Goal: Transaction & Acquisition: Purchase product/service

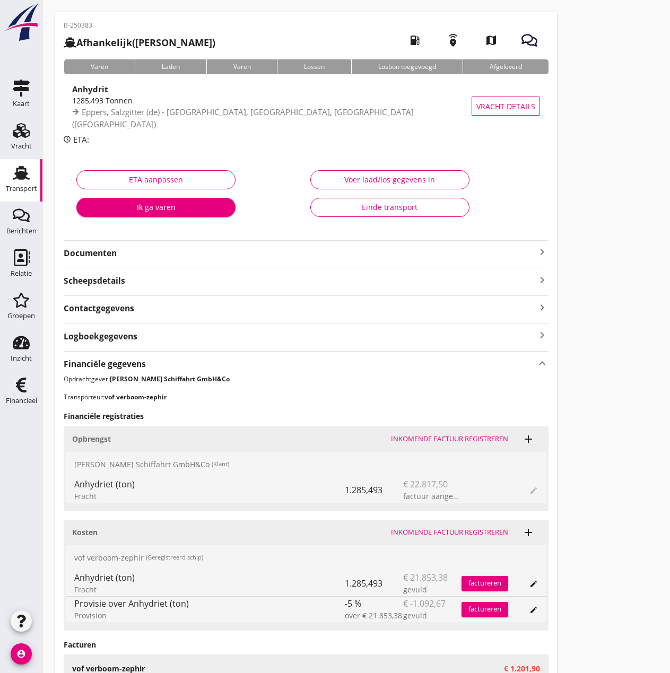
scroll to position [34, 0]
click at [28, 184] on div "Transport" at bounding box center [21, 188] width 31 height 15
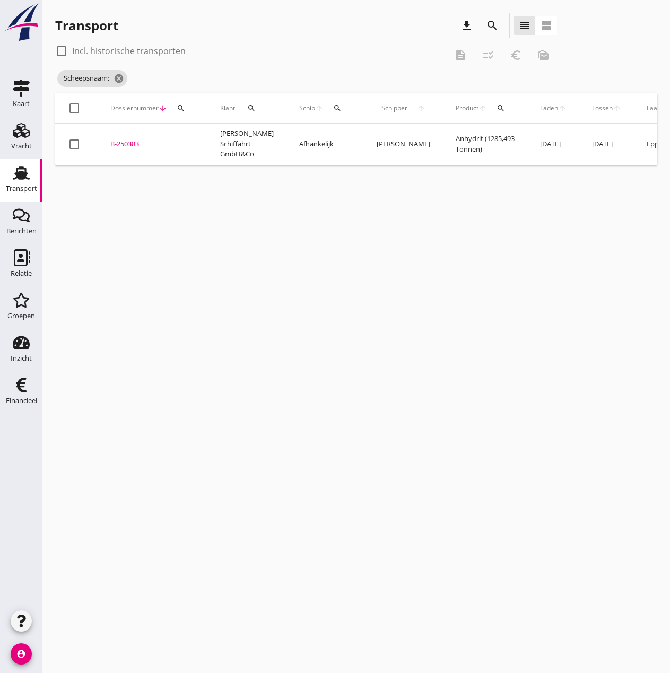
click at [333, 105] on icon "search" at bounding box center [337, 108] width 8 height 8
click at [328, 142] on input "Zoek op (scheeps)naam" at bounding box center [377, 139] width 110 height 17
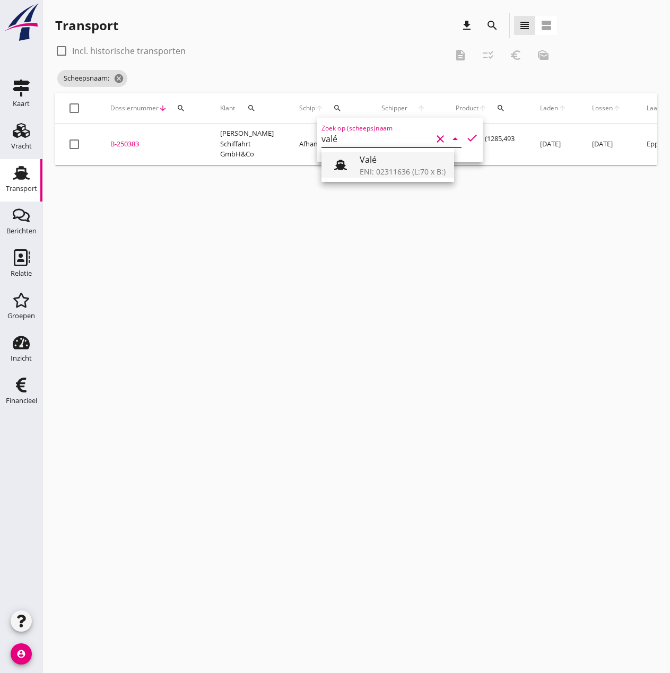
click at [416, 169] on div "ENI: 02311636 (L:70 x B:)" at bounding box center [403, 171] width 86 height 11
click at [466, 135] on icon "check" at bounding box center [472, 138] width 13 height 13
type input "Valé"
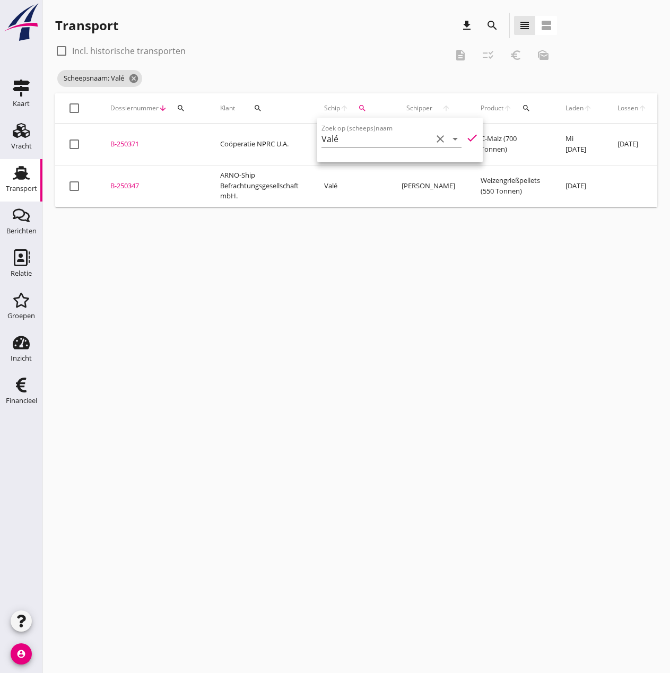
click at [126, 181] on div "B-250347" at bounding box center [152, 186] width 84 height 11
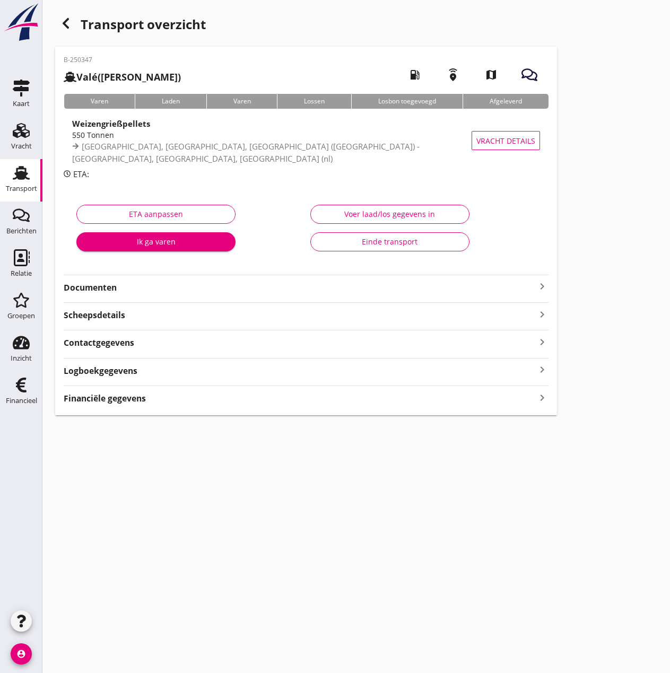
click at [124, 285] on strong "Documenten" at bounding box center [300, 288] width 472 height 12
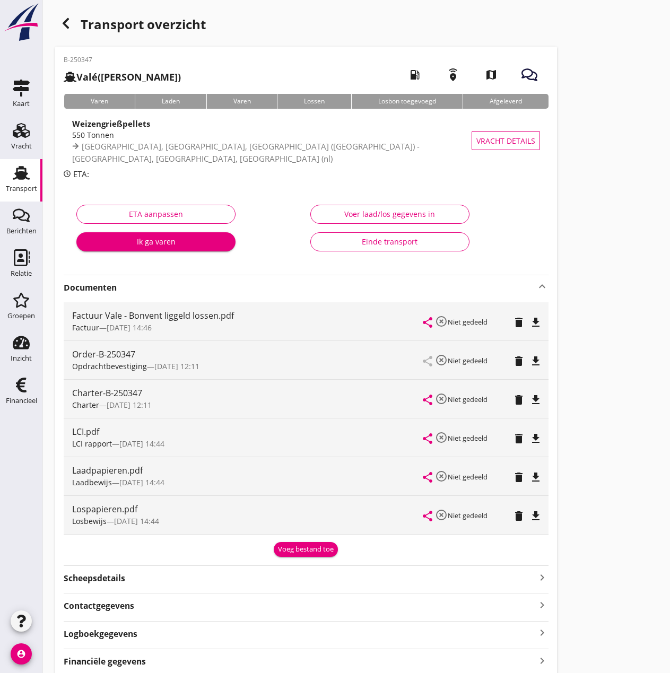
click at [518, 516] on icon "delete" at bounding box center [519, 516] width 13 height 13
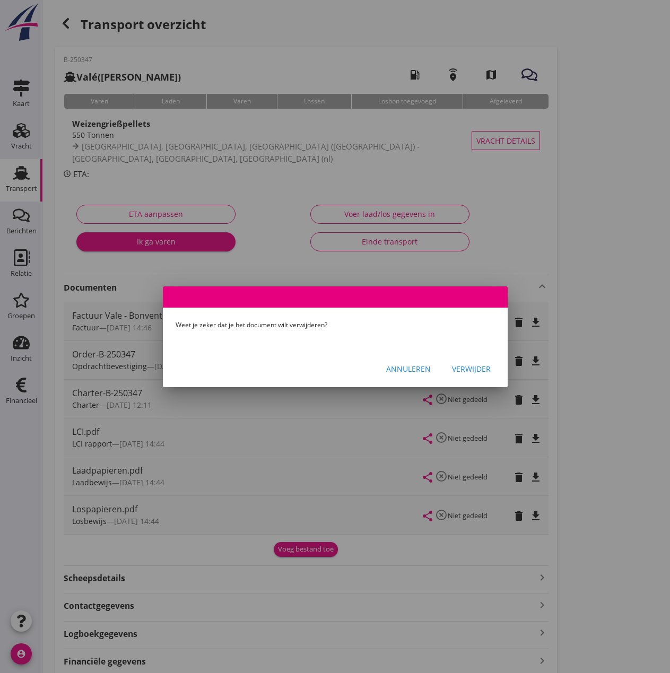
click at [466, 368] on div "Verwijder" at bounding box center [471, 369] width 39 height 11
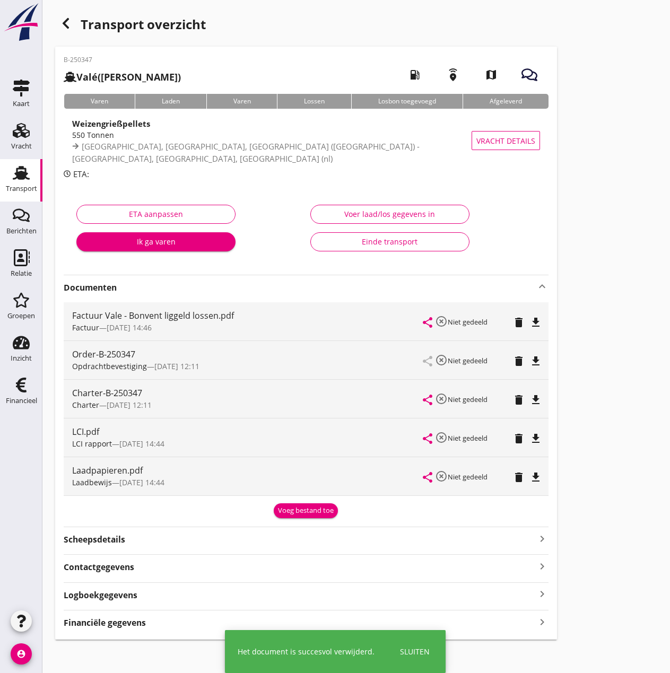
click at [63, 25] on icon "button" at bounding box center [65, 23] width 13 height 13
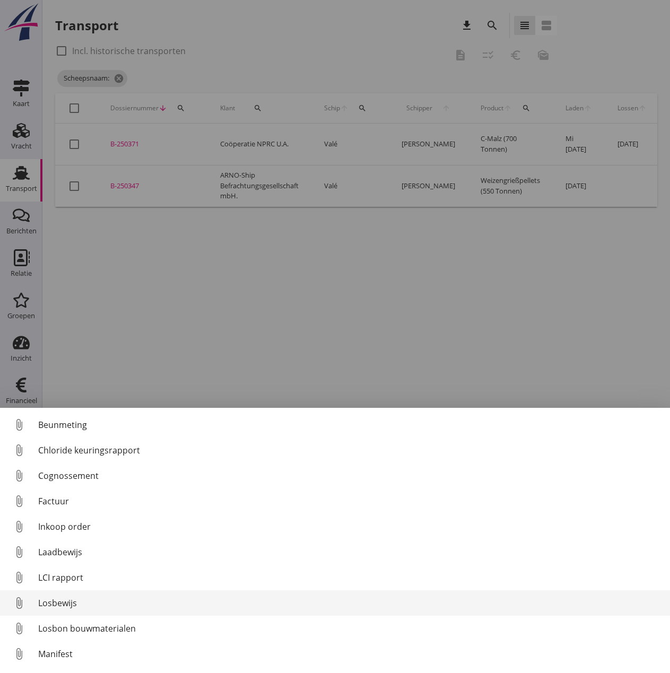
click at [63, 600] on div "Losbewijs" at bounding box center [350, 603] width 624 height 13
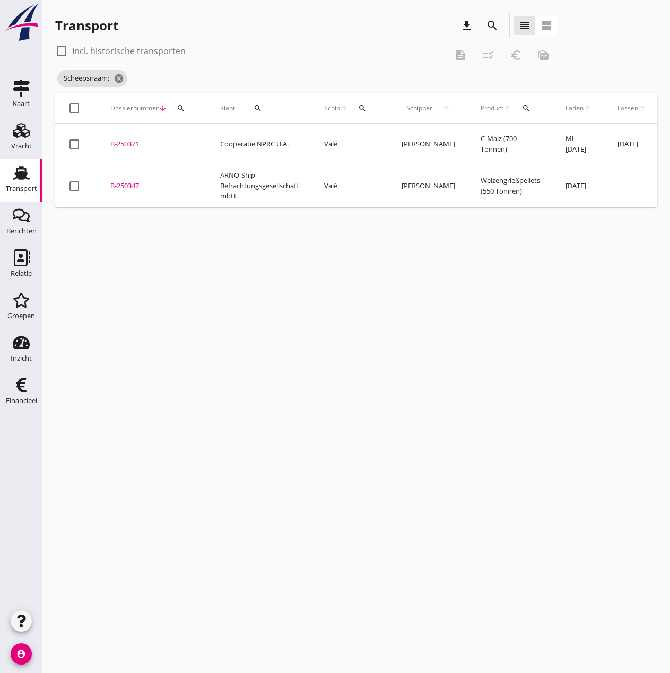
click at [131, 181] on div "B-250347" at bounding box center [152, 186] width 84 height 11
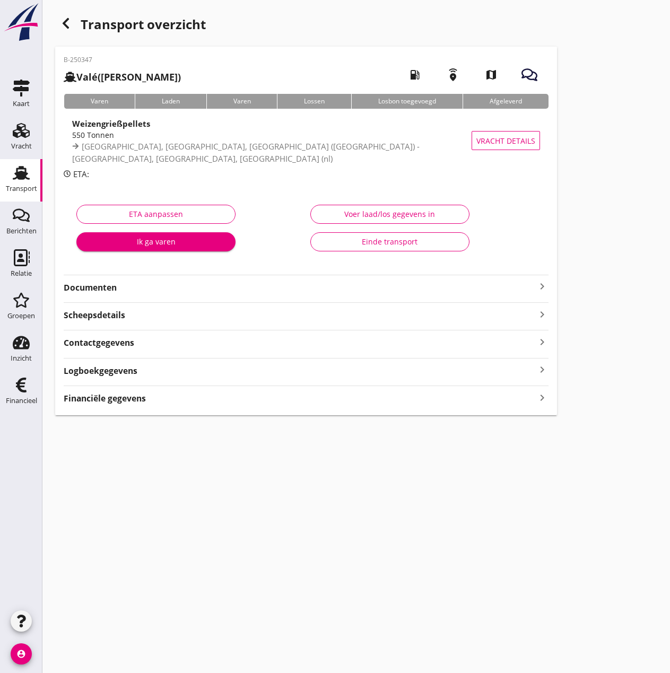
type input "550.266"
type input "550"
click at [383, 211] on div "Voer laad/los gegevens in" at bounding box center [389, 214] width 141 height 11
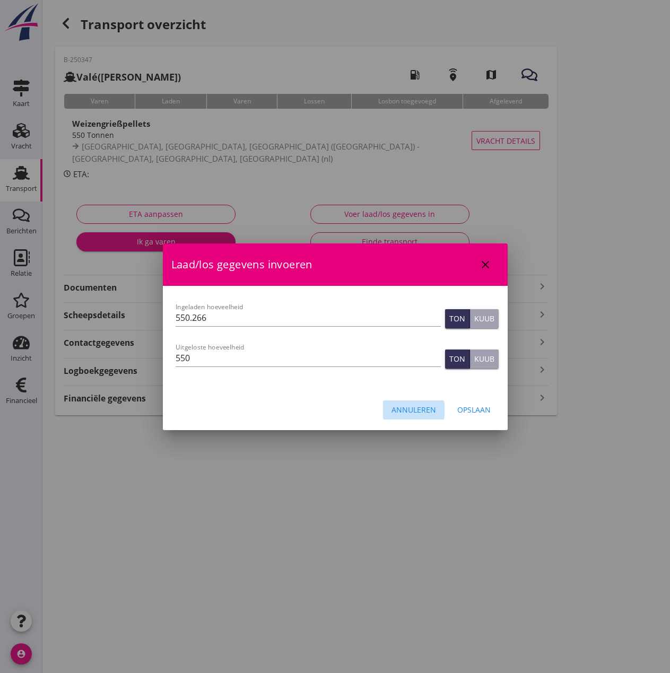
click at [410, 411] on div "Annuleren" at bounding box center [414, 409] width 45 height 11
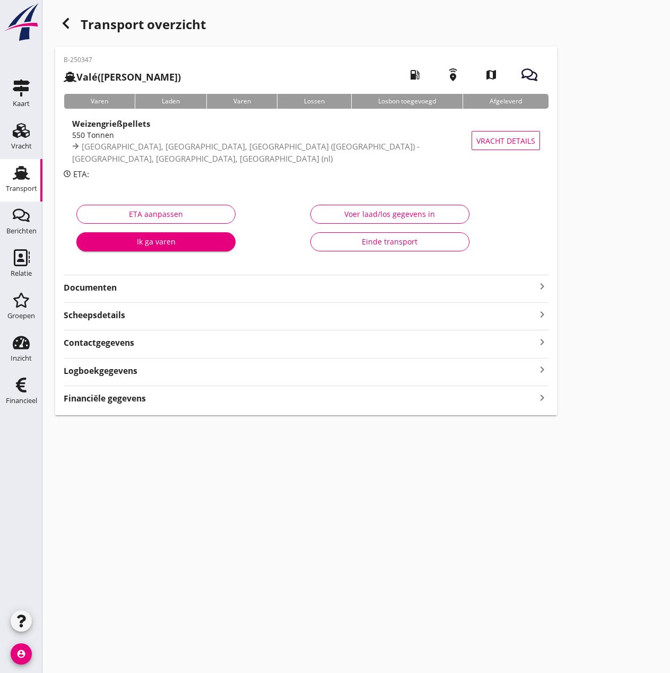
click at [128, 402] on strong "Financiële gegevens" at bounding box center [105, 399] width 82 height 12
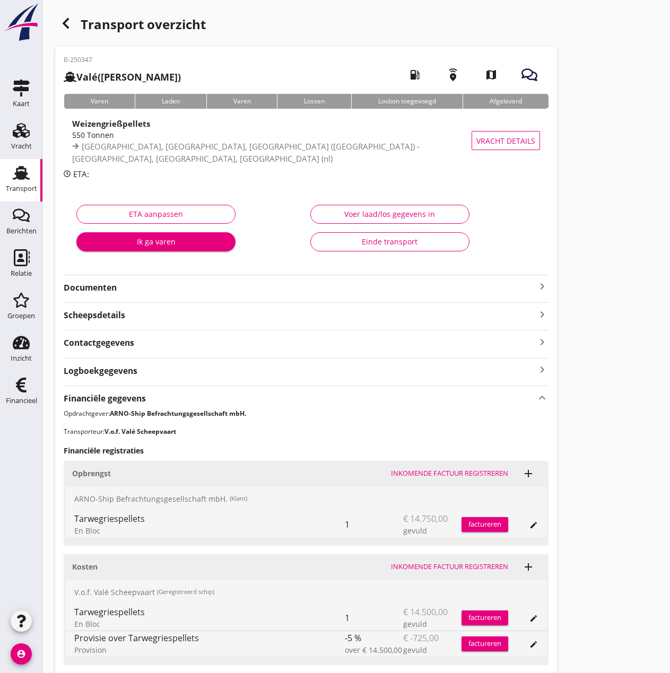
scroll to position [188, 0]
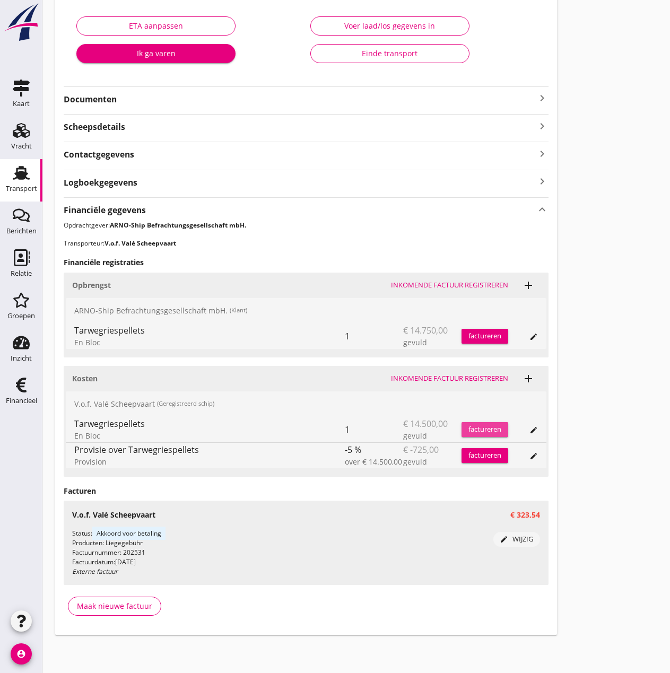
click at [473, 429] on div "factureren" at bounding box center [485, 430] width 47 height 11
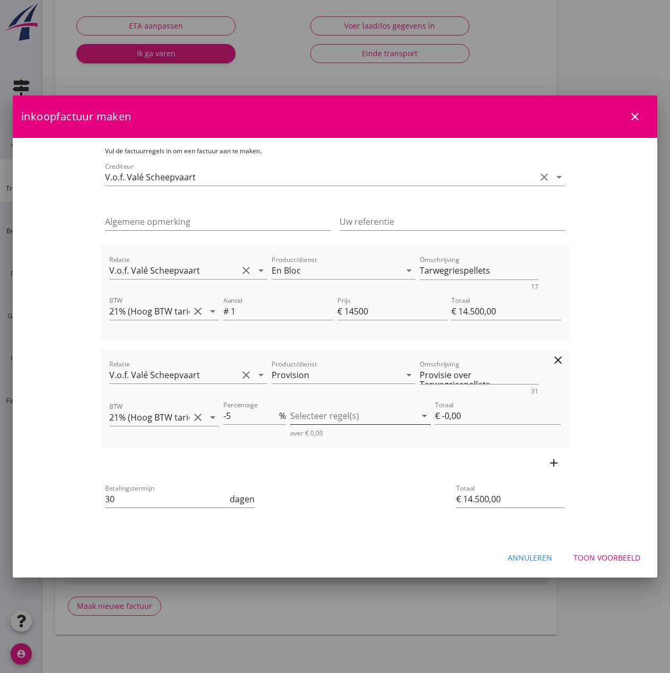
click at [409, 419] on div at bounding box center [353, 416] width 126 height 17
click at [341, 423] on div "En Bloc" at bounding box center [383, 424] width 99 height 13
type input "€ -725,00"
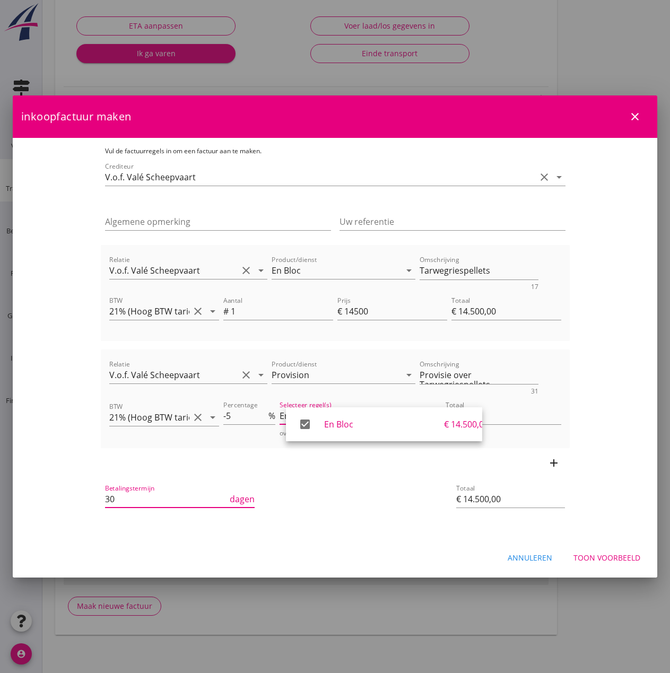
click at [158, 501] on input "30" at bounding box center [166, 499] width 123 height 17
type input "3"
type input "14"
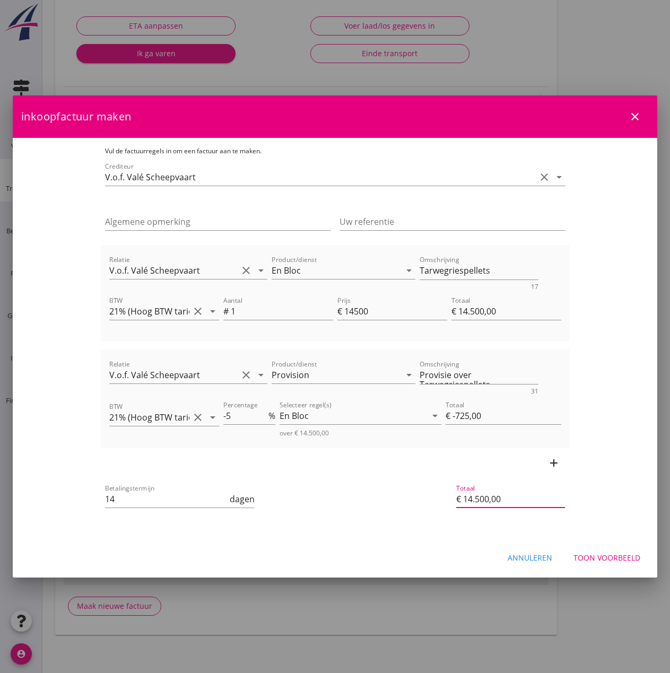
click at [565, 501] on input "€ 14.500,00" at bounding box center [510, 499] width 109 height 17
click at [599, 559] on div "Toon voorbeeld" at bounding box center [607, 557] width 67 height 11
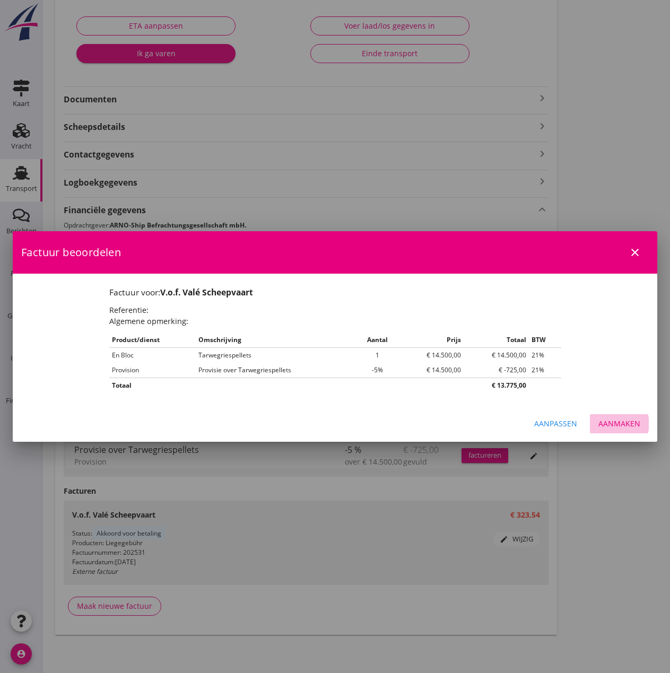
click at [608, 423] on div "Aanmaken" at bounding box center [620, 423] width 42 height 11
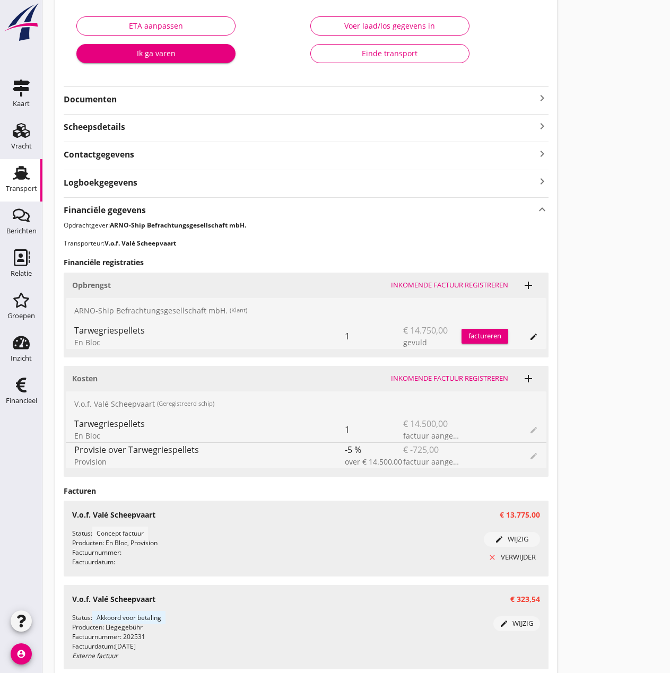
scroll to position [273, 0]
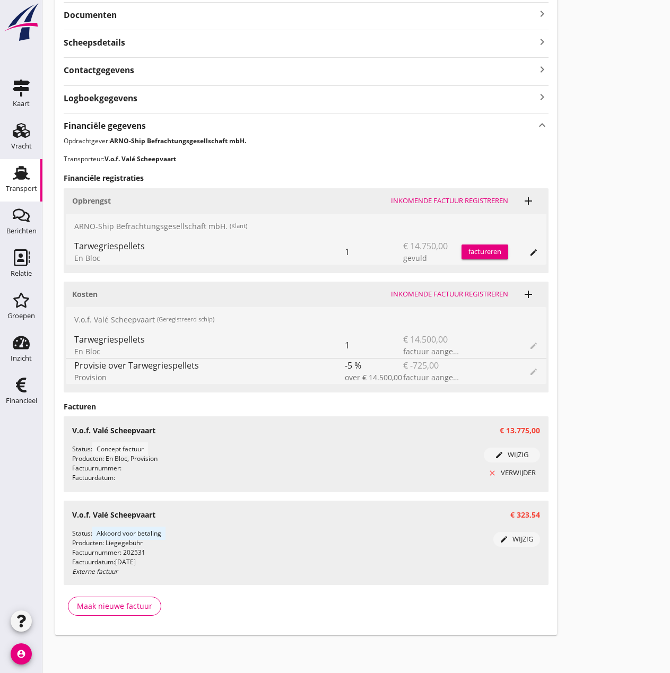
click at [511, 540] on div "edit wijzig" at bounding box center [517, 539] width 38 height 11
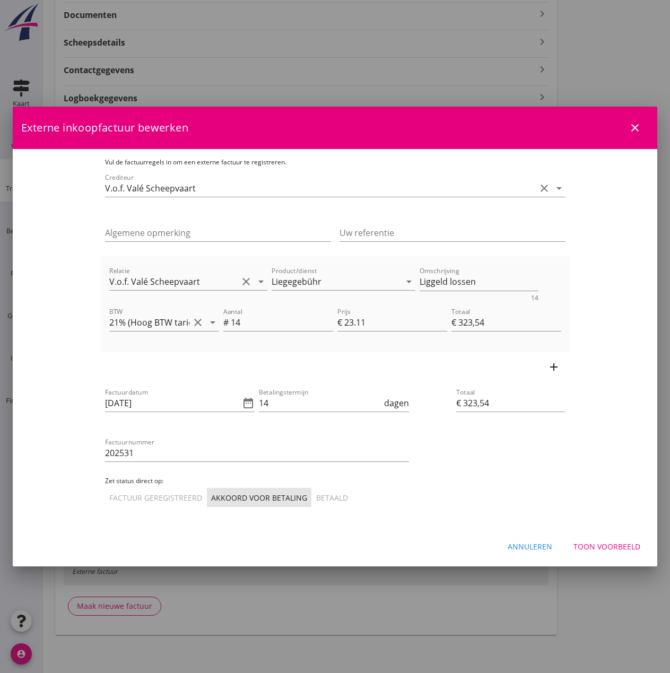
click at [519, 548] on div "Annuleren" at bounding box center [530, 546] width 45 height 11
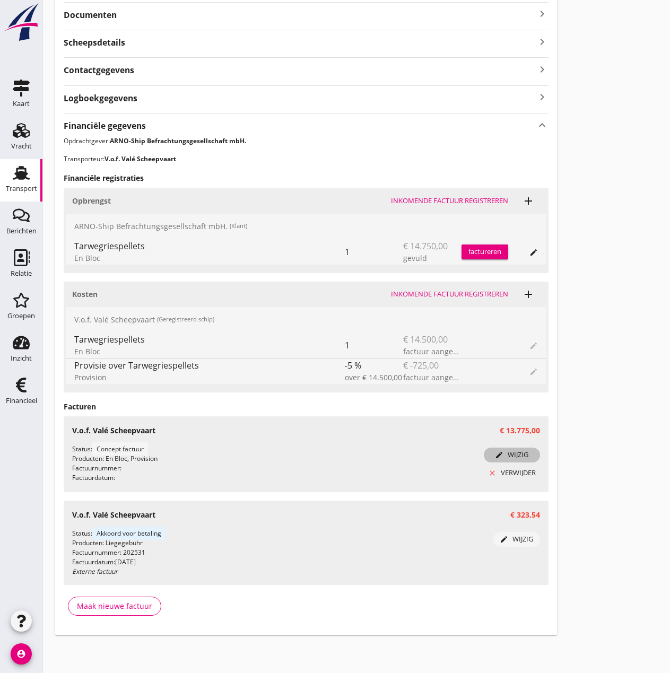
click at [513, 453] on div "edit wijzig" at bounding box center [512, 455] width 48 height 11
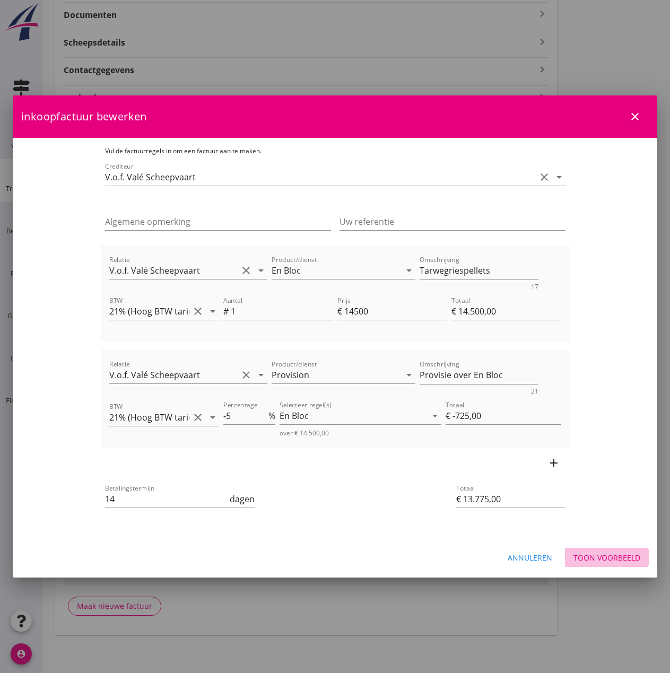
click at [617, 551] on button "Toon voorbeeld" at bounding box center [607, 557] width 84 height 19
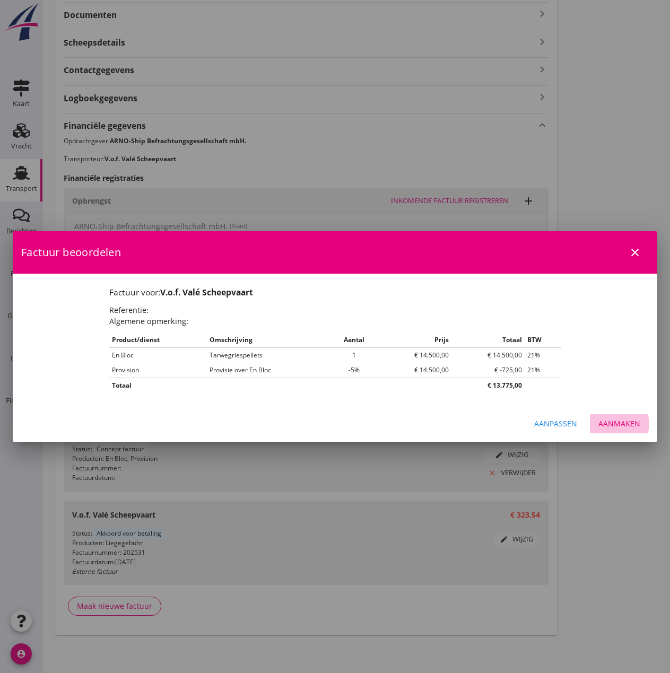
click at [613, 421] on div "Aanmaken" at bounding box center [620, 423] width 42 height 11
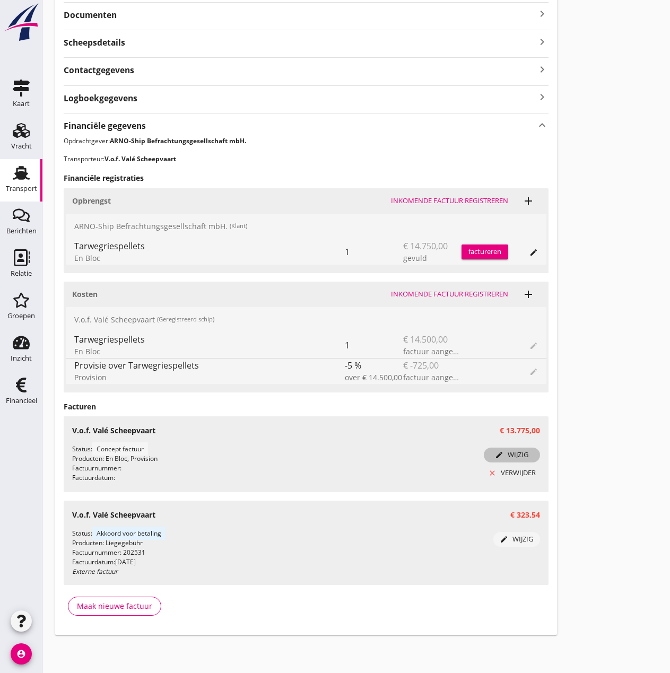
click at [508, 453] on div "edit wijzig" at bounding box center [512, 455] width 48 height 11
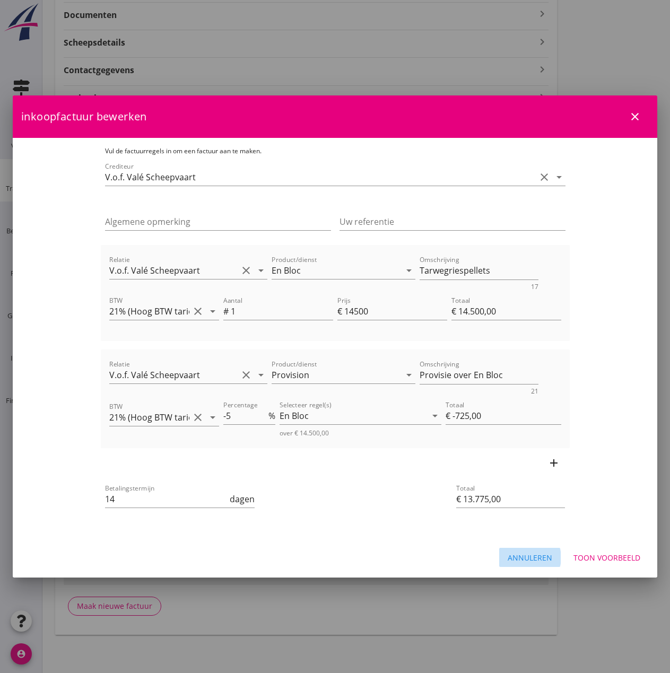
click at [530, 556] on div "Annuleren" at bounding box center [530, 557] width 45 height 11
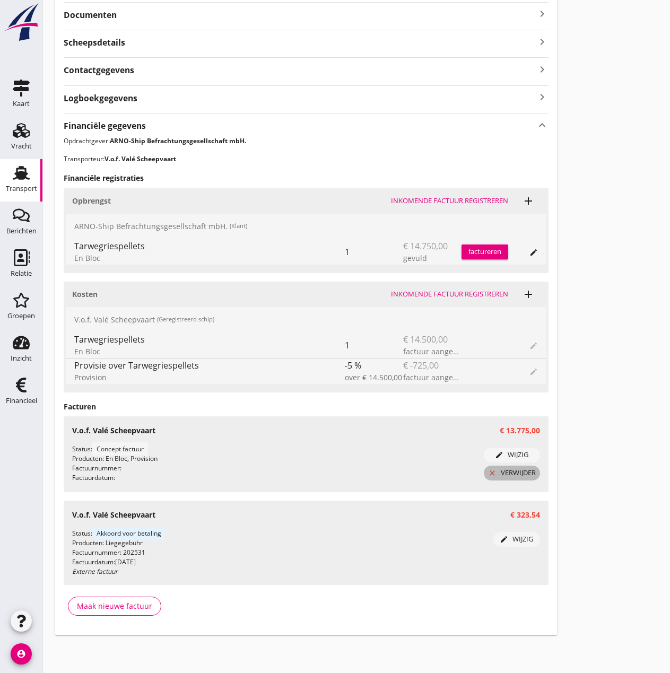
click at [511, 471] on div "close verwijder" at bounding box center [512, 473] width 48 height 11
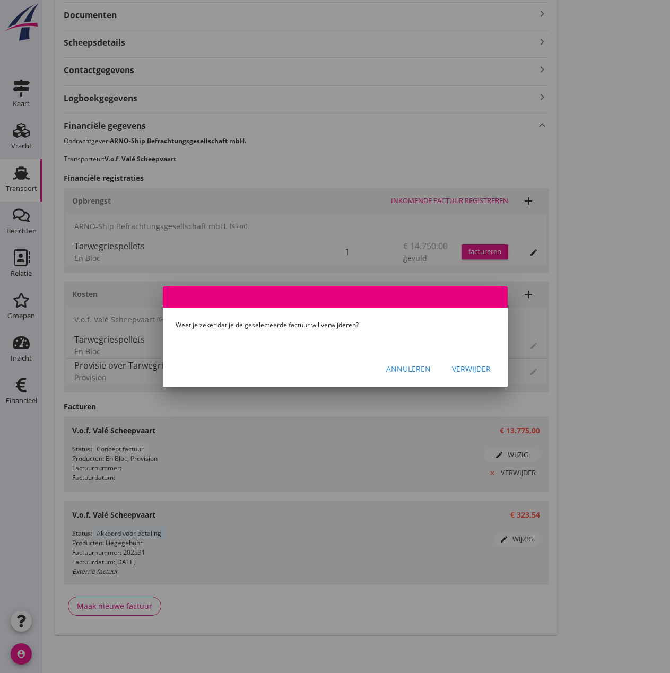
click at [466, 365] on div "Verwijder" at bounding box center [471, 369] width 39 height 11
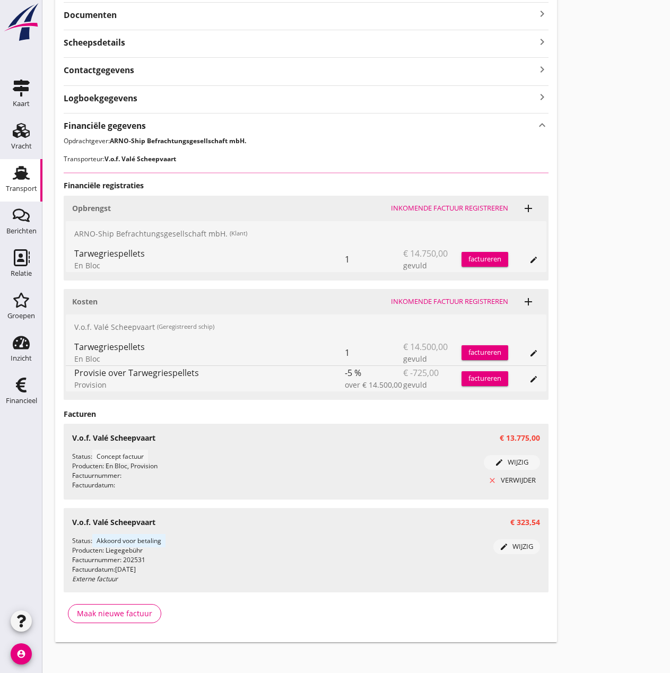
scroll to position [188, 0]
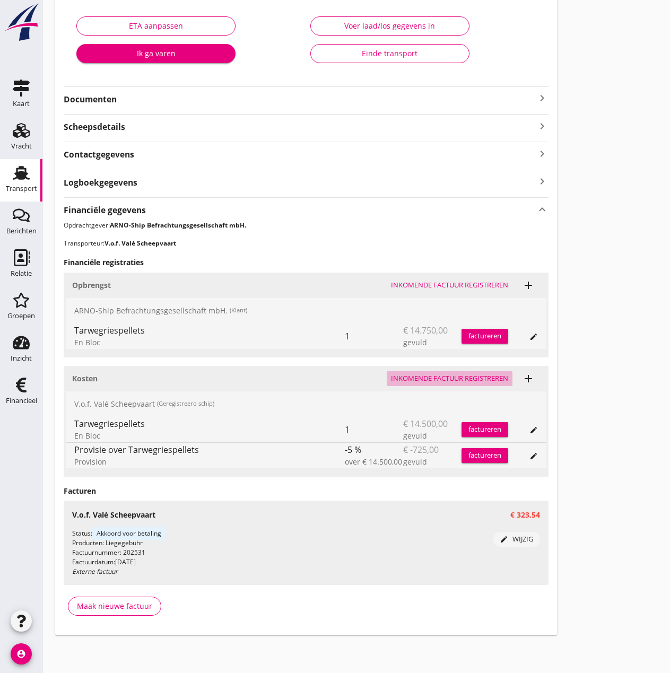
click at [447, 379] on div "Inkomende factuur registreren" at bounding box center [449, 379] width 117 height 11
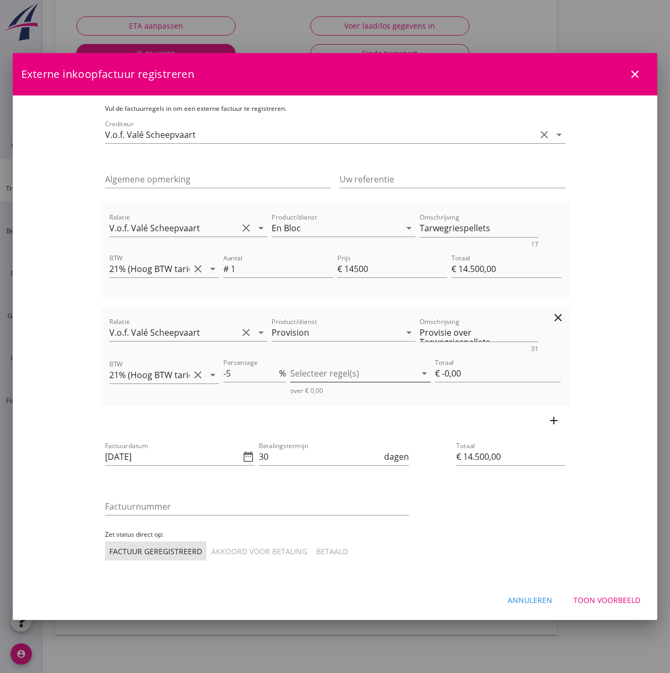
click at [352, 371] on div at bounding box center [353, 373] width 126 height 17
click at [351, 385] on div "En Bloc" at bounding box center [383, 382] width 99 height 13
type input "€ -725,00"
click at [113, 457] on input "[DATE]" at bounding box center [172, 456] width 135 height 17
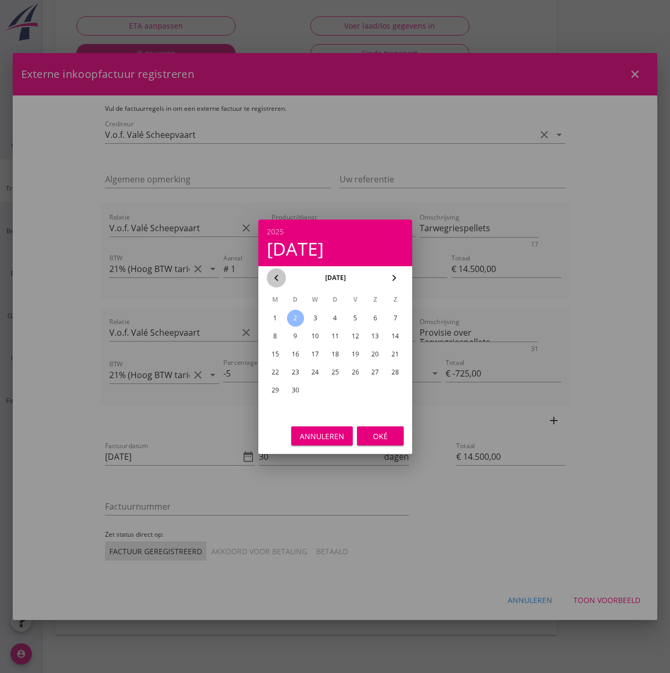
click at [271, 278] on icon "chevron_left" at bounding box center [276, 278] width 13 height 13
click at [355, 317] on div "1" at bounding box center [355, 318] width 17 height 17
type input "[DATE]"
click at [375, 434] on div "Oké" at bounding box center [381, 435] width 30 height 11
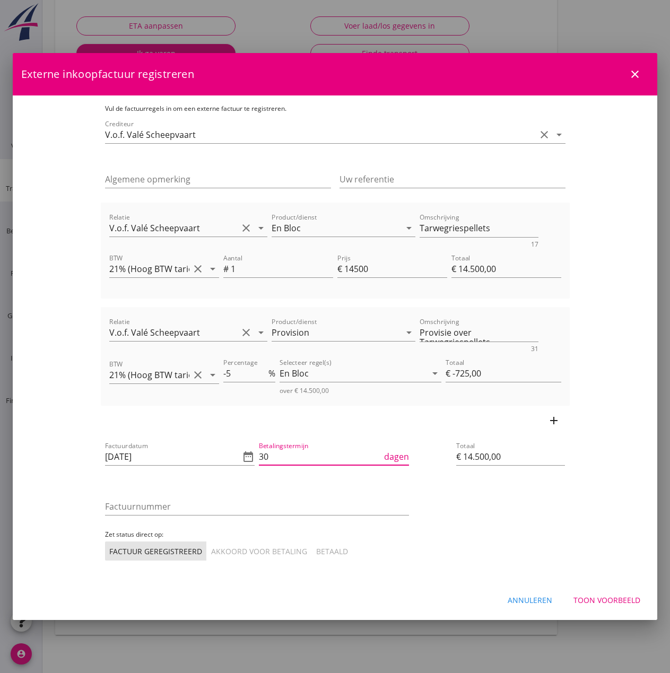
click at [259, 460] on input "30" at bounding box center [320, 456] width 123 height 17
type input "3"
type input "14"
click at [296, 506] on input "Factuurnummer" at bounding box center [257, 506] width 304 height 17
type input "2025"
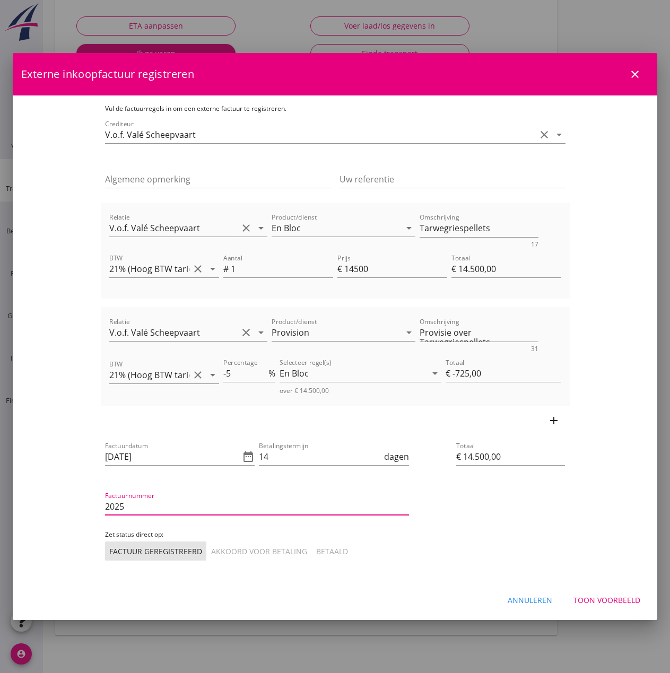
click button "Toon voorbeeld" at bounding box center [607, 600] width 84 height 19
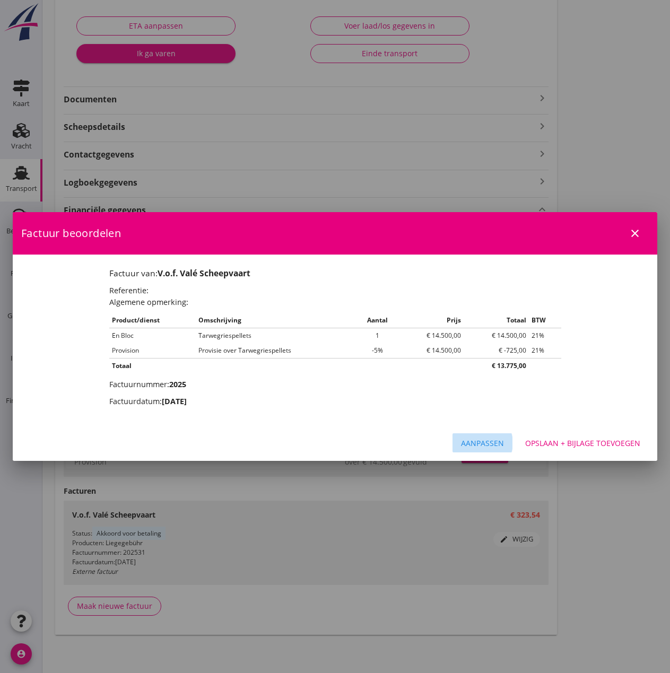
click at [495, 443] on div "Aanpassen" at bounding box center [482, 443] width 43 height 11
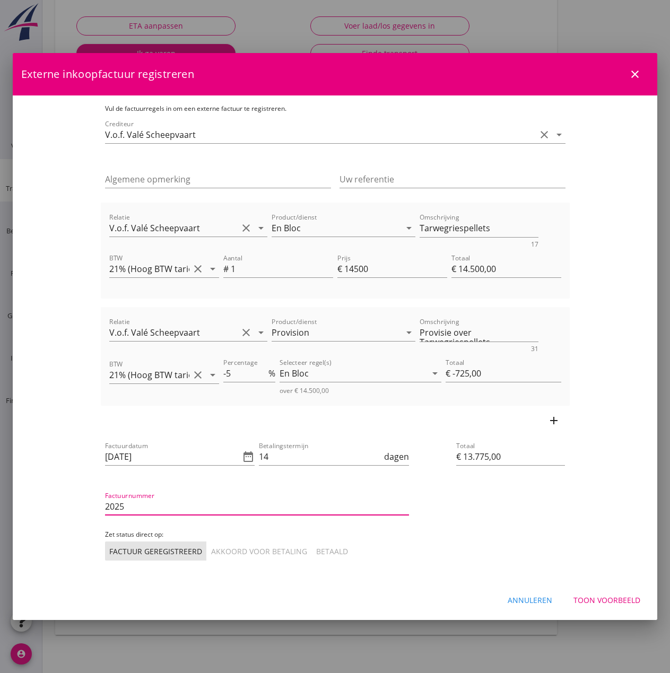
click at [105, 509] on input "2025" at bounding box center [257, 506] width 304 height 17
type input "202530"
click at [211, 553] on div "Akkoord voor betaling" at bounding box center [259, 551] width 96 height 11
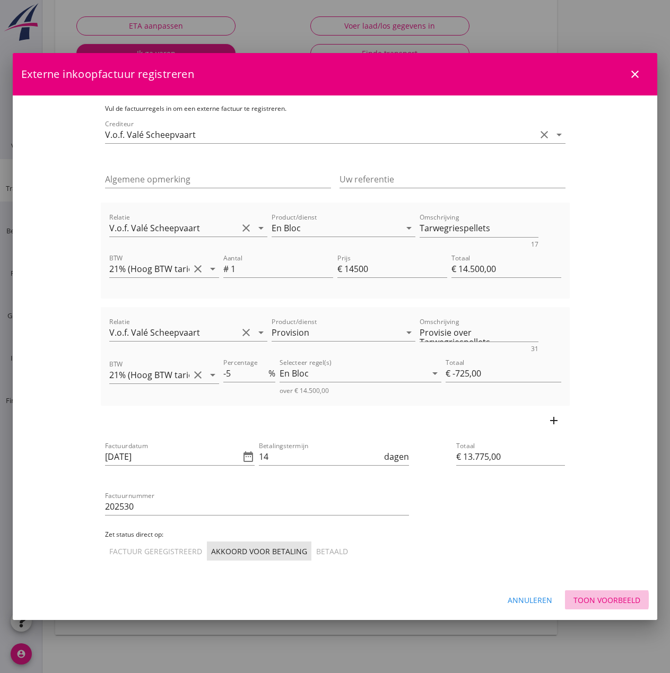
click at [588, 599] on div "Toon voorbeeld" at bounding box center [607, 600] width 67 height 11
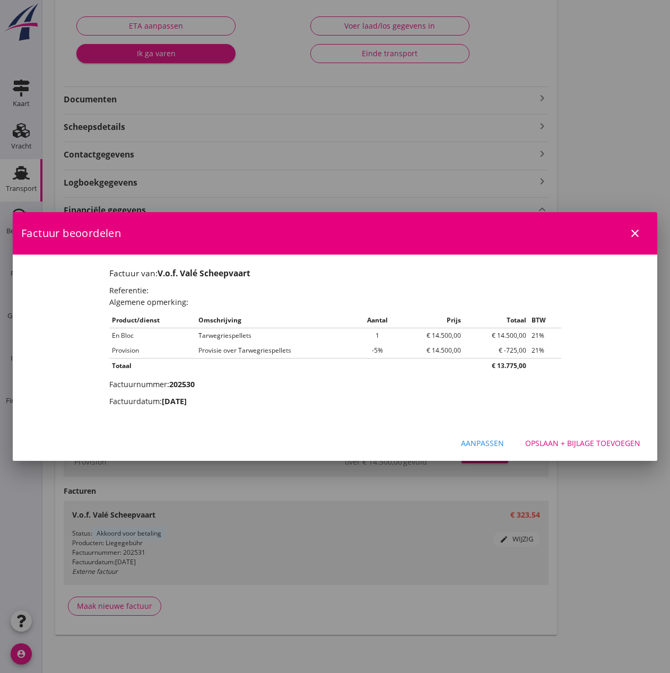
click at [593, 446] on div "Opslaan + bijlage toevoegen" at bounding box center [582, 443] width 115 height 11
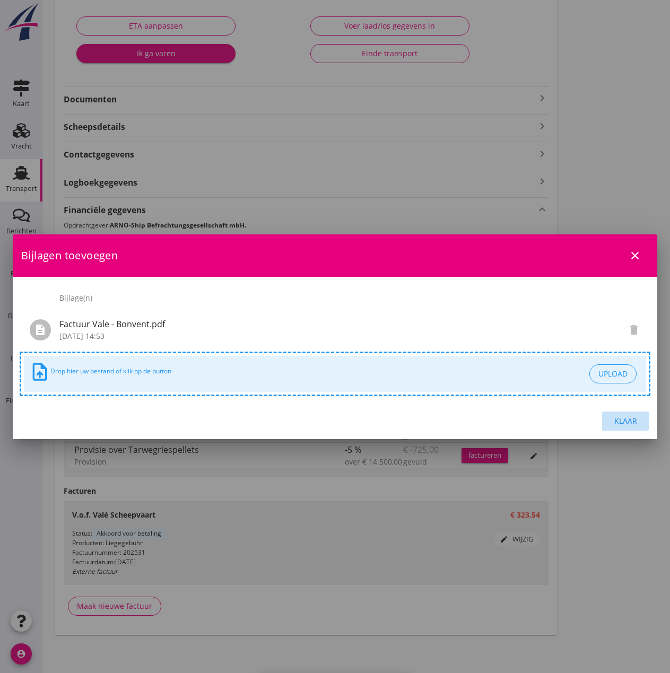
click at [625, 423] on div "Klaar" at bounding box center [626, 421] width 30 height 11
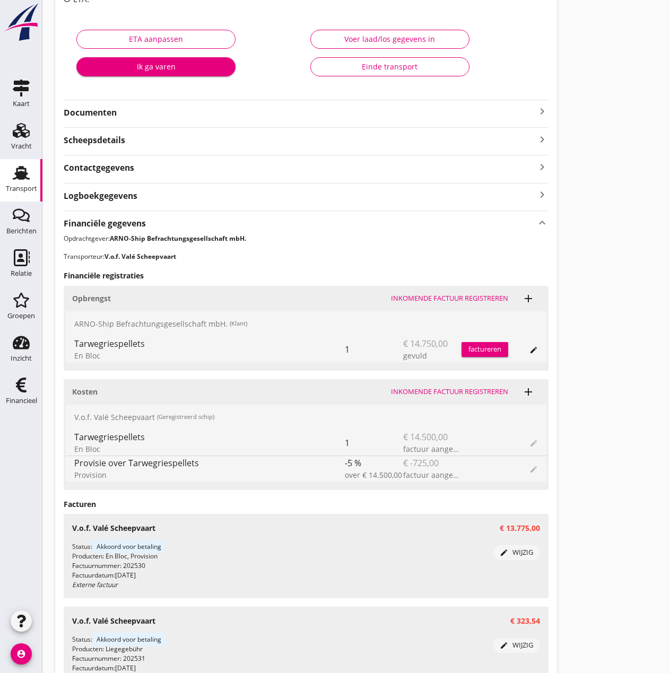
scroll to position [122, 0]
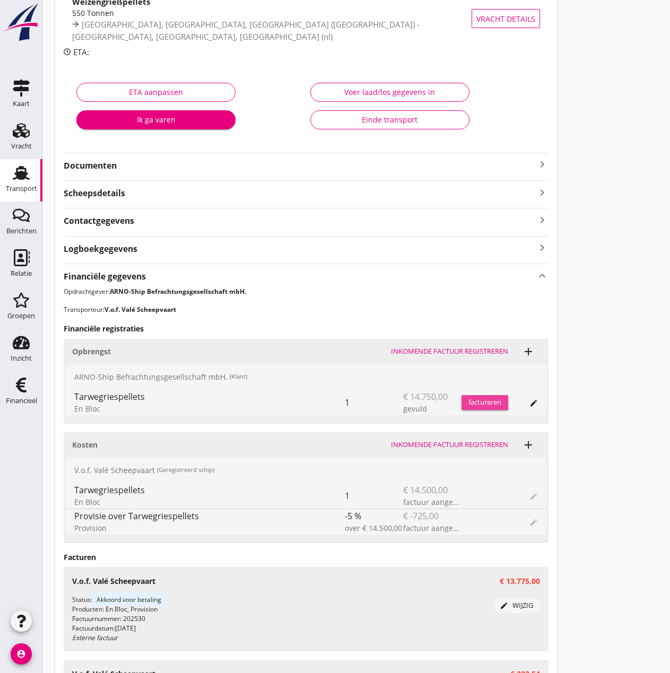
click at [488, 398] on div "factureren" at bounding box center [485, 402] width 47 height 11
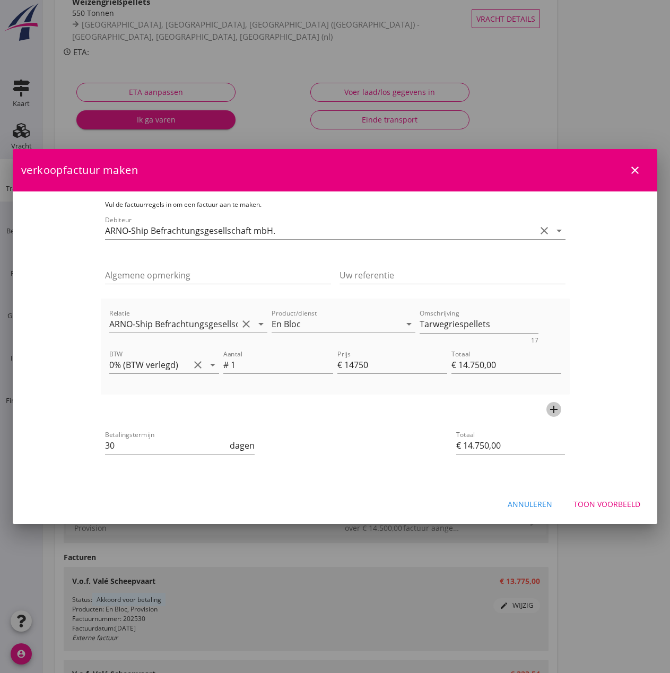
click at [560, 409] on icon "add" at bounding box center [554, 409] width 13 height 13
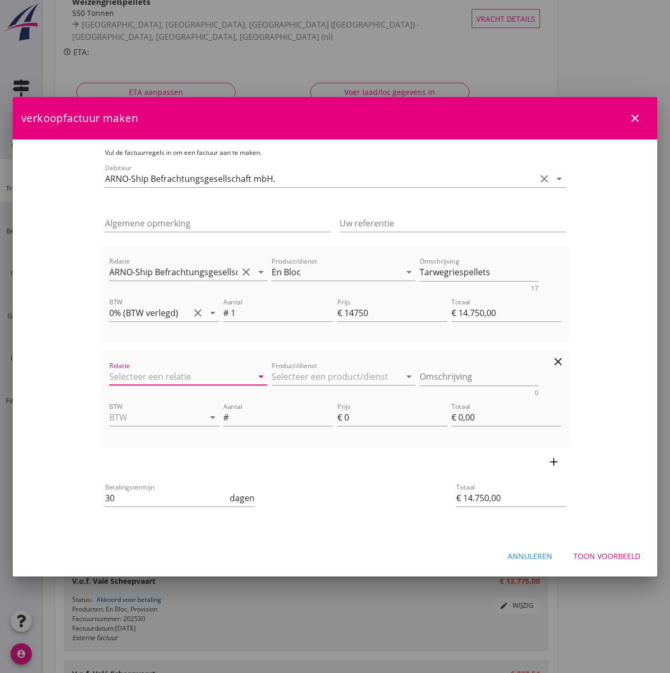
click at [109, 369] on input "Relatie" at bounding box center [173, 376] width 129 height 17
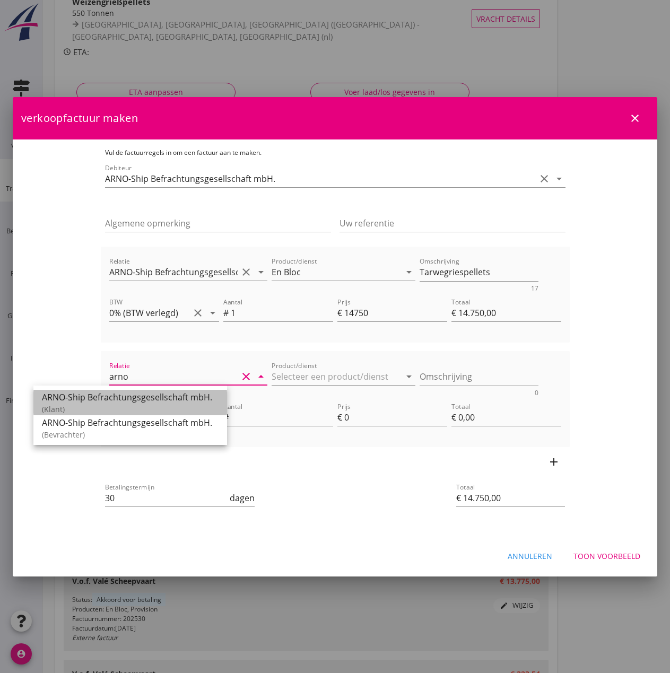
click at [90, 402] on div "ARNO-Ship Befrachtungsgesellschaft mbH." at bounding box center [130, 397] width 177 height 13
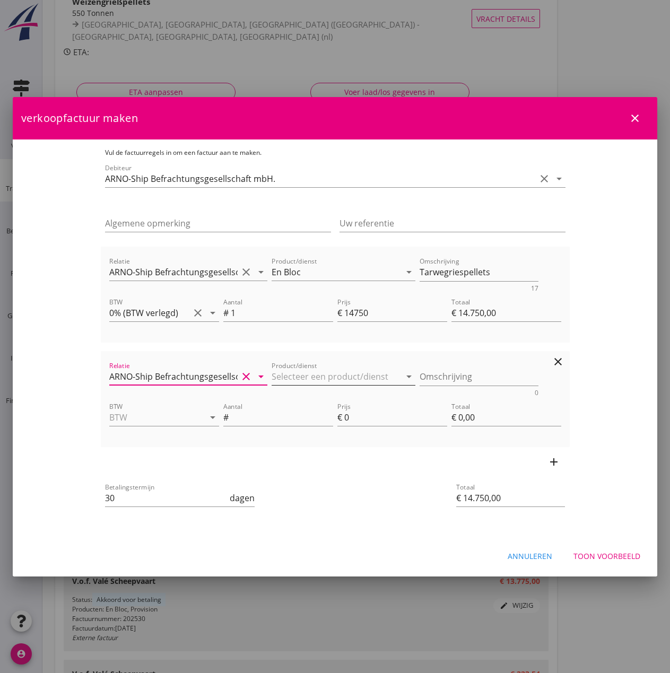
type input "ARNO-Ship Befrachtungsgesellschaft mbH."
click at [403, 374] on icon "arrow_drop_down" at bounding box center [409, 376] width 13 height 13
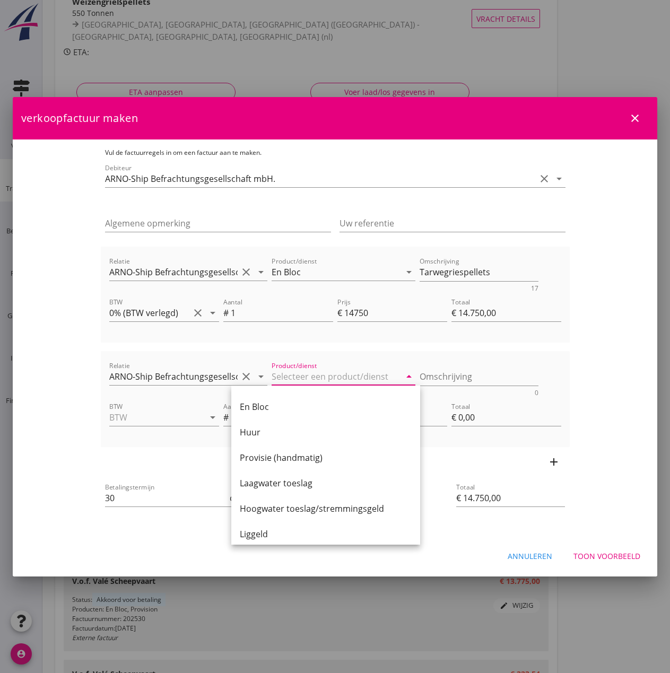
scroll to position [42, 0]
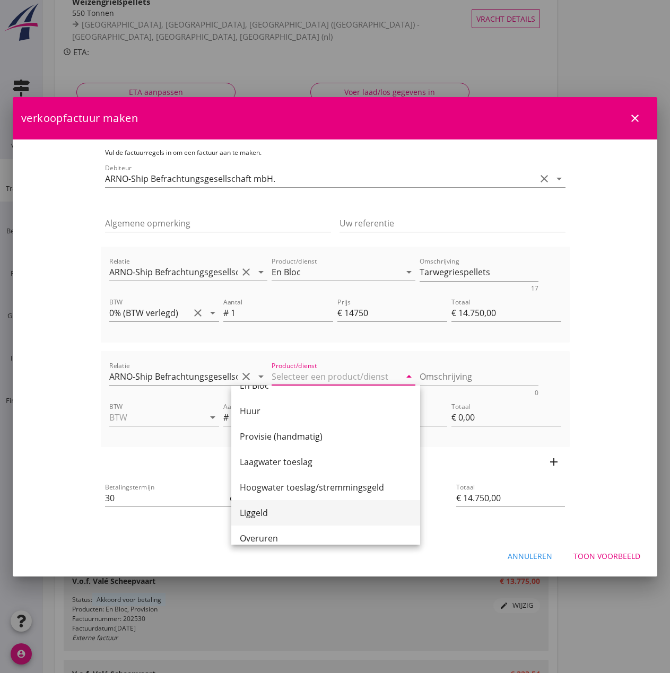
click at [305, 513] on div "Liggeld" at bounding box center [326, 513] width 172 height 13
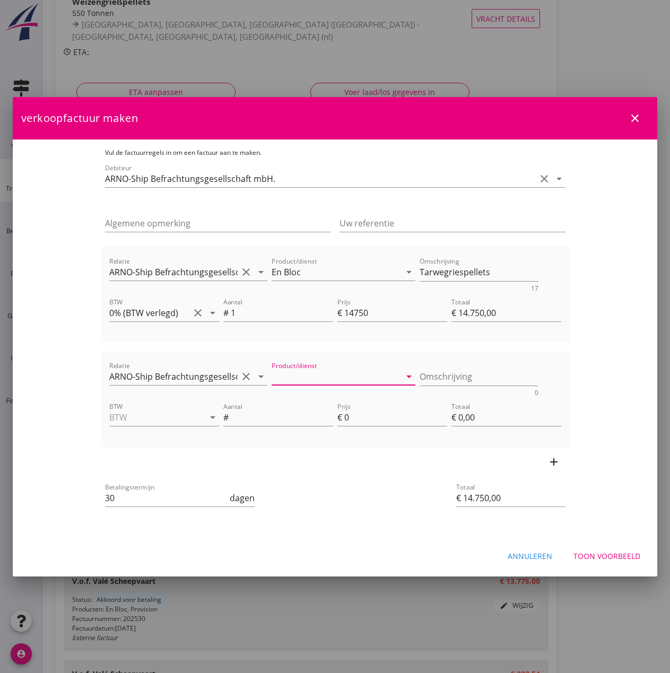
type input "Liggeld"
click at [109, 417] on input "BTW" at bounding box center [149, 417] width 80 height 17
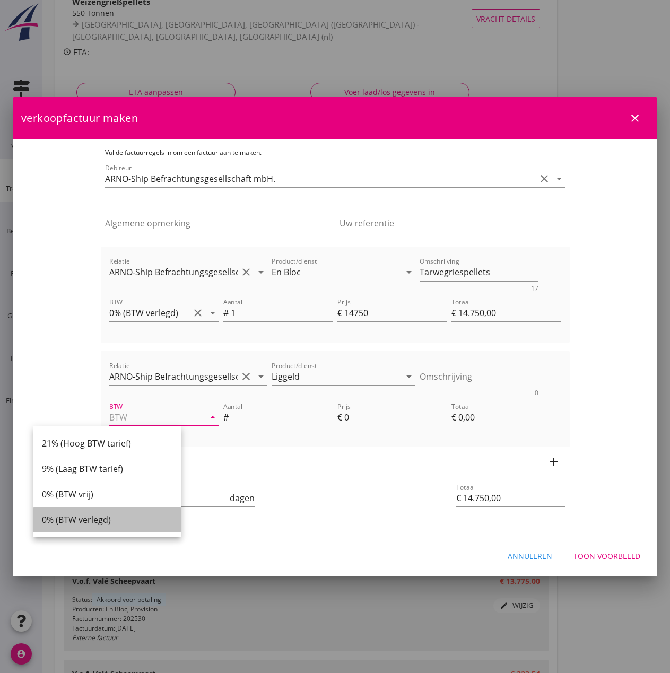
click at [104, 520] on div "0% (BTW verlegd)" at bounding box center [107, 520] width 131 height 13
type input "0% (BTW verlegd)"
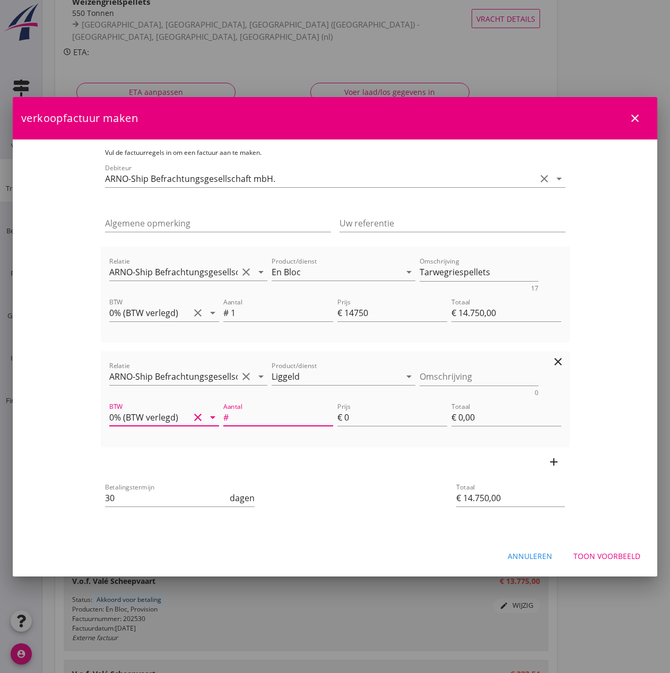
click at [231, 421] on input "Aantal" at bounding box center [282, 417] width 102 height 17
type input "14"
type input "€ 14.778,00"
type input "2"
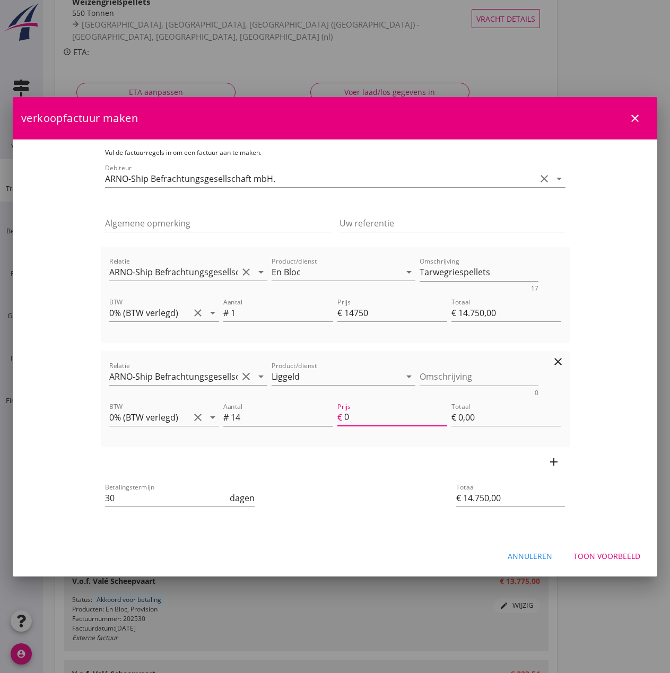
type input "€ 28,00"
type input "€ 15.072,00"
type input "23"
type input "€ 322,00"
type input "€ 15.073,40"
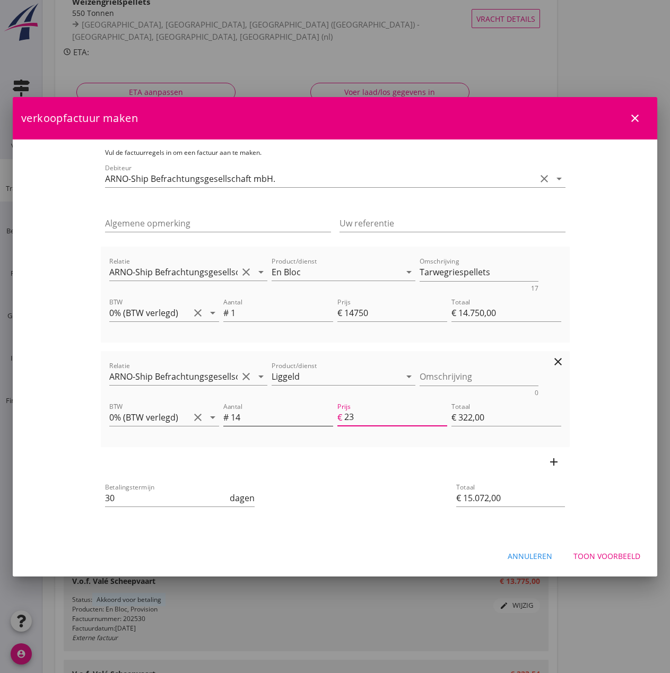
type input "23.1"
type input "€ 323,40"
type input "€ 15.073,54"
type input "23.11"
type input "€ 323,54"
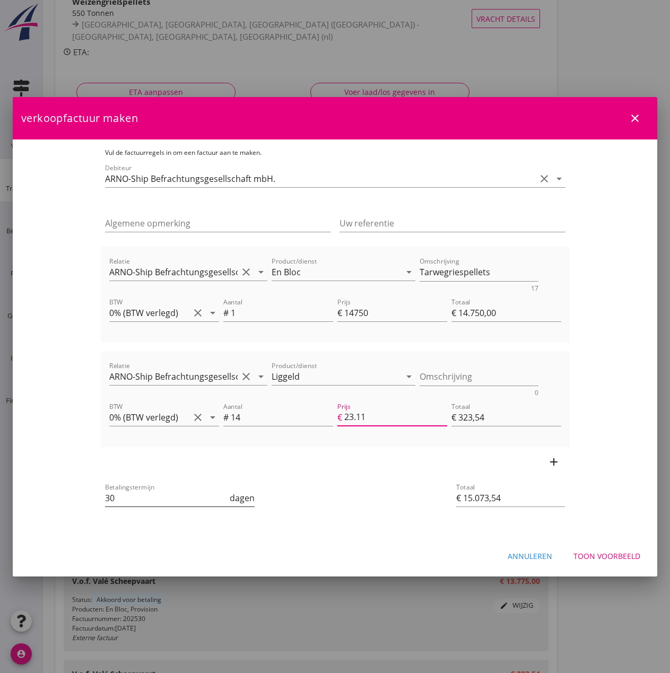
type input "23.11"
click at [158, 501] on input "30" at bounding box center [166, 498] width 123 height 17
type input "3"
type input "14"
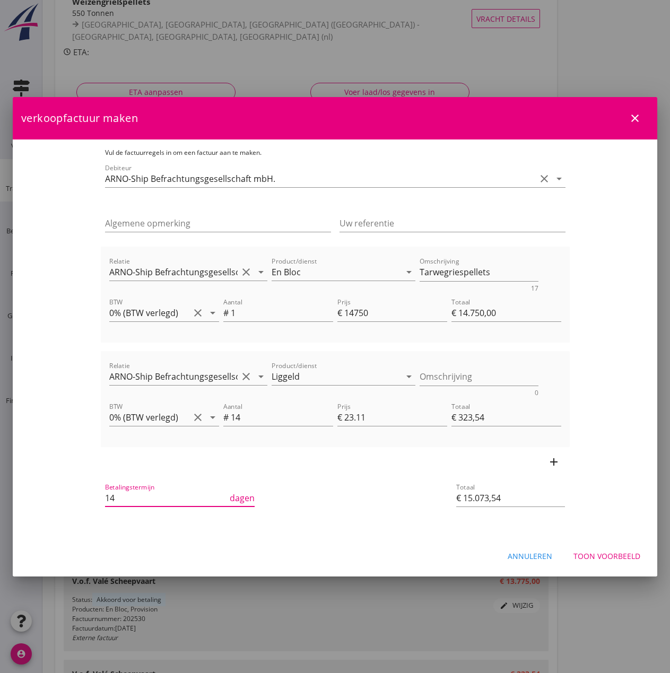
click at [341, 491] on div "Betalingstermijn 14 dagen" at bounding box center [257, 499] width 308 height 40
click at [565, 252] on icon "clear" at bounding box center [558, 257] width 13 height 13
type input "€ 323,54"
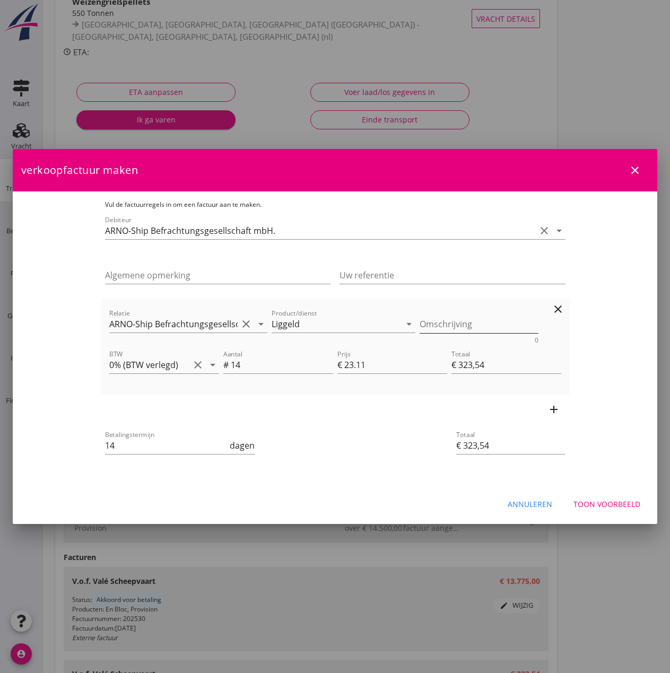
click at [420, 322] on textarea "Omschrijving" at bounding box center [479, 325] width 119 height 18
paste textarea "Liegegeld entstanden mit löschen im Salzgitter. 30 stunden von 01-12 12 Uhr bis…"
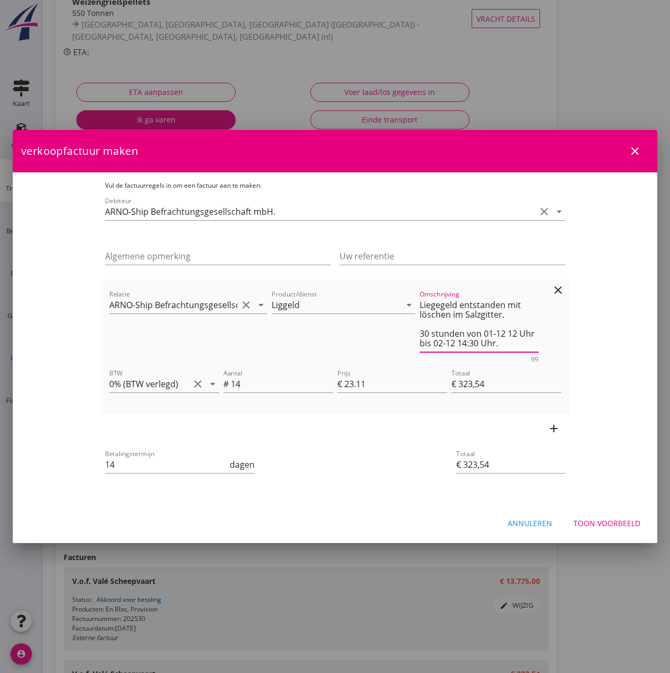
click at [463, 320] on textarea "Liegegeld entstanden mit löschen im Salzgitter. 30 stunden von 01-12 12 Uhr bis…" at bounding box center [479, 325] width 119 height 56
click at [451, 316] on textarea "Liegegeld entstanden mit löschen im Salzgitter. 30 stunden von 01-12 12 Uhr bis…" at bounding box center [479, 325] width 119 height 56
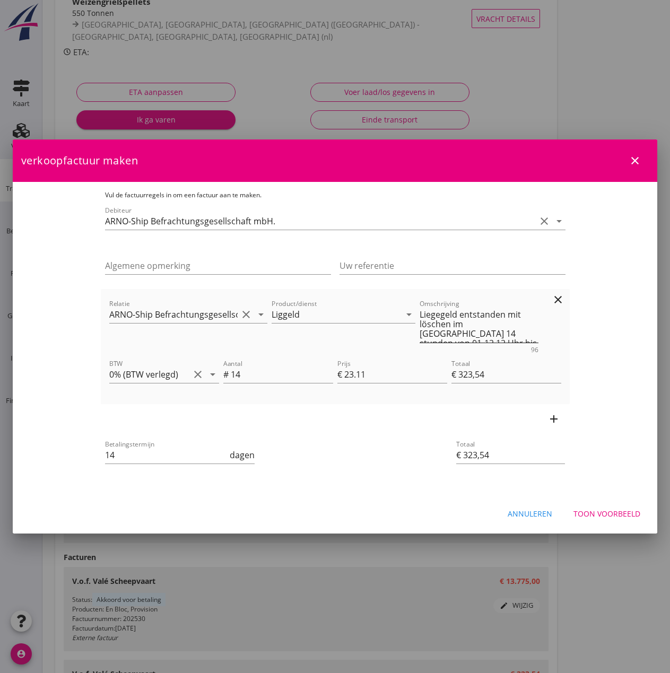
drag, startPoint x: 445, startPoint y: 334, endPoint x: 455, endPoint y: 334, distance: 10.1
click at [445, 334] on textarea "Liegegeld entstanden mit löschen im [GEOGRAPHIC_DATA] 14 stunden von 01-12 12 U…" at bounding box center [479, 324] width 119 height 37
type textarea "Liegegeld entstanden mit löschen im [GEOGRAPHIC_DATA] 14 stunden von 01-12 07:0…"
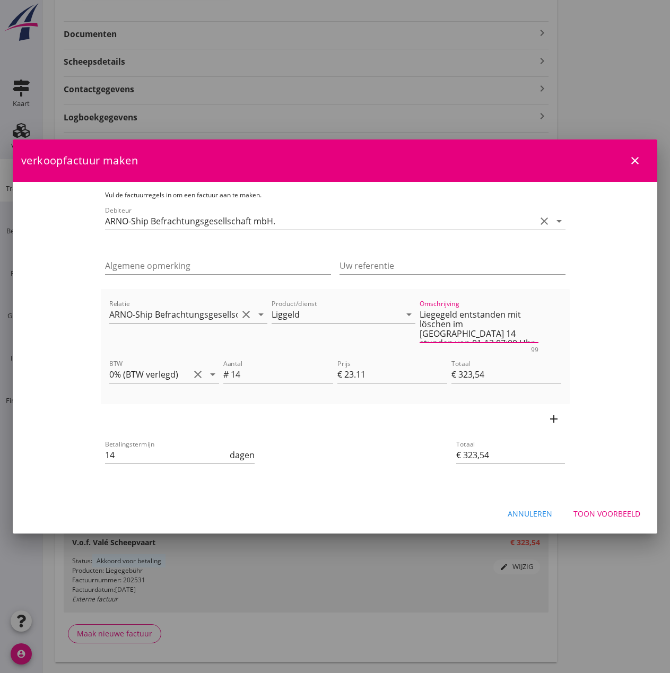
scroll to position [281, 0]
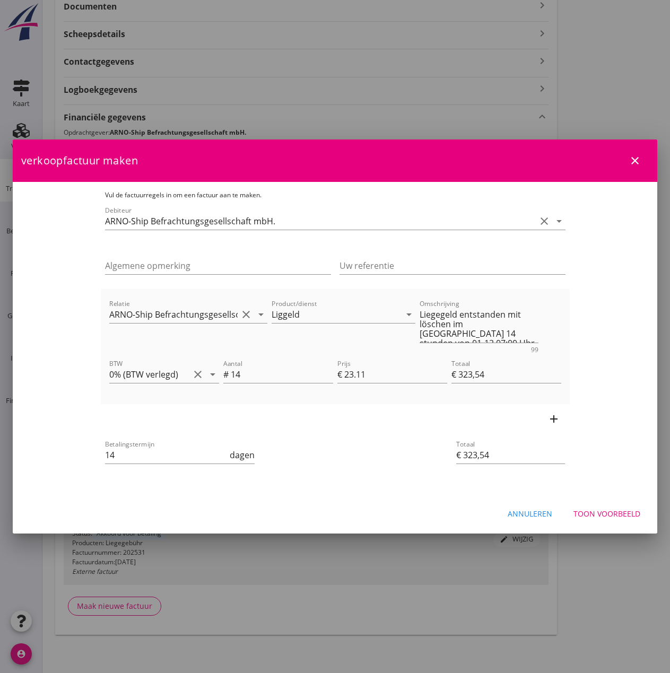
click at [108, 31] on div at bounding box center [335, 336] width 670 height 673
click at [611, 510] on div "Toon voorbeeld" at bounding box center [607, 513] width 67 height 11
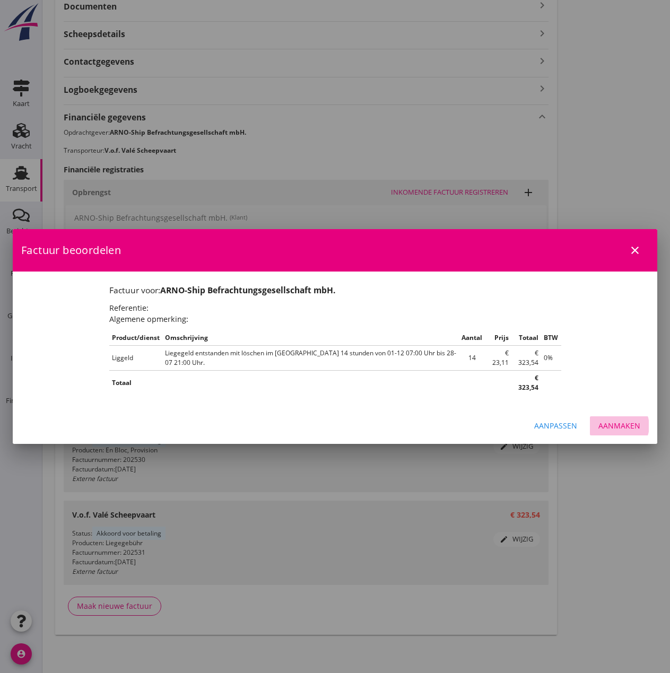
click at [620, 420] on div "Aanmaken" at bounding box center [620, 425] width 42 height 11
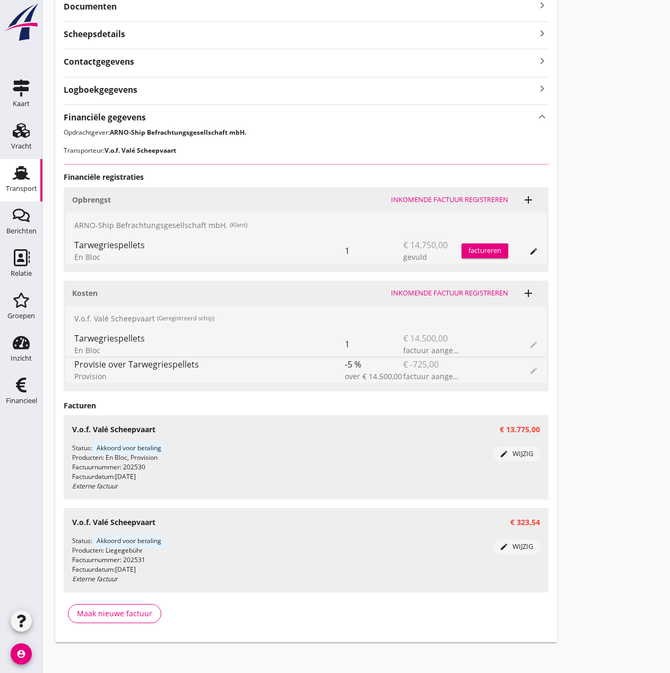
click at [105, 30] on strong "Scheepsdetails" at bounding box center [95, 34] width 62 height 12
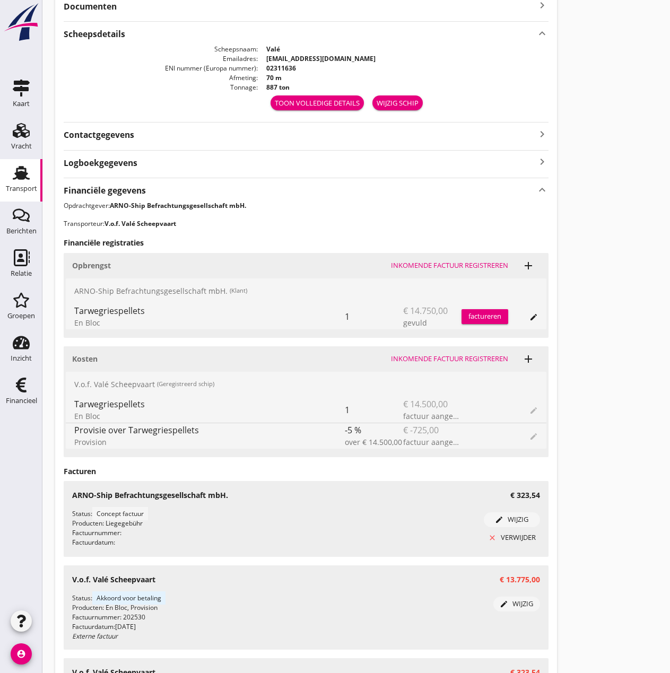
click at [540, 33] on icon "keyboard_arrow_up" at bounding box center [542, 33] width 13 height 14
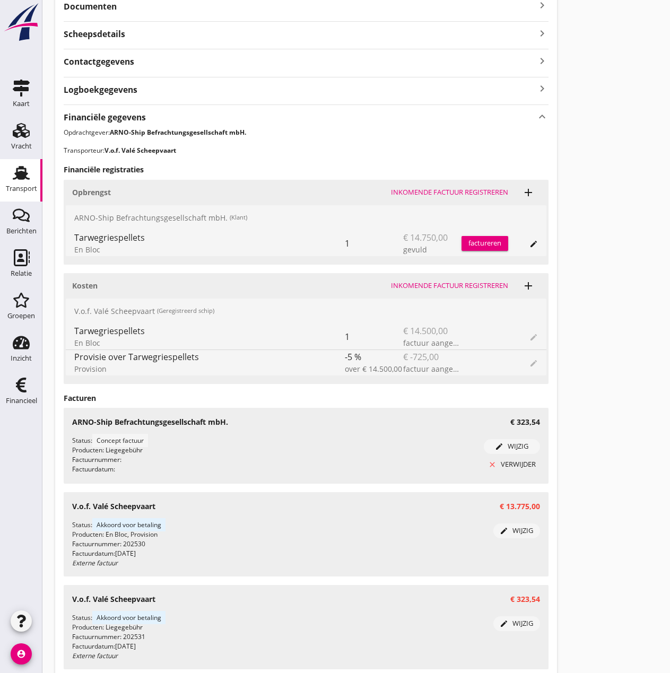
scroll to position [366, 0]
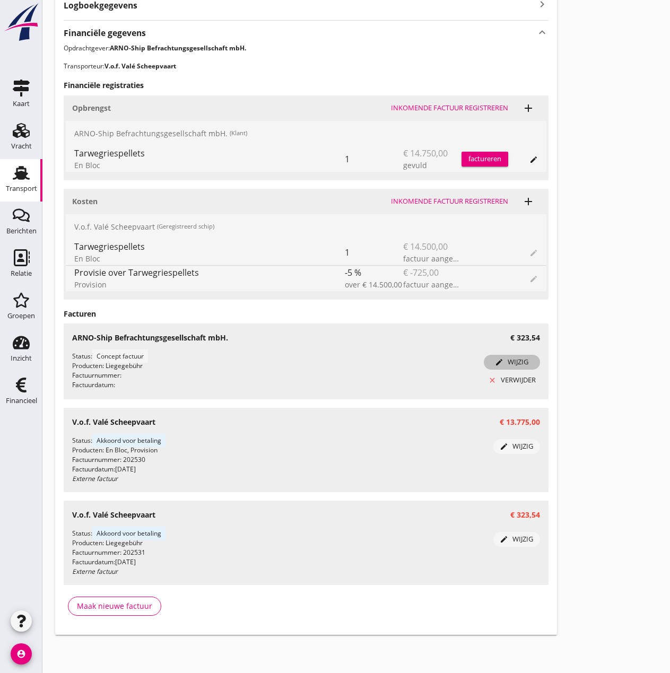
click at [515, 362] on div "edit wijzig" at bounding box center [512, 362] width 48 height 11
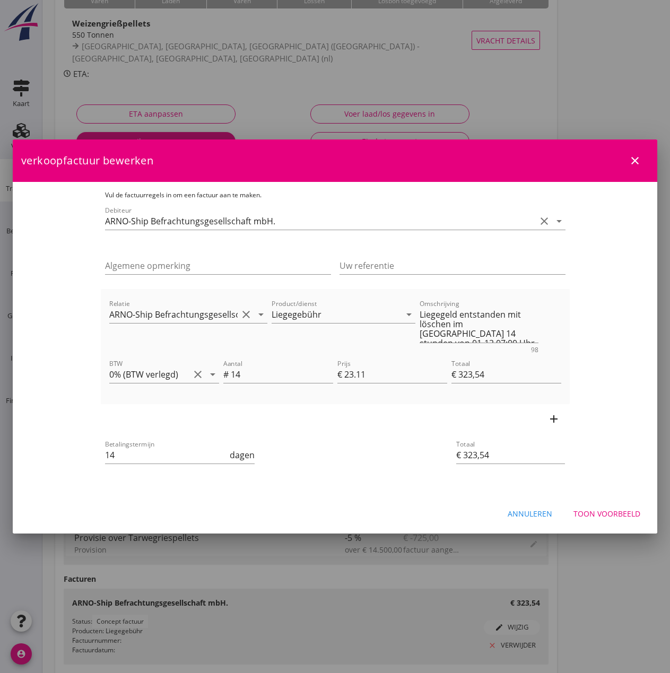
scroll to position [0, 0]
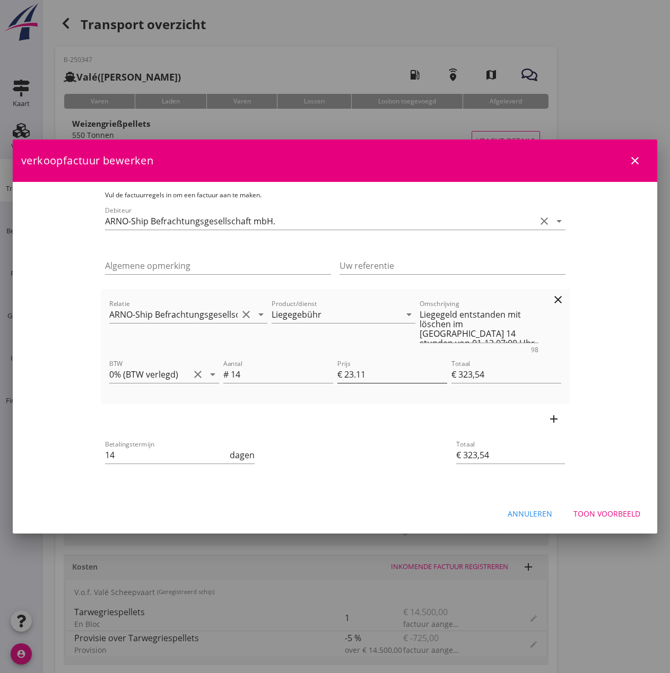
click at [389, 376] on input "23.11" at bounding box center [395, 374] width 103 height 17
type input "23.1"
type input "€ 323,40"
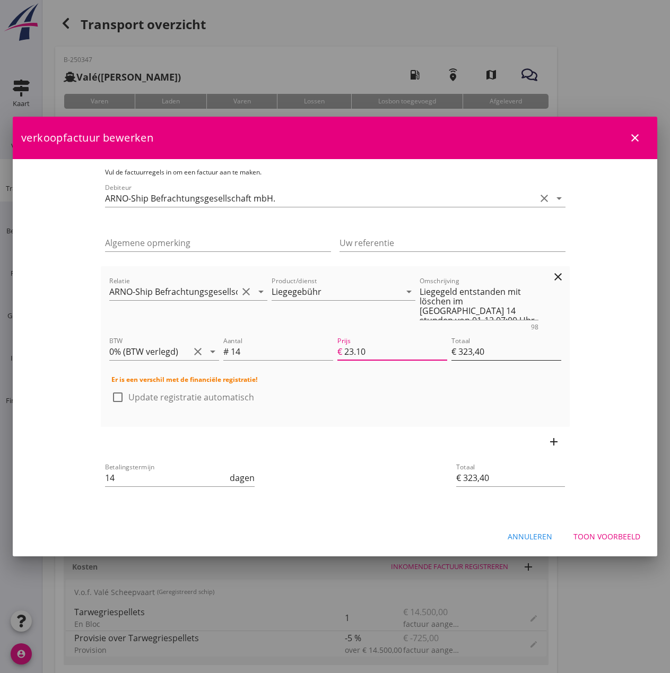
type input "23.10"
click at [553, 352] on input "€ 323,40" at bounding box center [507, 351] width 110 height 17
drag, startPoint x: 537, startPoint y: 301, endPoint x: 560, endPoint y: 314, distance: 26.6
click at [538, 301] on textarea "Liegegeld entstanden mit löschen im [GEOGRAPHIC_DATA] 14 stunden von 01-12 07:0…" at bounding box center [479, 301] width 119 height 37
click at [422, 311] on textarea "Liegegeld entstanden mit löschen im [GEOGRAPHIC_DATA] 14 stunden von 30-07 12:0…" at bounding box center [479, 301] width 119 height 37
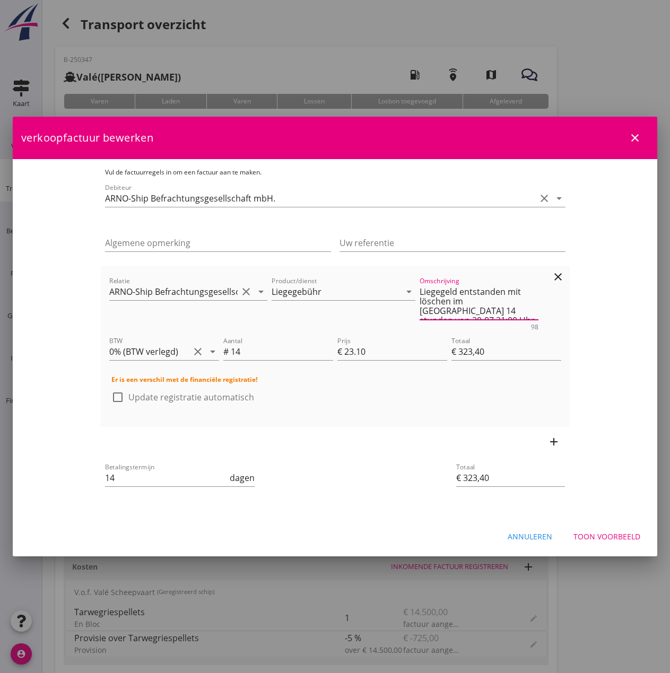
click at [421, 309] on textarea "Liegegeld entstanden mit löschen im [GEOGRAPHIC_DATA] 14 stunden von 30-07 21:0…" at bounding box center [479, 301] width 119 height 37
type textarea "Liegegeld entstanden mit löschen im [GEOGRAPHIC_DATA] 14 stunden von 30-07 22:0…"
click at [610, 539] on div "Toon voorbeeld" at bounding box center [607, 536] width 67 height 11
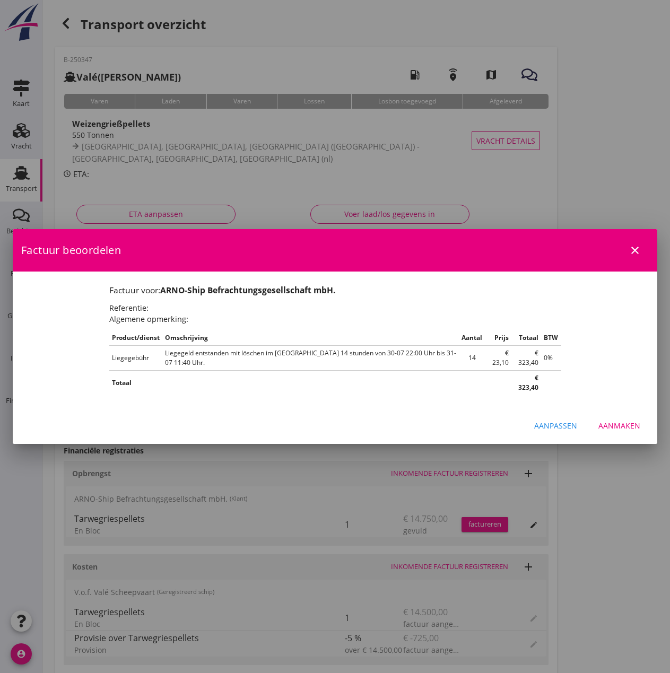
click at [600, 420] on div "Aanmaken" at bounding box center [620, 425] width 42 height 11
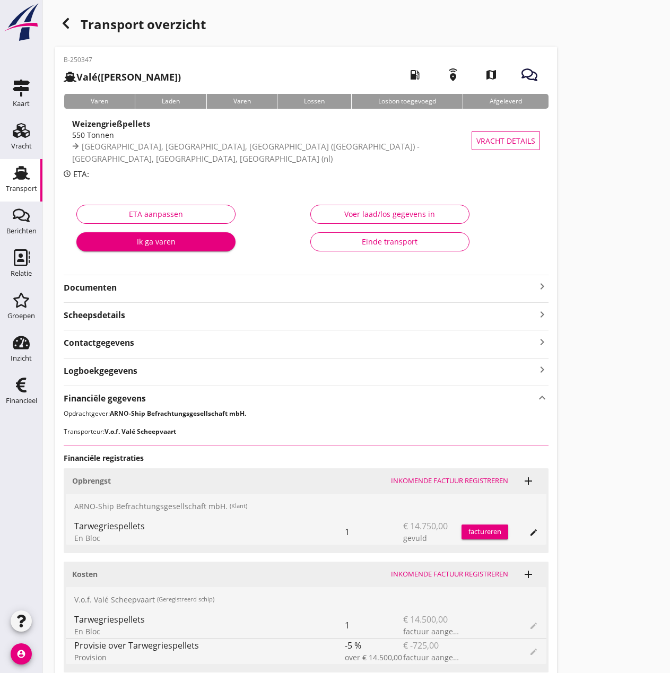
click at [483, 530] on div "factureren" at bounding box center [485, 532] width 47 height 11
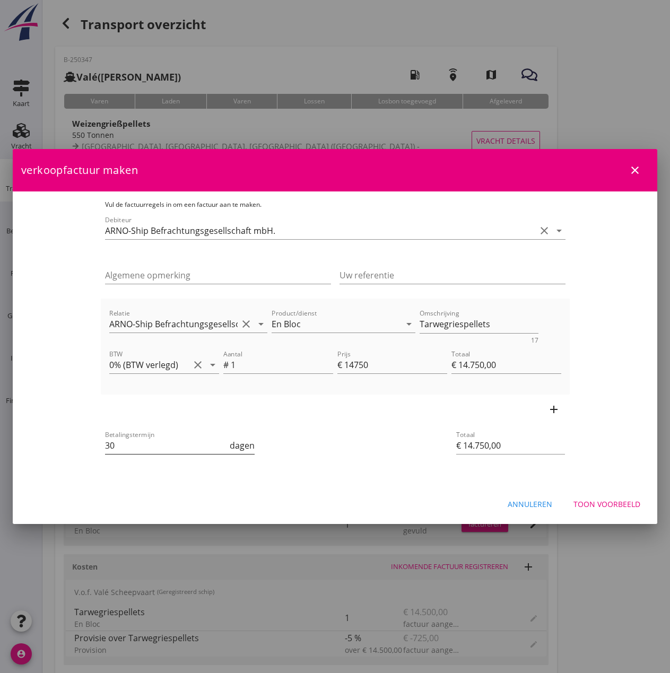
click at [105, 446] on input "30" at bounding box center [166, 445] width 123 height 17
type input "3"
type input "14"
click at [584, 506] on div "Toon voorbeeld" at bounding box center [607, 504] width 67 height 11
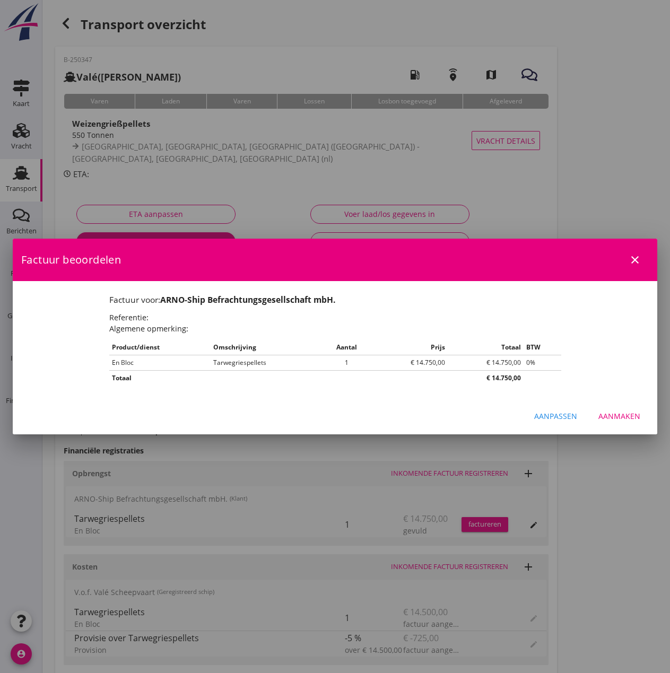
click at [616, 415] on div "Aanmaken" at bounding box center [620, 416] width 42 height 11
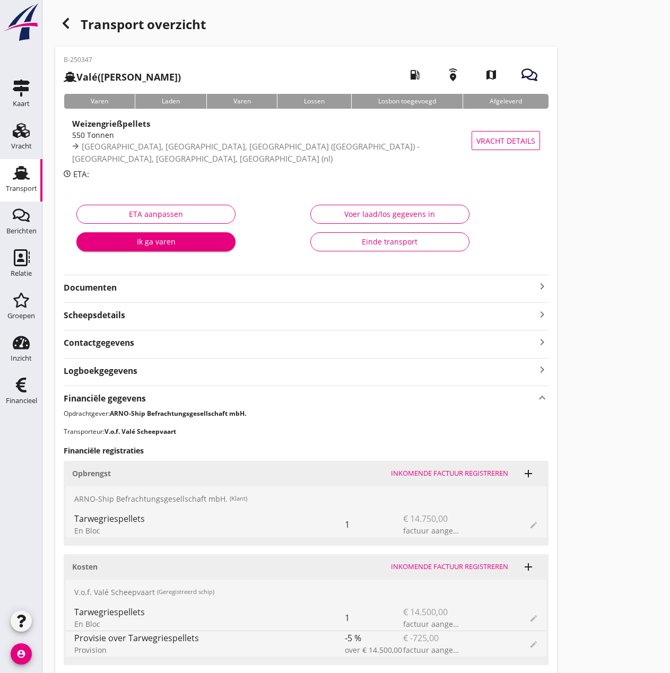
click at [402, 247] on button "Einde transport" at bounding box center [389, 241] width 159 height 19
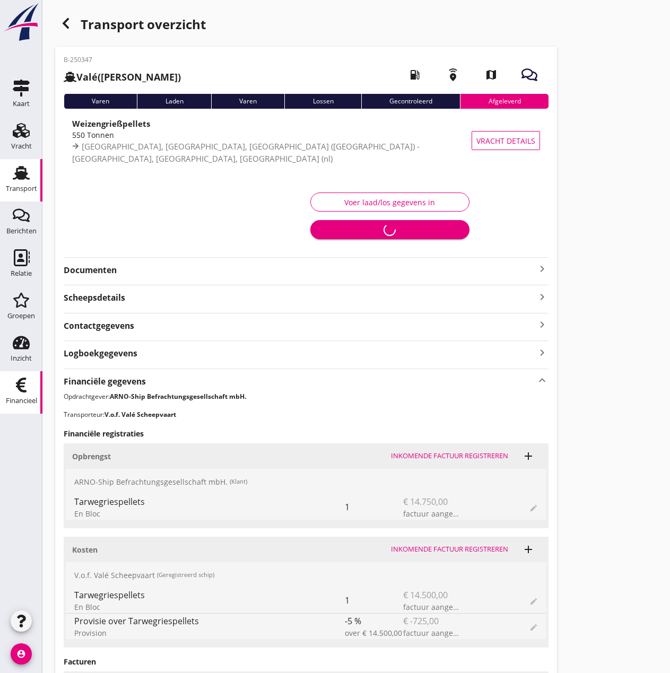
click at [12, 389] on div "Financieel" at bounding box center [20, 385] width 25 height 17
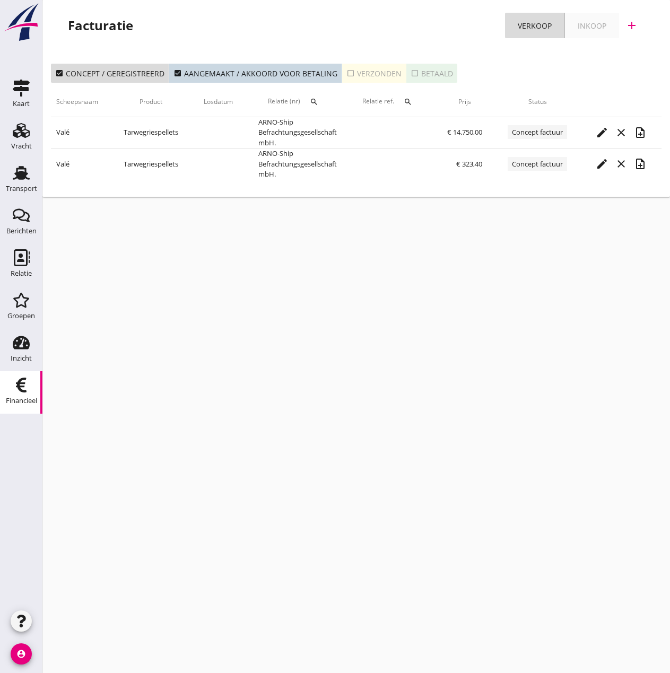
scroll to position [0, 224]
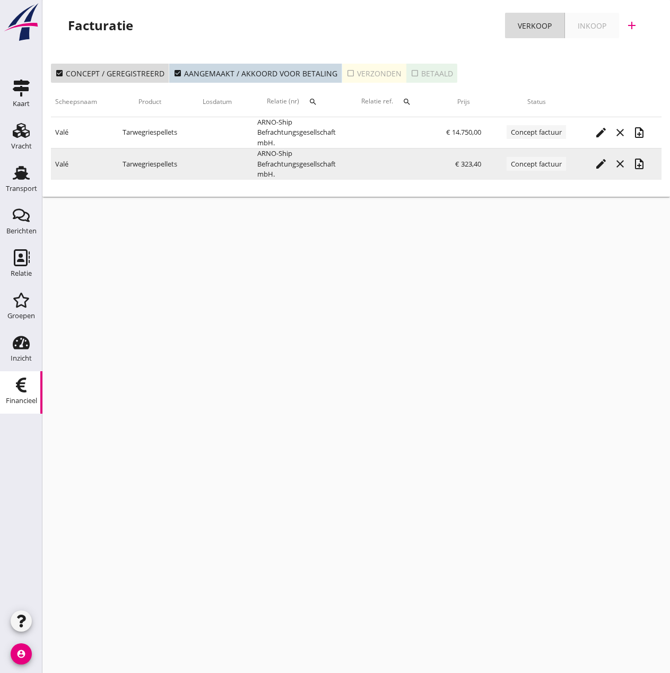
click at [641, 166] on icon "note_add" at bounding box center [639, 164] width 13 height 13
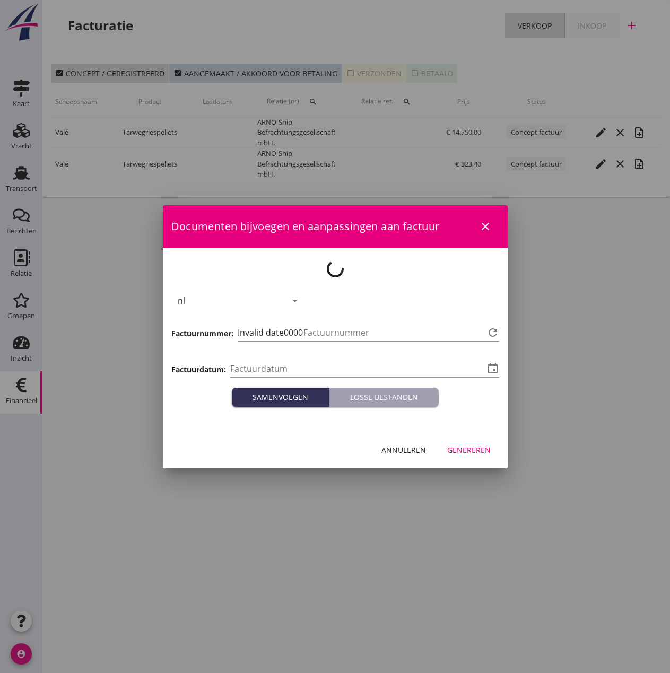
type input "[DATE]"
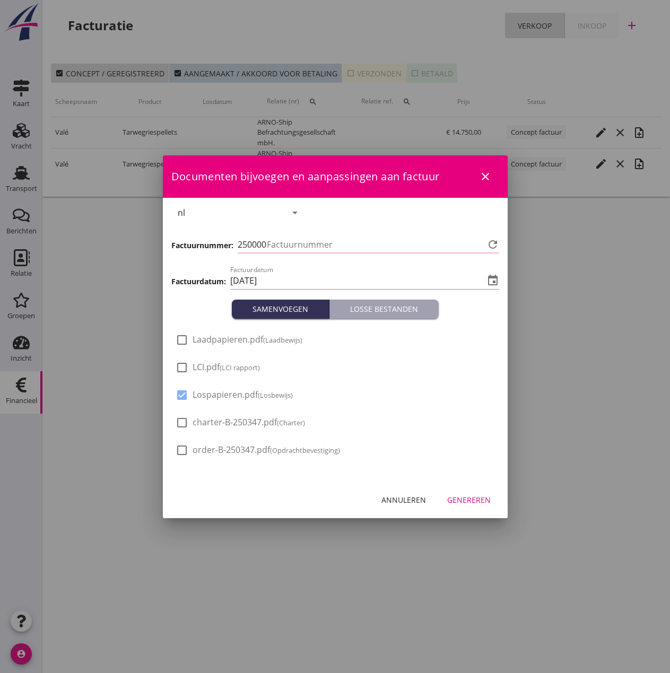
type input "476"
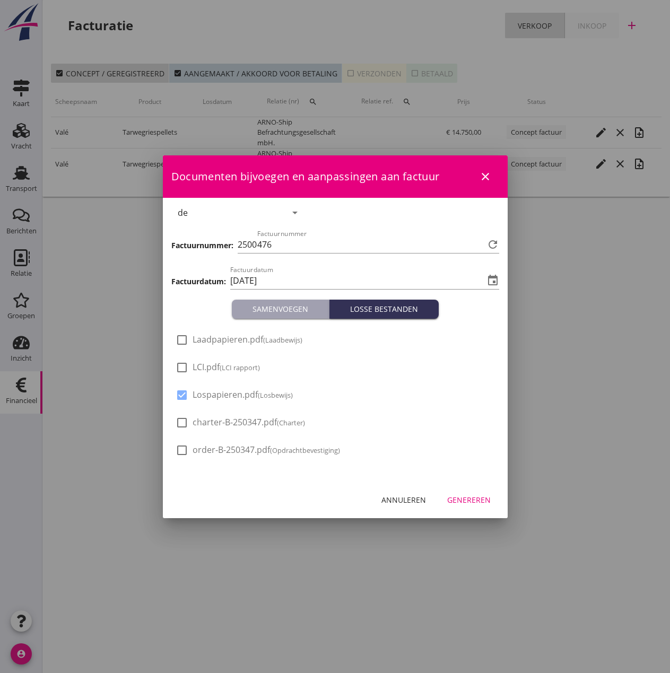
click at [215, 369] on span "LCI.pdf (LCI rapport)" at bounding box center [226, 367] width 67 height 11
checkbox input "true"
click at [212, 341] on span "Laadpapieren.pdf (Laadbewijs)" at bounding box center [248, 339] width 110 height 11
checkbox input "true"
click at [466, 499] on div "Genereren" at bounding box center [469, 500] width 44 height 11
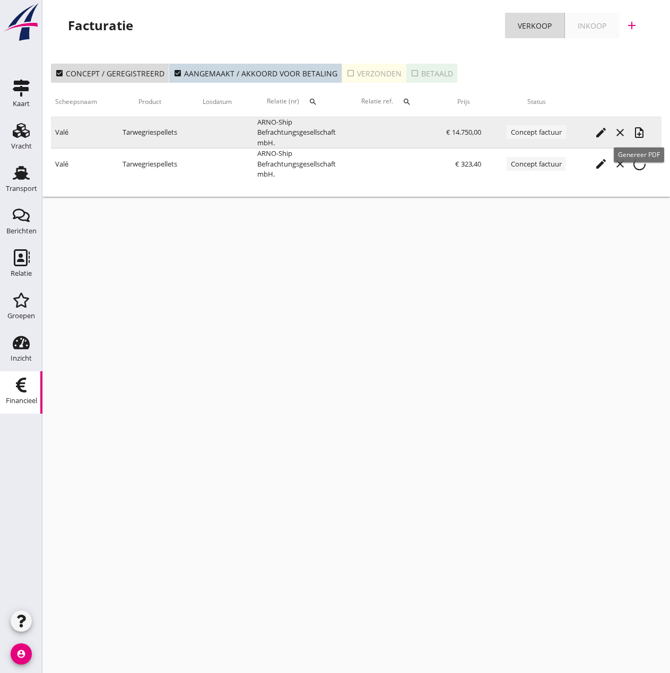
click at [636, 129] on icon "note_add" at bounding box center [639, 132] width 13 height 13
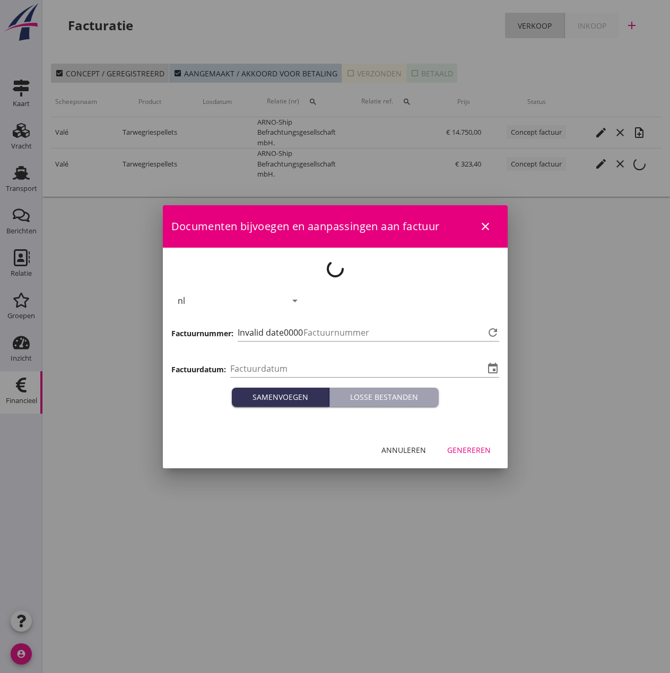
type input "[DATE]"
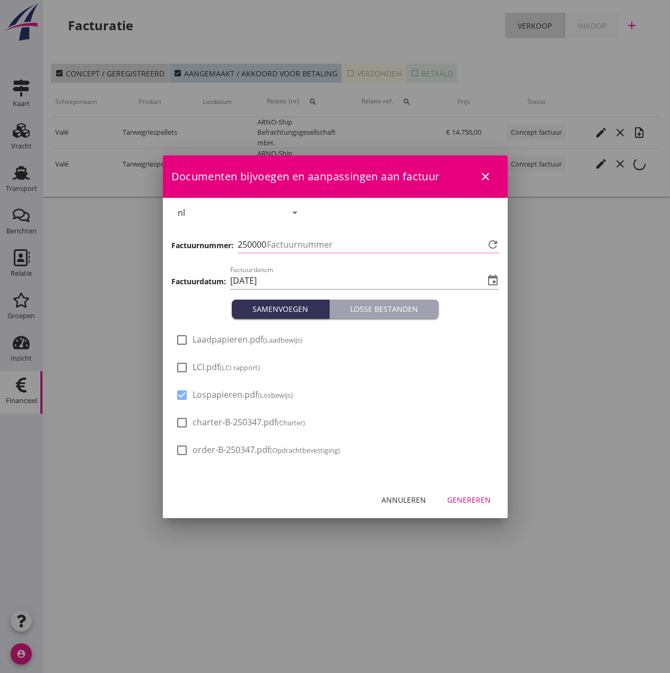
type input "477"
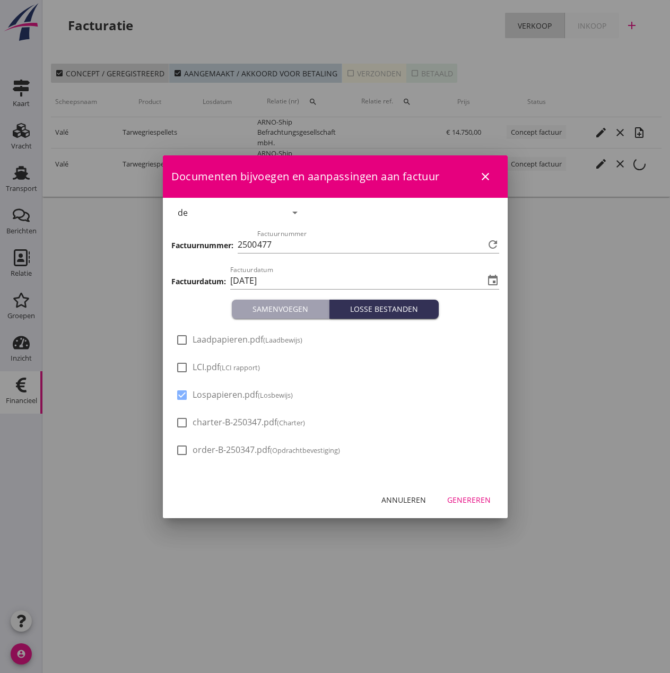
click at [205, 369] on span "LCI.pdf (LCI rapport)" at bounding box center [226, 367] width 67 height 11
checkbox input "true"
click at [203, 338] on span "Laadpapieren.pdf (Laadbewijs)" at bounding box center [248, 339] width 110 height 11
checkbox input "true"
click at [462, 501] on div "Genereren" at bounding box center [469, 500] width 44 height 11
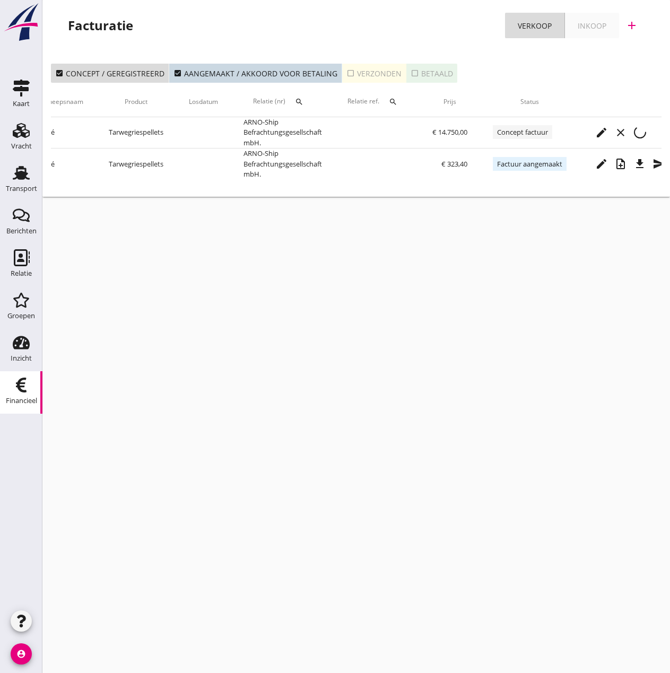
scroll to position [0, 258]
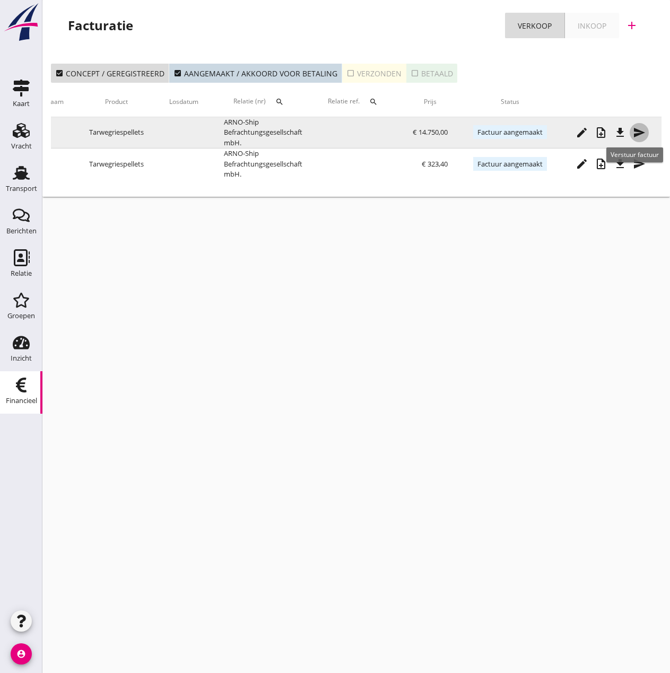
click at [637, 128] on icon "send" at bounding box center [639, 132] width 13 height 13
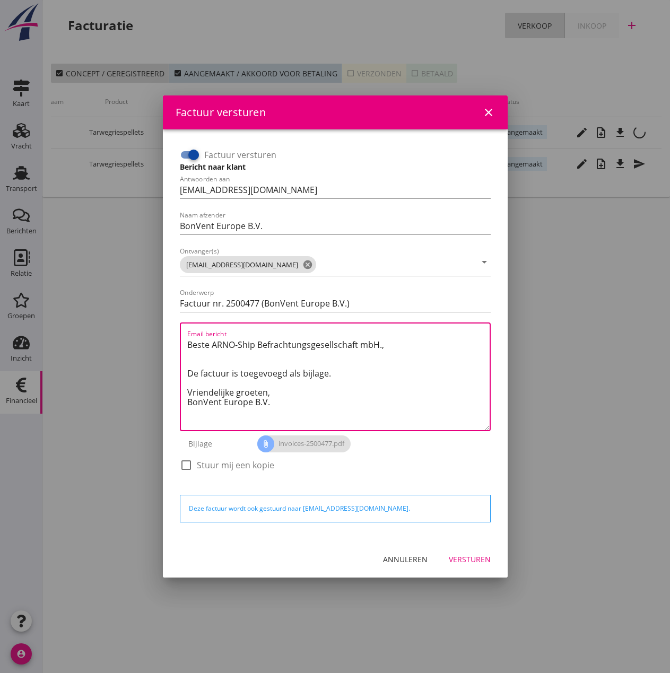
drag, startPoint x: 277, startPoint y: 392, endPoint x: 48, endPoint y: 310, distance: 243.1
click at [48, 310] on div "Factuur versturen close Factuur versturen Bericht naar klant Antwoorden aan [EM…" at bounding box center [335, 336] width 670 height 673
paste textarea "Guten Tag, Im Anhang finden Sie die Abrechnung für die Reise der MS [PERSON_NAM…"
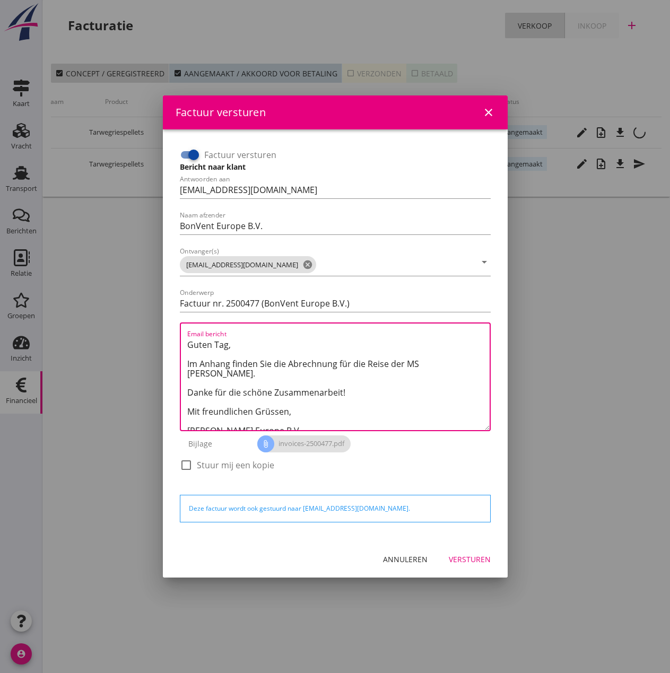
click at [420, 366] on textarea "Guten Tag, Im Anhang finden Sie die Abrechnung für die Reise der MS [PERSON_NAM…" at bounding box center [338, 383] width 302 height 94
type textarea "Guten Tag, Im Anhang finden Sie die Abrechnung für die Reise der MS [PERSON_NAM…"
click at [463, 561] on div "Versturen" at bounding box center [470, 559] width 42 height 11
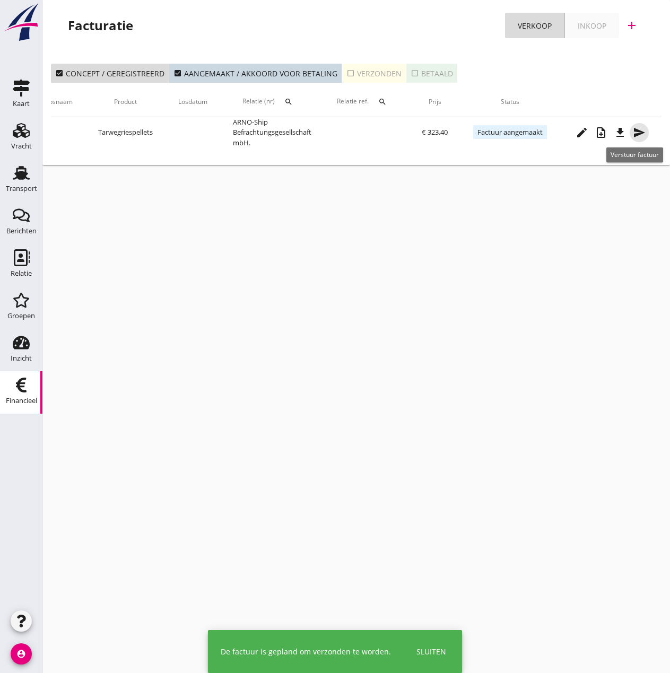
click at [640, 131] on icon "send" at bounding box center [639, 132] width 13 height 13
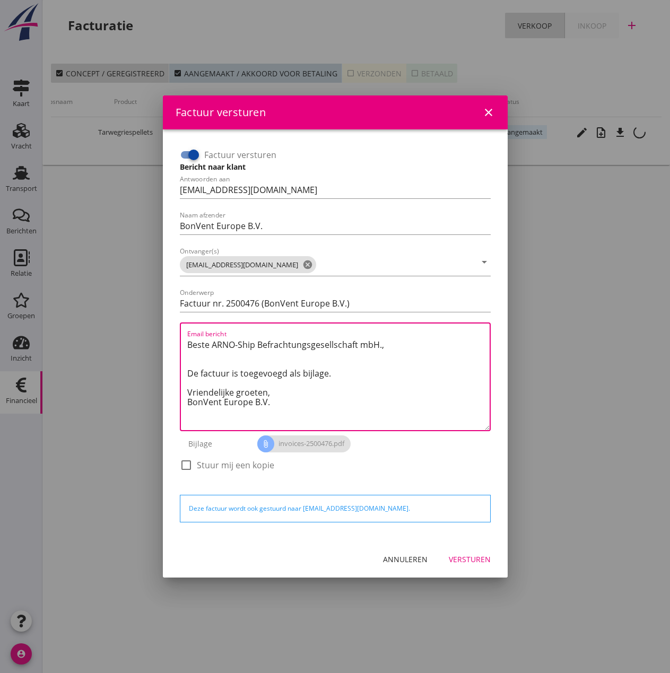
drag, startPoint x: 274, startPoint y: 393, endPoint x: 142, endPoint y: 321, distance: 150.6
click at [142, 321] on div "Factuur versturen close Factuur versturen Bericht naar klant Antwoorden aan [EM…" at bounding box center [335, 336] width 670 height 673
paste textarea "Guten Tag, Im Anhang finden Sie die Abrechnung für die Liegegeld der MS [PERSON…"
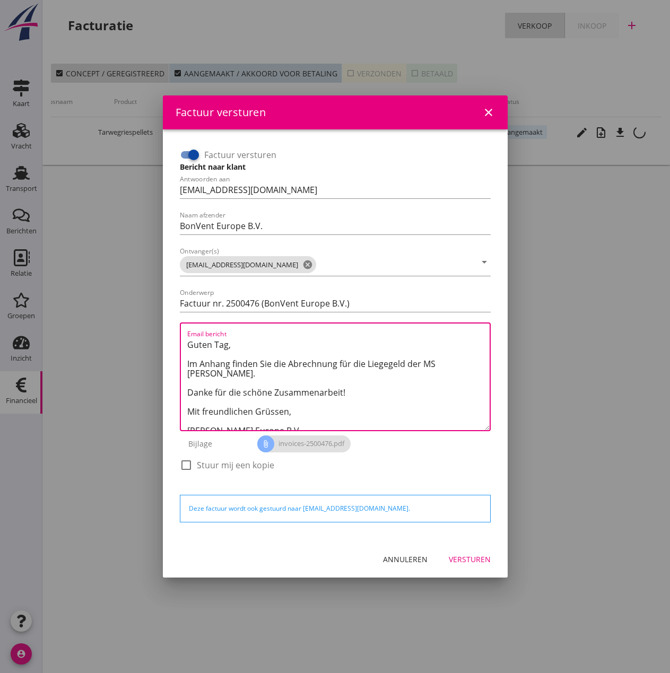
click at [439, 364] on textarea "Guten Tag, Im Anhang finden Sie die Abrechnung für die Liegegeld der MS [PERSON…" at bounding box center [338, 383] width 302 height 94
type textarea "Guten Tag, Im Anhang finden Sie die Abrechnung für die Liegegeld der MS [PERSON…"
click at [483, 563] on div "Versturen" at bounding box center [470, 559] width 42 height 11
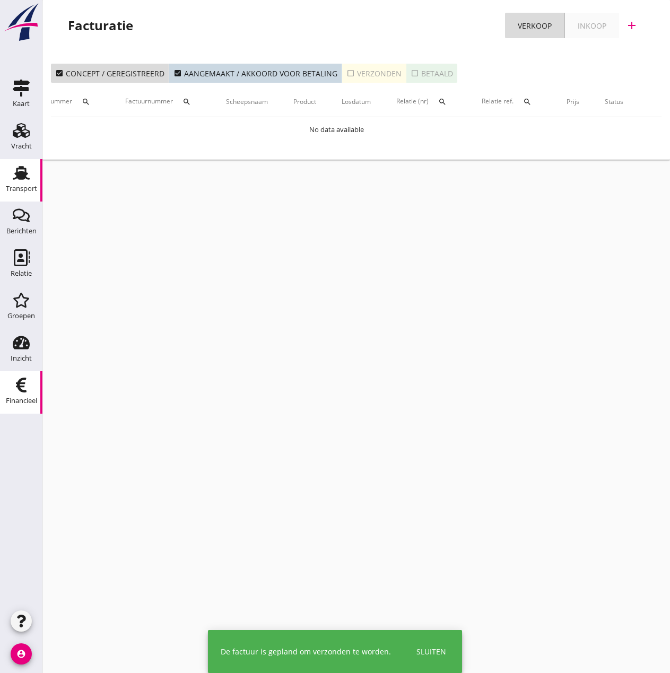
click at [20, 179] on use at bounding box center [21, 173] width 17 height 14
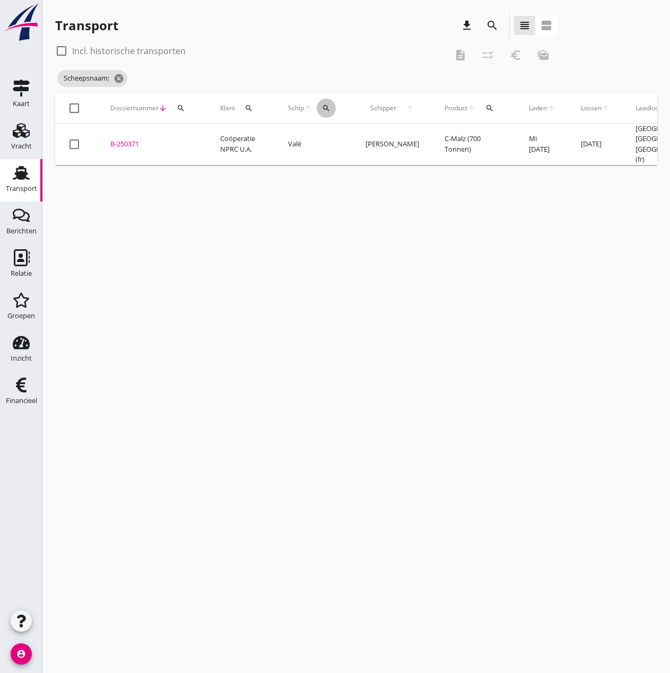
click at [327, 106] on icon "search" at bounding box center [326, 108] width 8 height 8
click at [336, 141] on input "Zoek op (scheeps)naam" at bounding box center [377, 139] width 110 height 17
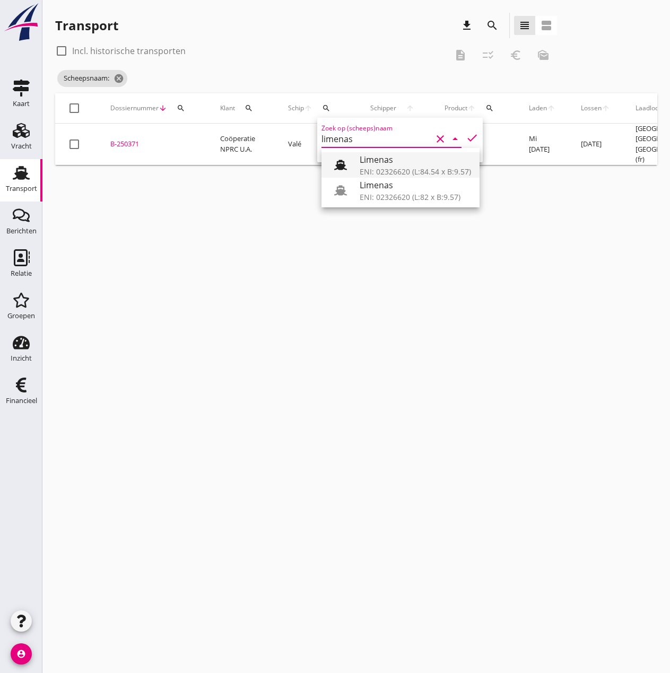
click at [392, 170] on div "ENI: 02326620 (L:84.54 x B:9.57)" at bounding box center [415, 171] width 111 height 11
click at [466, 135] on icon "check" at bounding box center [472, 138] width 13 height 13
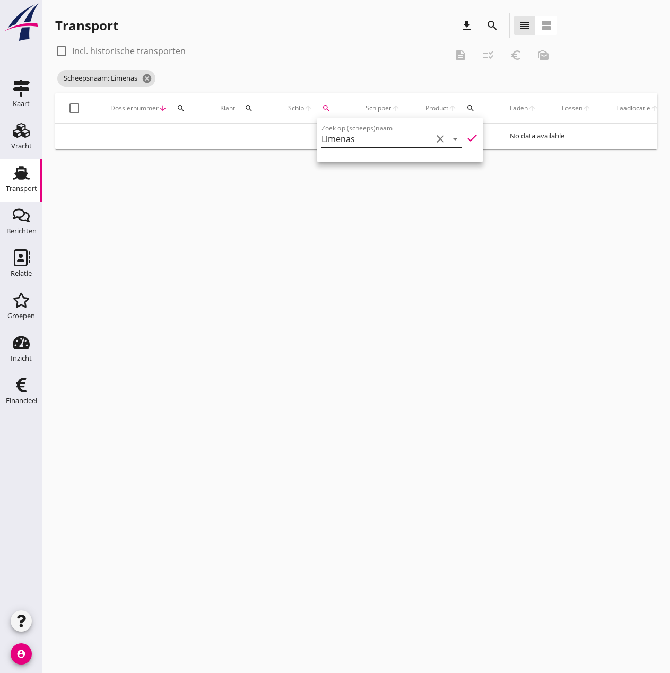
click at [410, 140] on input "Limenas" at bounding box center [377, 139] width 110 height 17
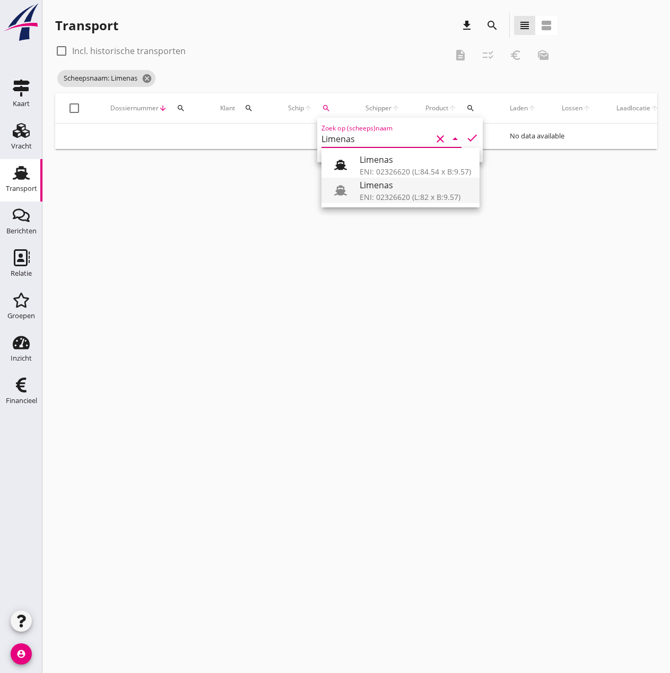
click at [411, 186] on div "Limenas" at bounding box center [415, 185] width 111 height 13
type input "Limenas"
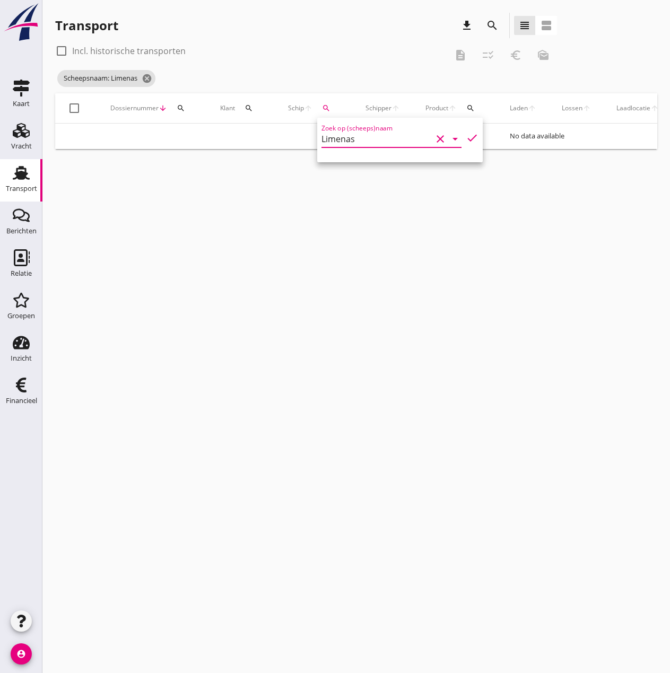
click at [466, 139] on icon "check" at bounding box center [472, 138] width 13 height 13
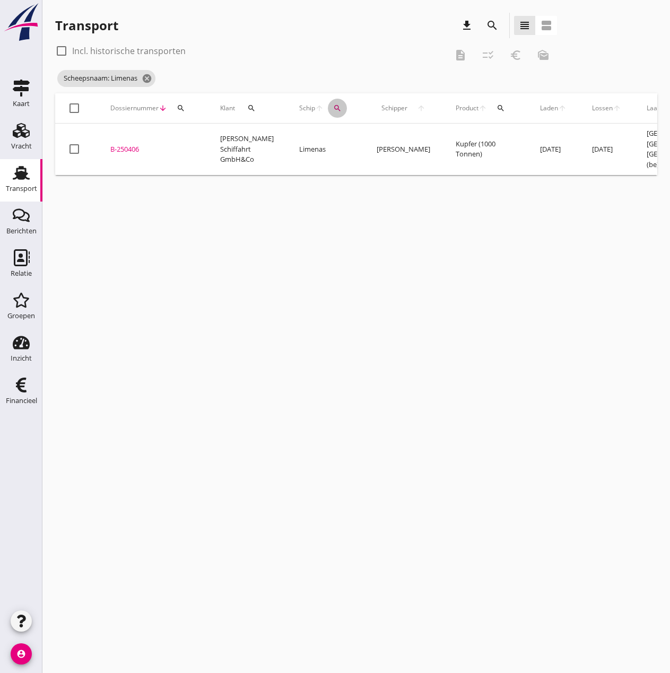
click at [333, 108] on icon "search" at bounding box center [337, 108] width 8 height 8
drag, startPoint x: 365, startPoint y: 141, endPoint x: 286, endPoint y: 138, distance: 79.1
click at [286, 138] on div "Deel track en trace Vracht details Vracht aanpassen Schip wijzigen Vracht kopie…" at bounding box center [335, 336] width 670 height 673
click at [333, 110] on icon "search" at bounding box center [337, 108] width 8 height 8
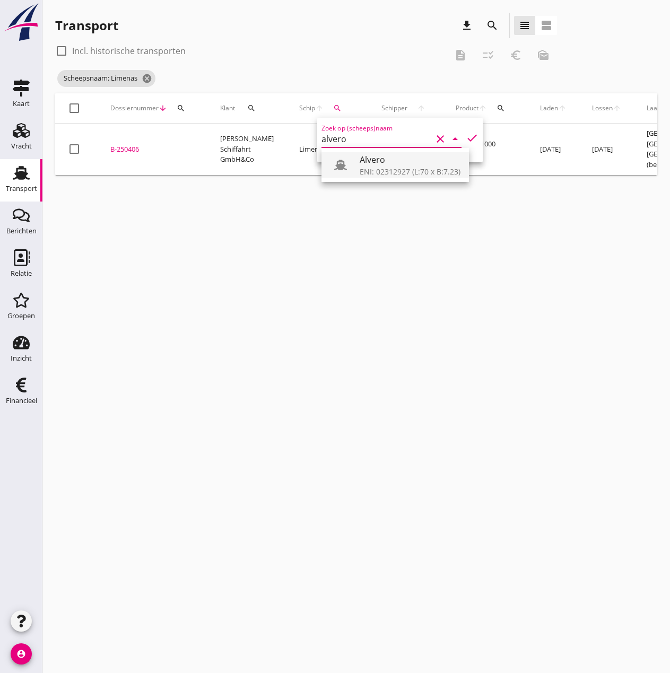
click at [366, 171] on div "ENI: 02312927 (L:70 x B:7.23)" at bounding box center [410, 171] width 101 height 11
click at [466, 140] on icon "check" at bounding box center [472, 138] width 13 height 13
type input "Alvero"
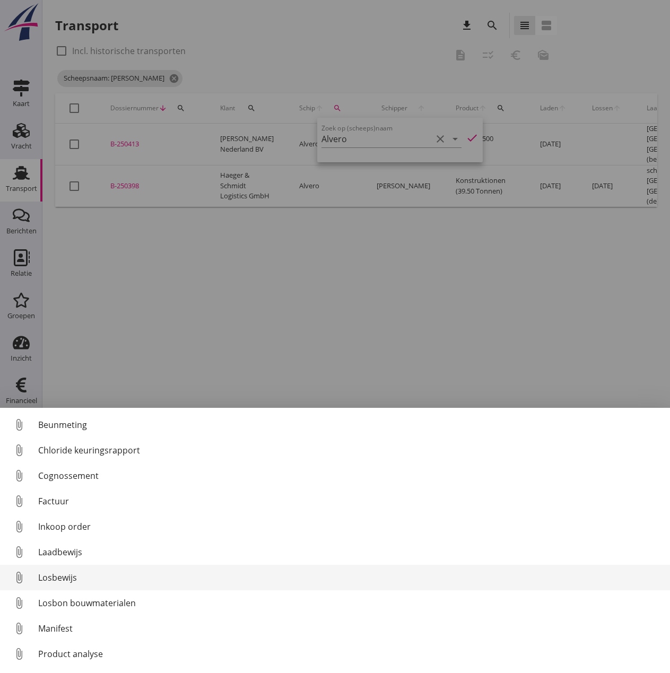
click at [49, 572] on div "Losbewijs" at bounding box center [350, 578] width 624 height 13
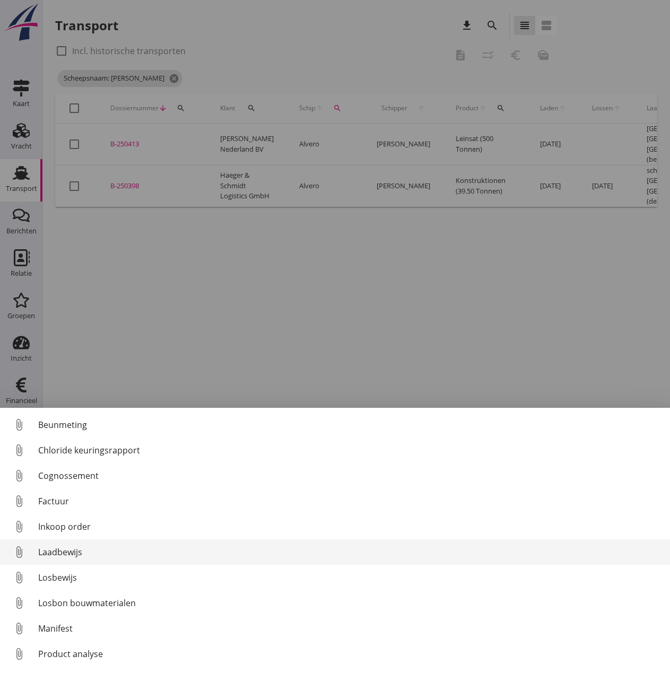
click at [71, 551] on div "Laadbewijs" at bounding box center [350, 552] width 624 height 13
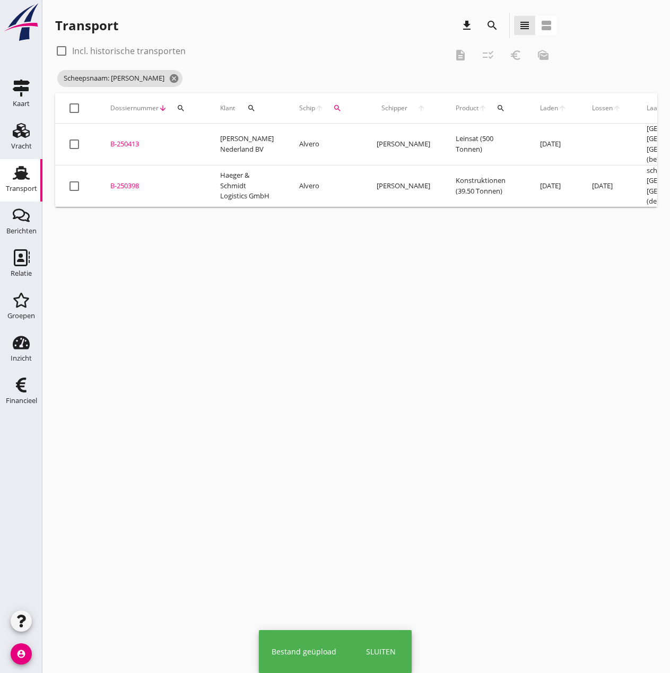
click at [123, 181] on div "B-250398" at bounding box center [152, 186] width 84 height 11
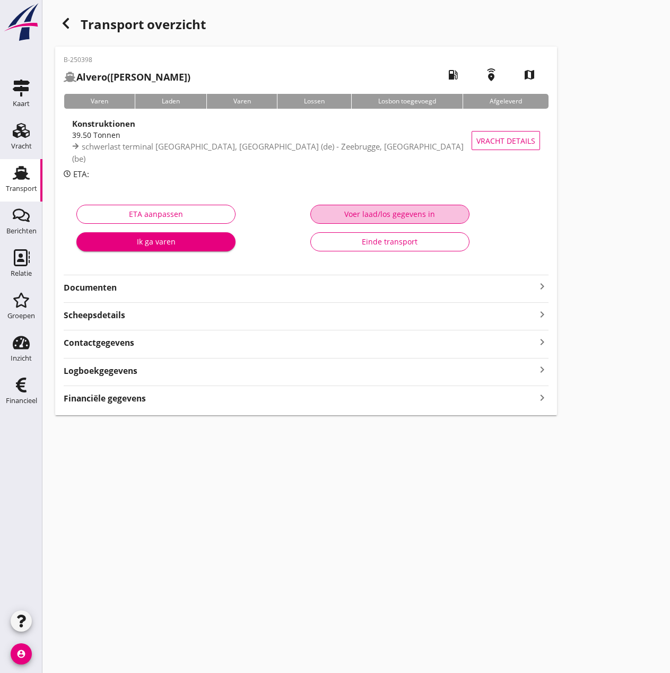
click at [354, 210] on div "Voer laad/los gegevens in" at bounding box center [389, 214] width 141 height 11
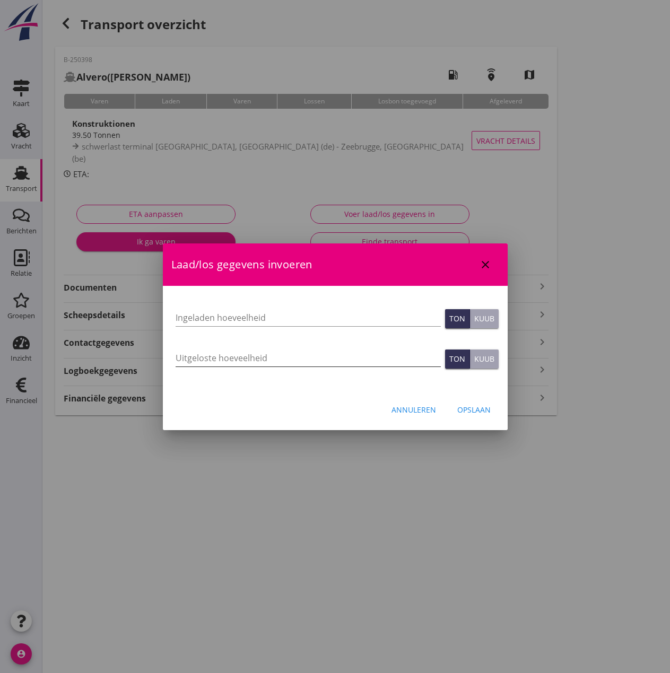
click at [215, 360] on input "Uitgeloste hoeveelheid" at bounding box center [308, 358] width 265 height 17
click at [207, 316] on input "Ingeladen hoeveelheid" at bounding box center [308, 317] width 265 height 17
click at [198, 361] on input "395" at bounding box center [308, 358] width 265 height 17
type input "39.5"
click at [210, 314] on input "Ingeladen hoeveelheid" at bounding box center [308, 317] width 265 height 17
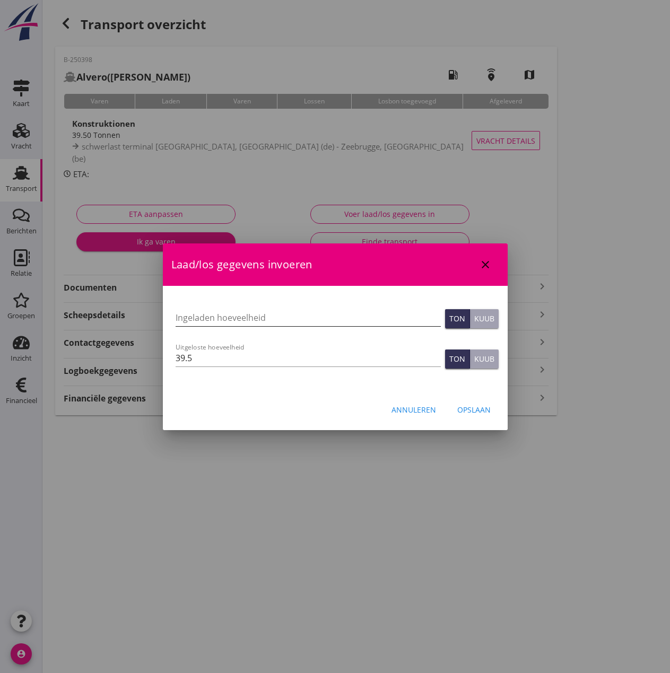
click at [193, 319] on input "Ingeladen hoeveelheid" at bounding box center [308, 317] width 265 height 17
type input "39.5"
click at [492, 411] on button "Opslaan" at bounding box center [474, 410] width 50 height 19
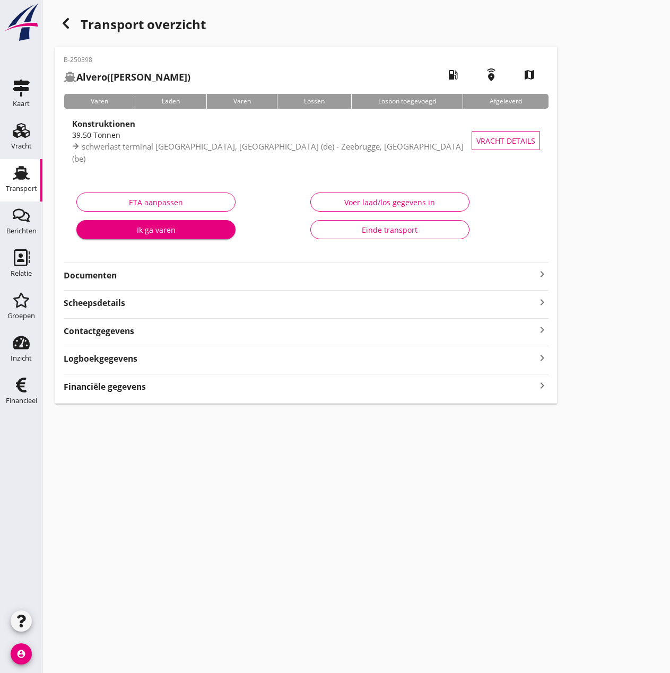
click at [128, 387] on strong "Financiële gegevens" at bounding box center [105, 387] width 82 height 12
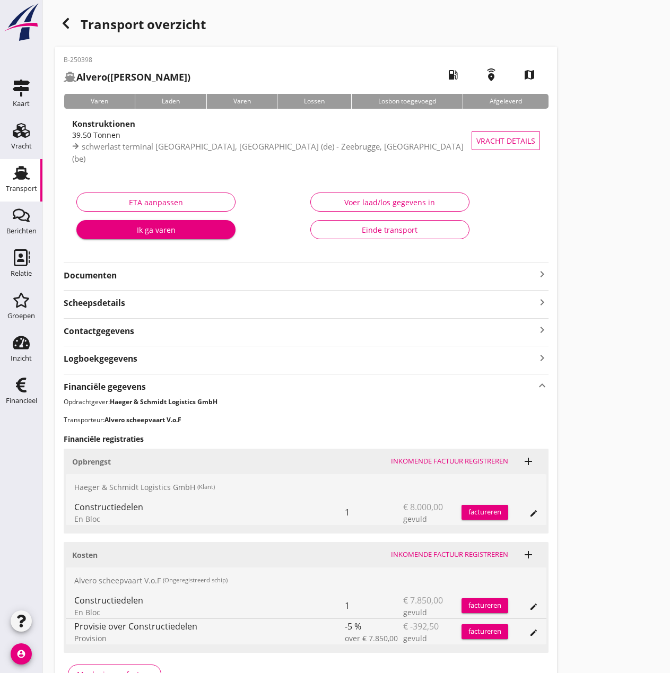
click at [461, 553] on div "Inkomende factuur registreren" at bounding box center [449, 555] width 117 height 11
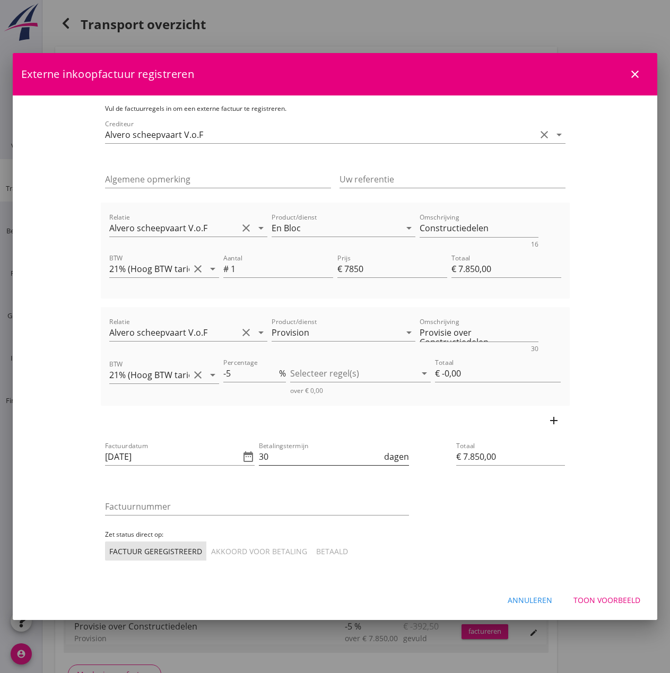
click at [306, 461] on input "30" at bounding box center [320, 456] width 123 height 17
type input "3"
type input "14"
click at [162, 505] on input "Factuurnummer" at bounding box center [257, 506] width 304 height 17
type input "2025018"
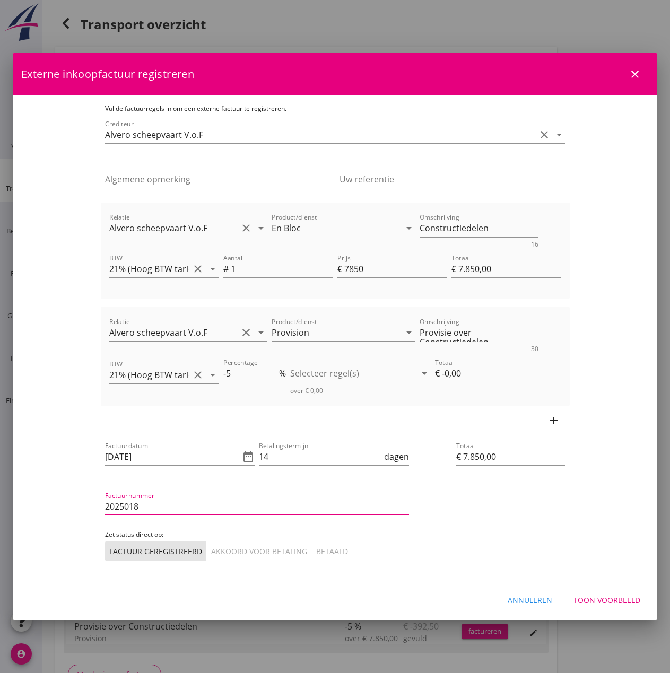
click at [211, 547] on div "Akkoord voor betaling" at bounding box center [259, 551] width 96 height 11
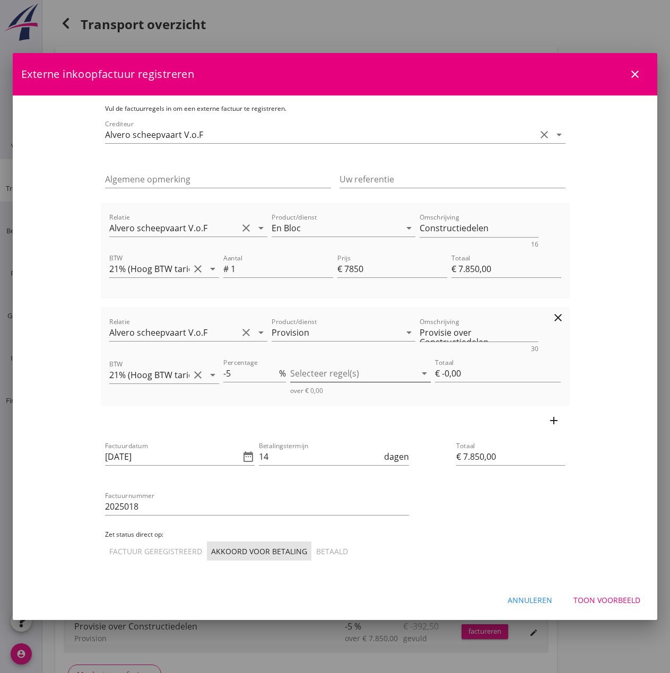
click at [335, 367] on div at bounding box center [353, 373] width 126 height 17
click at [328, 384] on div "check_box_outline_blank" at bounding box center [320, 381] width 30 height 21
type input "€ -392,50"
click at [464, 426] on div "add" at bounding box center [335, 421] width 469 height 30
click at [612, 601] on div "Toon voorbeeld" at bounding box center [607, 600] width 67 height 11
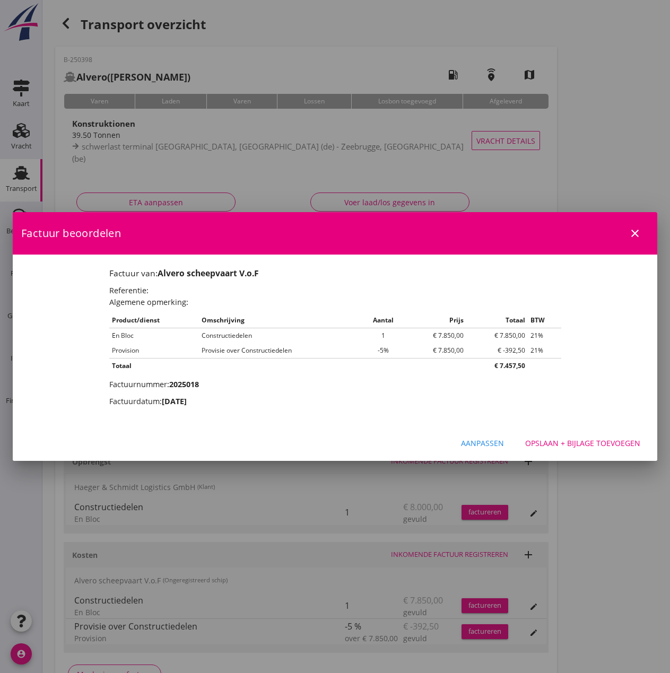
click at [572, 445] on div "Opslaan + bijlage toevoegen" at bounding box center [582, 443] width 115 height 11
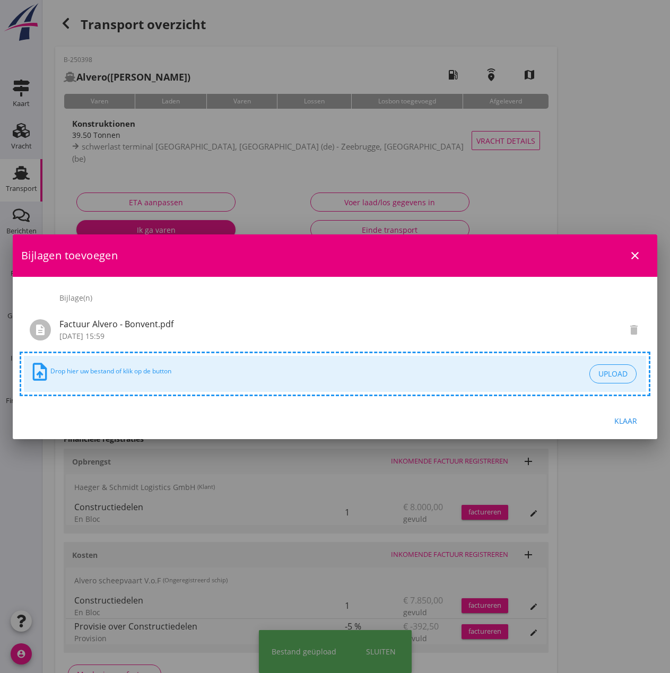
click at [617, 421] on div "Klaar" at bounding box center [626, 421] width 30 height 11
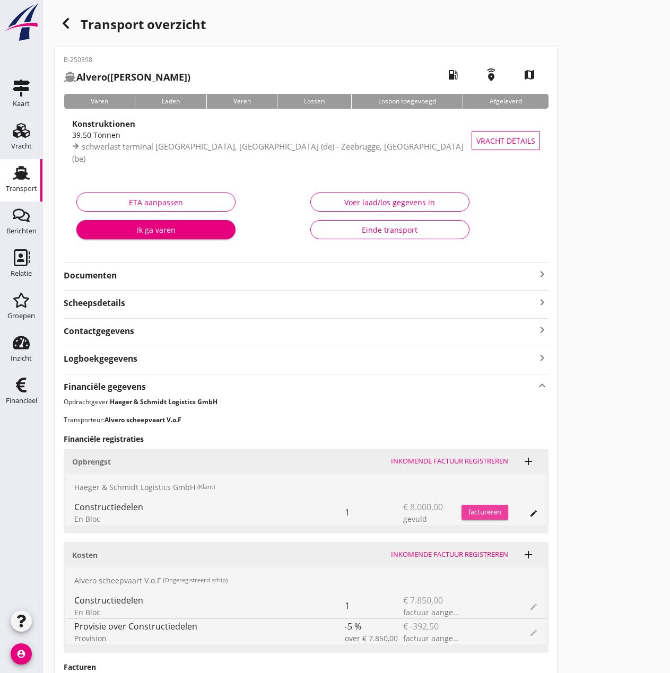
click at [481, 512] on div "factureren" at bounding box center [485, 512] width 47 height 11
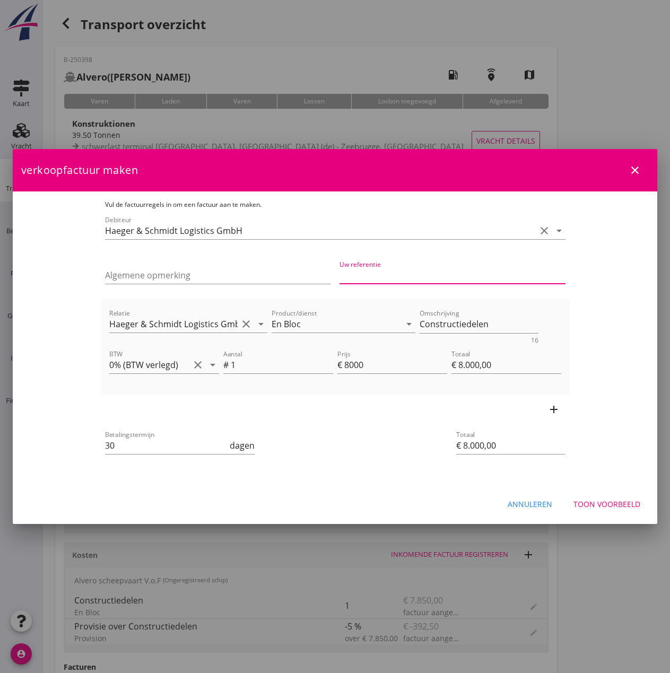
click at [435, 278] on input "Uw referentie" at bounding box center [453, 275] width 226 height 17
type input "25-600312"
click at [130, 449] on input "30" at bounding box center [166, 445] width 123 height 17
click button "Toon voorbeeld" at bounding box center [607, 504] width 84 height 19
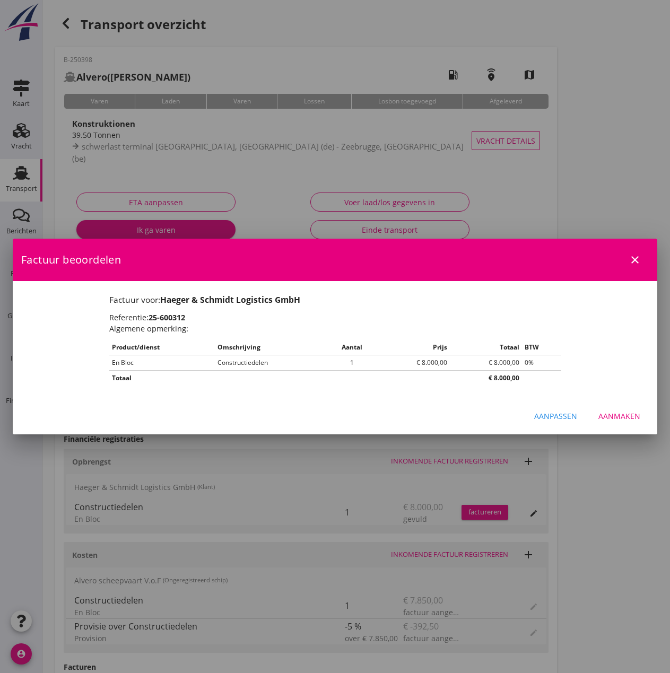
click at [572, 414] on div "Aanpassen" at bounding box center [555, 416] width 43 height 11
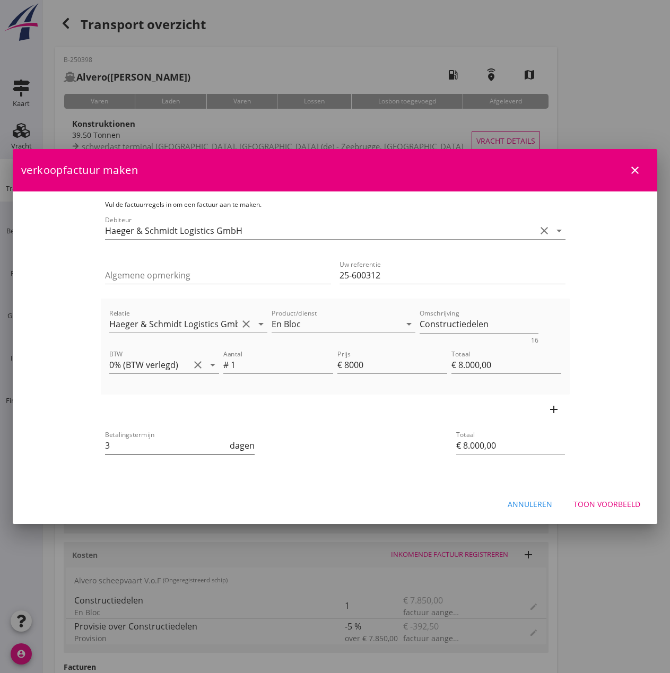
click at [123, 448] on input "3" at bounding box center [166, 445] width 123 height 17
type input "14"
click at [594, 503] on div "Toon voorbeeld" at bounding box center [607, 504] width 67 height 11
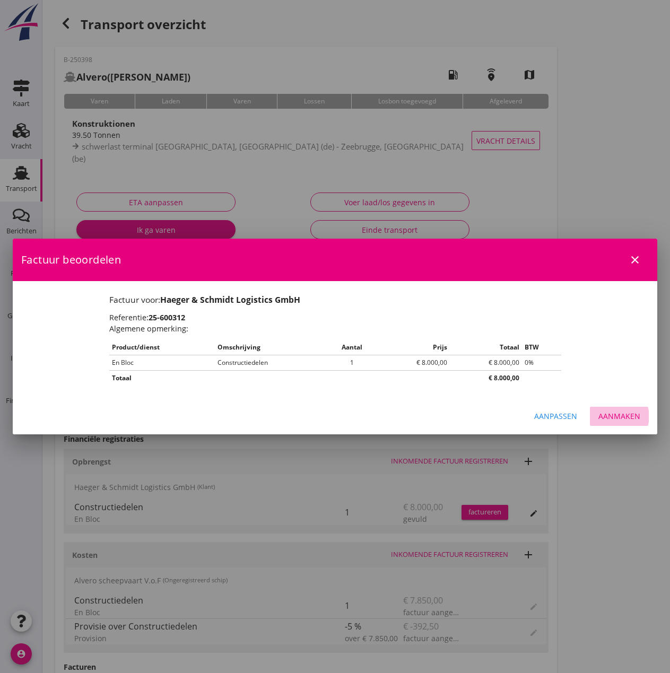
click at [622, 410] on button "Aanmaken" at bounding box center [619, 416] width 59 height 19
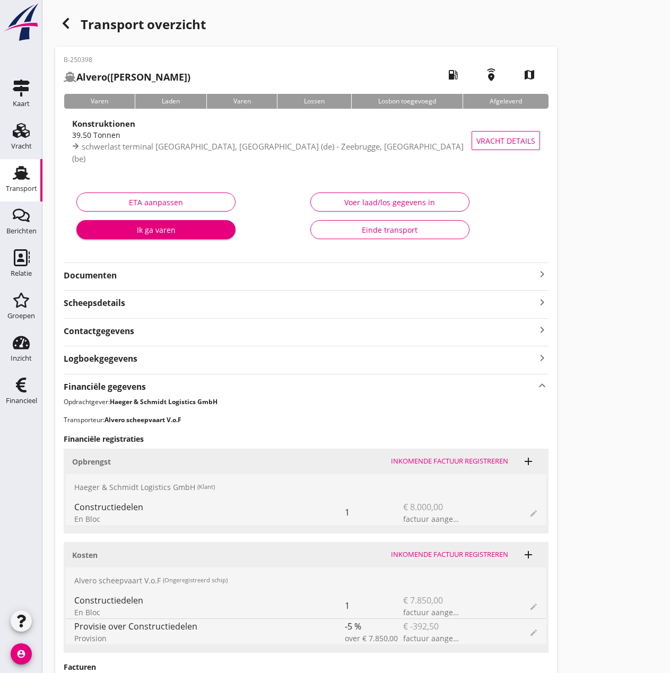
click at [363, 224] on div "Einde transport" at bounding box center [389, 229] width 141 height 11
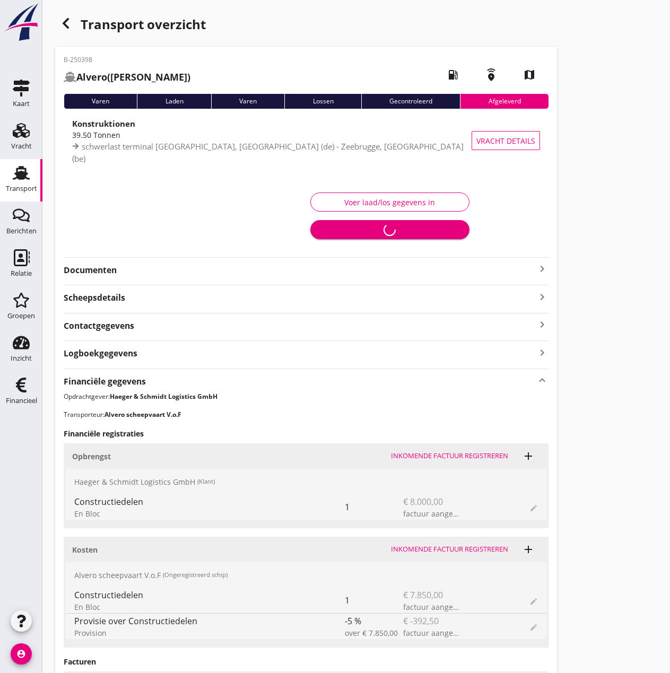
drag, startPoint x: 15, startPoint y: 397, endPoint x: 85, endPoint y: 336, distance: 92.6
click at [15, 397] on div "Financieel" at bounding box center [21, 401] width 31 height 15
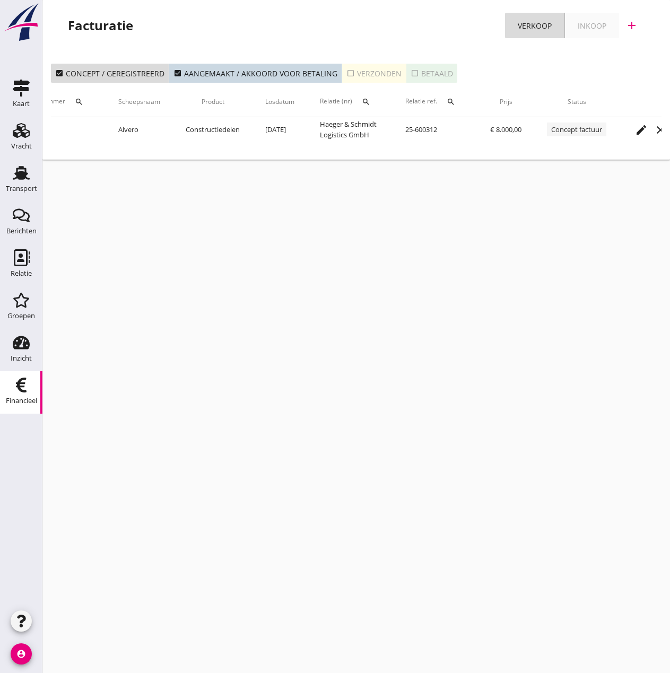
scroll to position [0, 200]
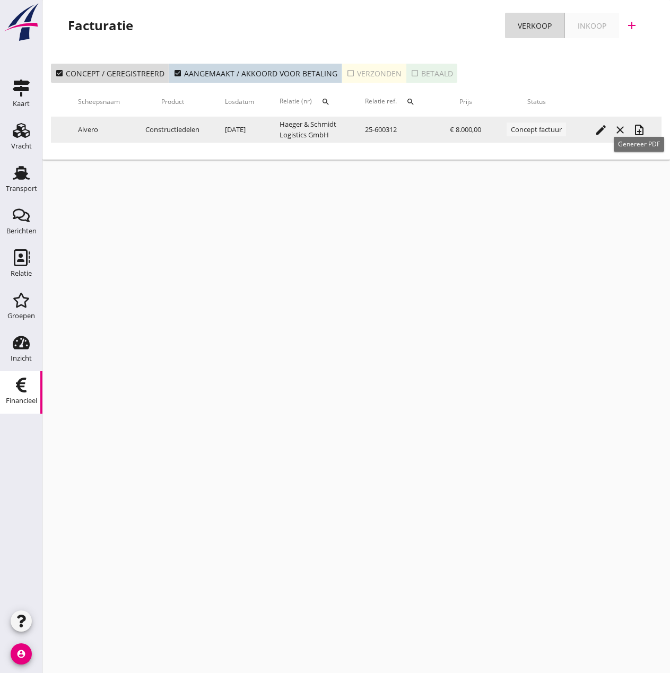
click at [636, 132] on icon "note_add" at bounding box center [639, 130] width 13 height 13
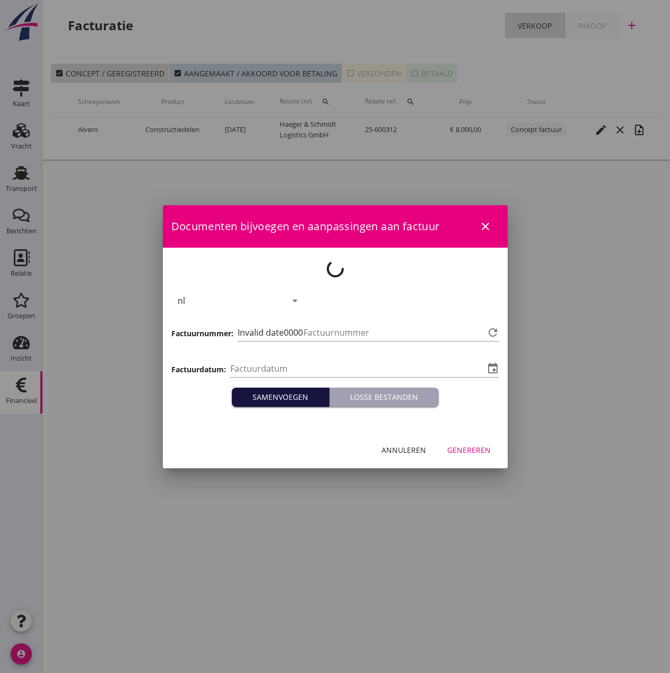
type input "[DATE]"
type input "478"
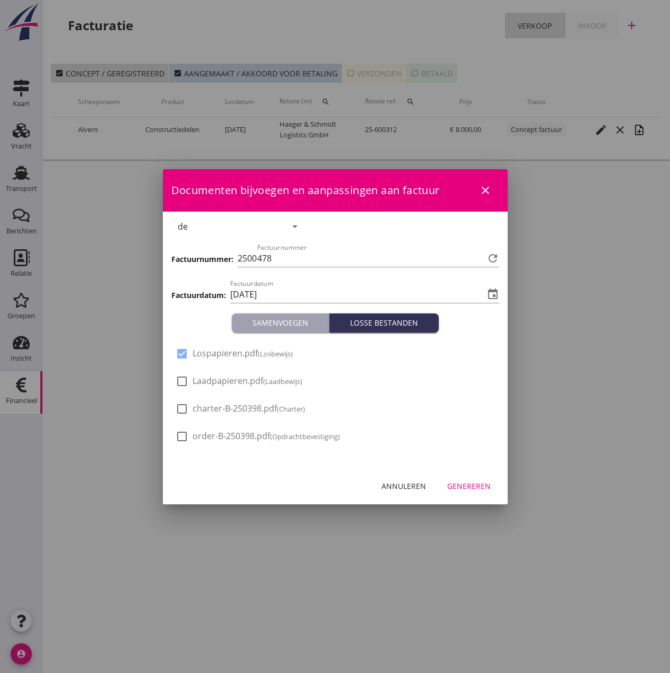
click at [240, 382] on span "Laadpapieren.pdf (Laadbewijs)" at bounding box center [248, 381] width 110 height 11
checkbox input "true"
click at [462, 481] on div "Genereren" at bounding box center [469, 486] width 44 height 11
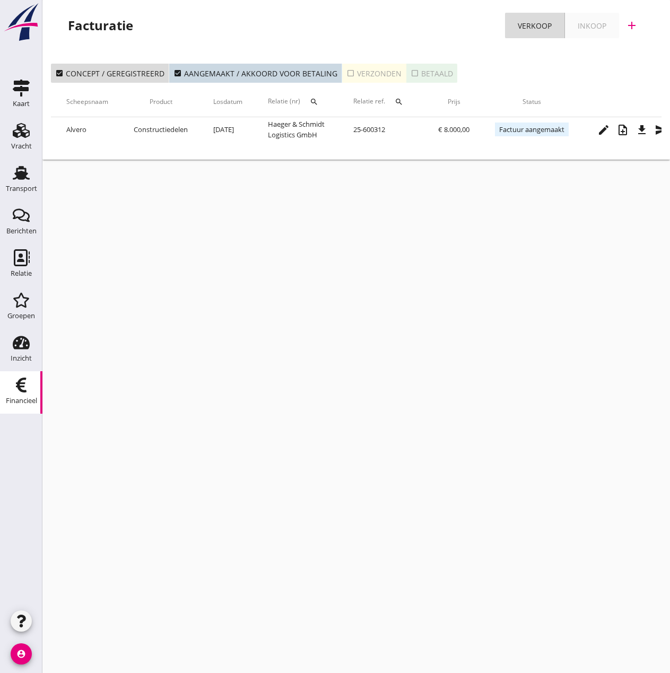
scroll to position [0, 233]
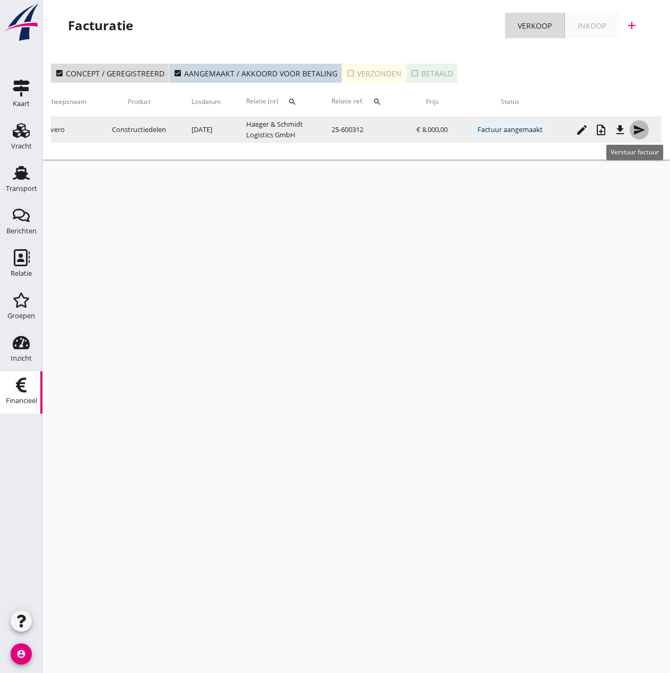
click at [639, 132] on icon "send" at bounding box center [639, 130] width 13 height 13
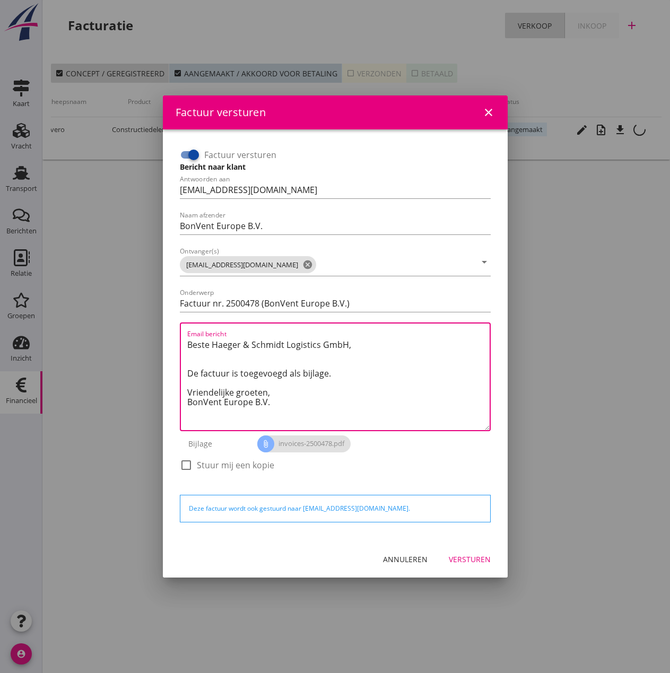
drag, startPoint x: 277, startPoint y: 392, endPoint x: 133, endPoint y: 333, distance: 156.1
click at [133, 333] on div "Factuur versturen close Factuur versturen Bericht naar klant Antwoorden aan [EM…" at bounding box center [335, 336] width 670 height 673
paste textarea "Guten Tag, Im Anhang finden Sie die Abrechnung für die Reise der MS [PERSON_NAM…"
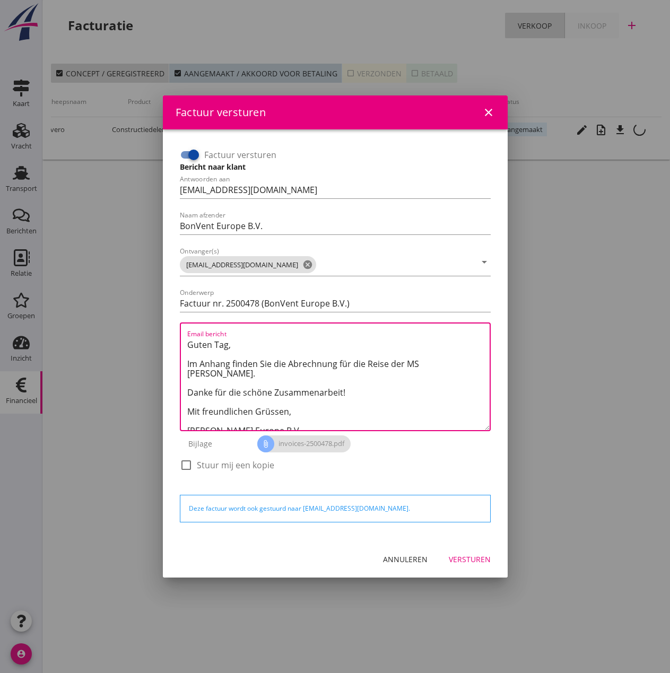
click at [421, 365] on textarea "Guten Tag, Im Anhang finden Sie die Abrechnung für die Reise der MS [PERSON_NAM…" at bounding box center [338, 383] width 302 height 94
type textarea "Guten Tag, Im Anhang finden Sie die Abrechnung für die Reise der MS [PERSON_NAM…"
click at [481, 557] on div "Versturen" at bounding box center [470, 559] width 42 height 11
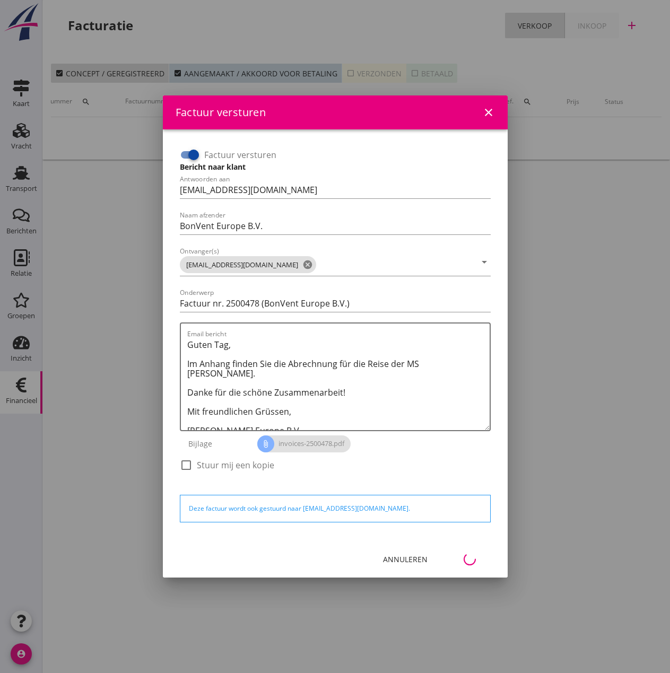
scroll to position [0, 47]
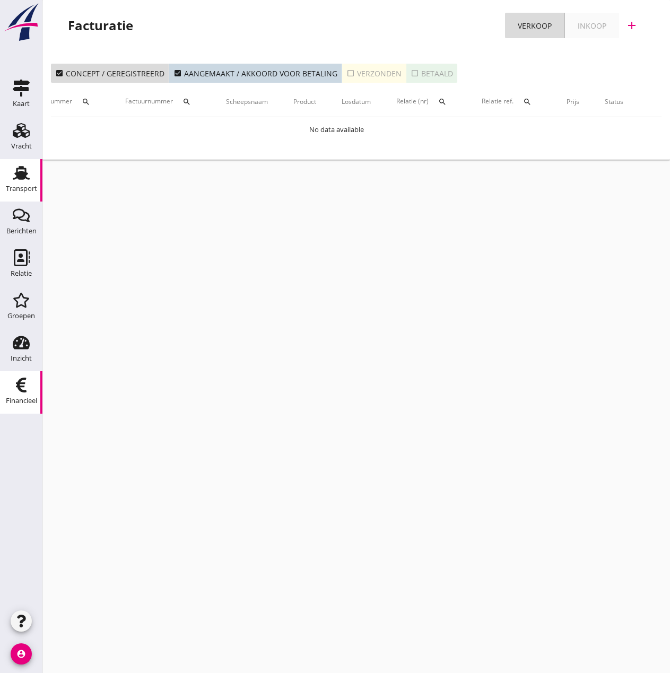
click at [24, 184] on div "Transport" at bounding box center [21, 188] width 31 height 15
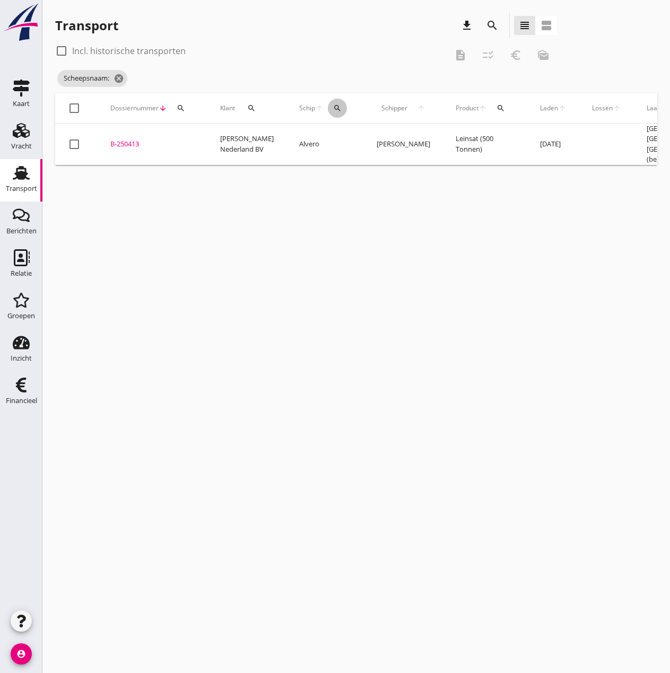
click at [333, 104] on icon "search" at bounding box center [337, 108] width 8 height 8
click at [336, 140] on input "Zoek op (scheeps)naam" at bounding box center [377, 139] width 110 height 17
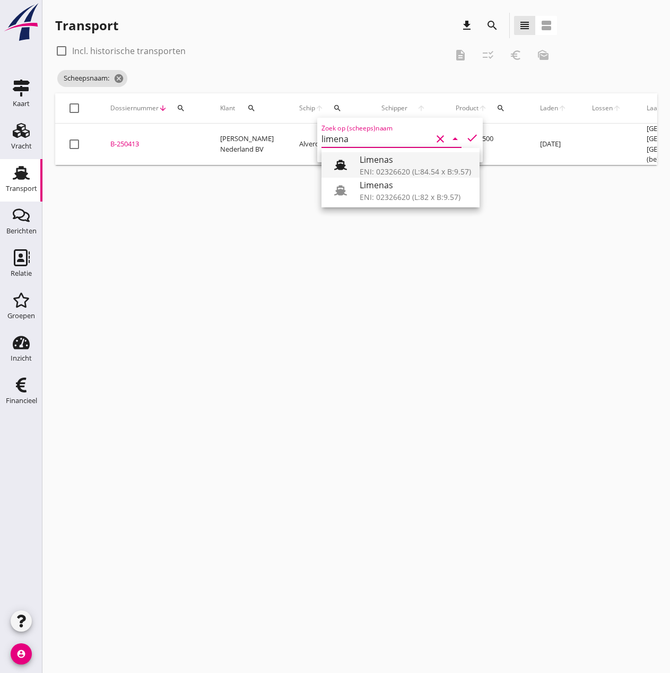
click at [391, 168] on div "ENI: 02326620 (L:84.54 x B:9.57)" at bounding box center [415, 171] width 111 height 11
click at [466, 136] on icon "check" at bounding box center [472, 138] width 13 height 13
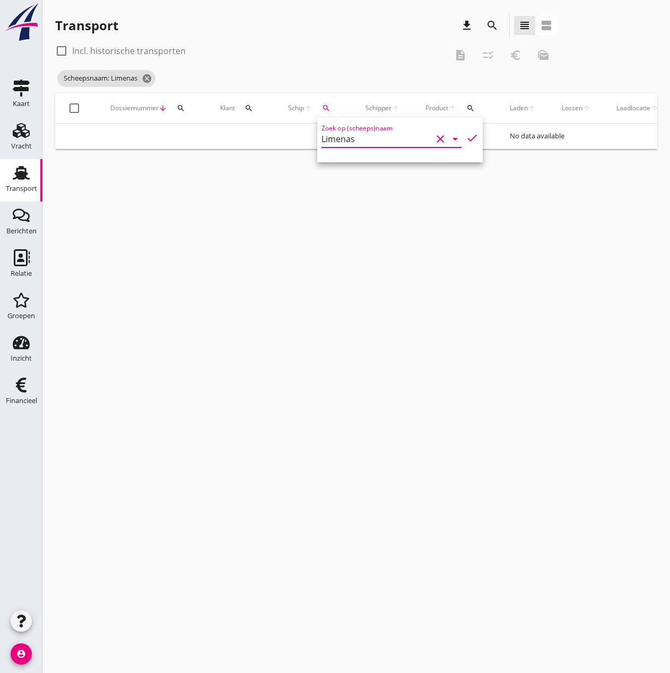
click at [379, 142] on input "Limenas" at bounding box center [377, 139] width 110 height 17
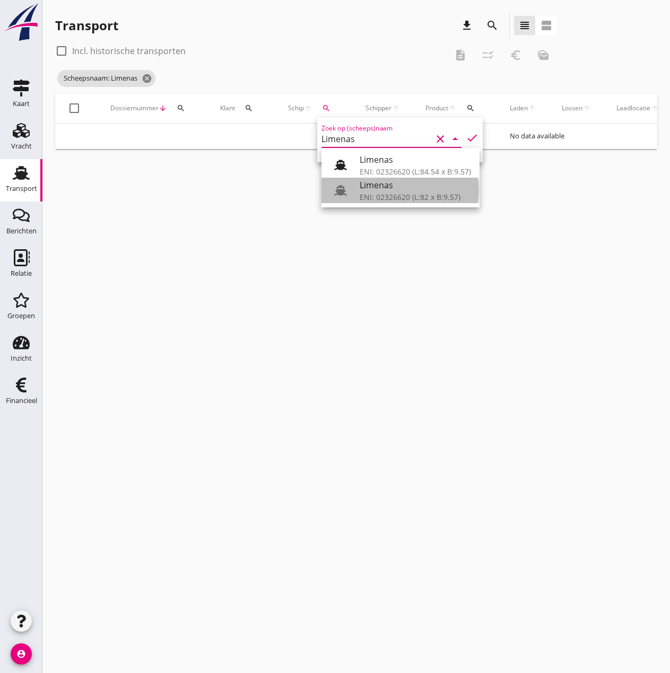
click at [384, 194] on div "ENI: 02326620 (L:82 x B:9.57)" at bounding box center [415, 197] width 111 height 11
type input "Limenas"
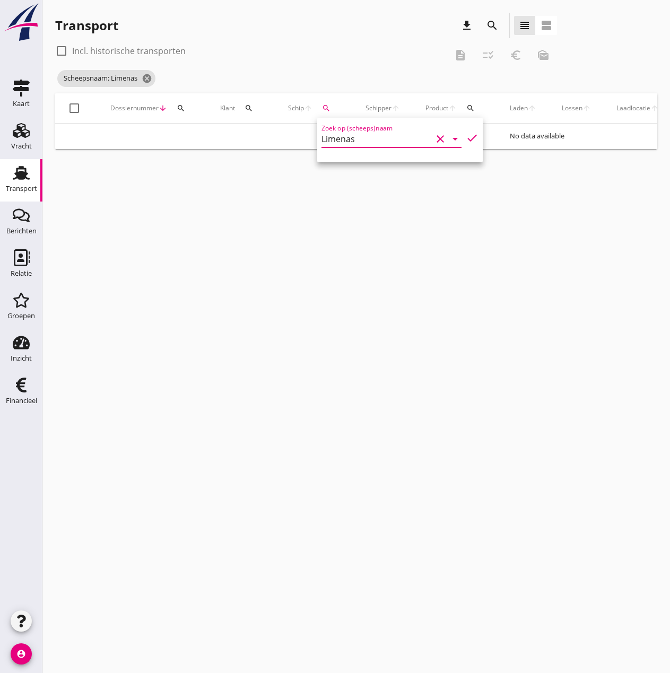
click at [466, 136] on icon "check" at bounding box center [472, 138] width 13 height 13
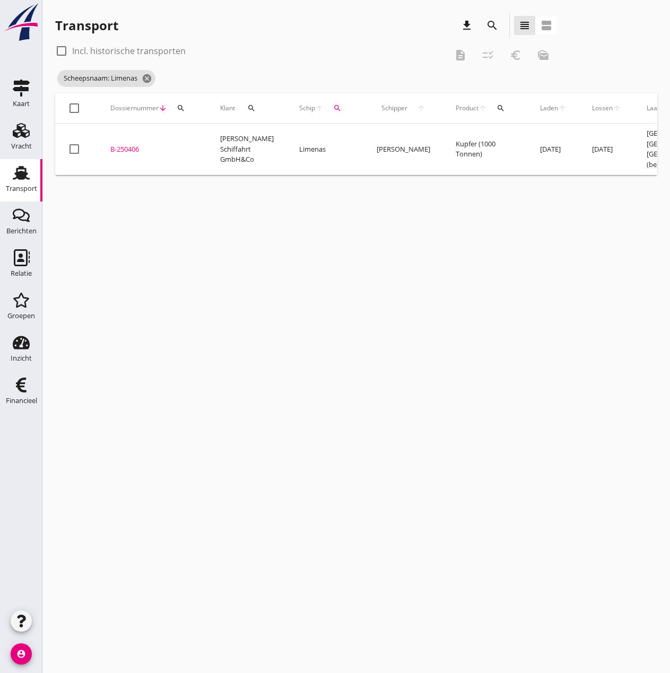
click at [125, 148] on div "B-250406" at bounding box center [152, 149] width 84 height 11
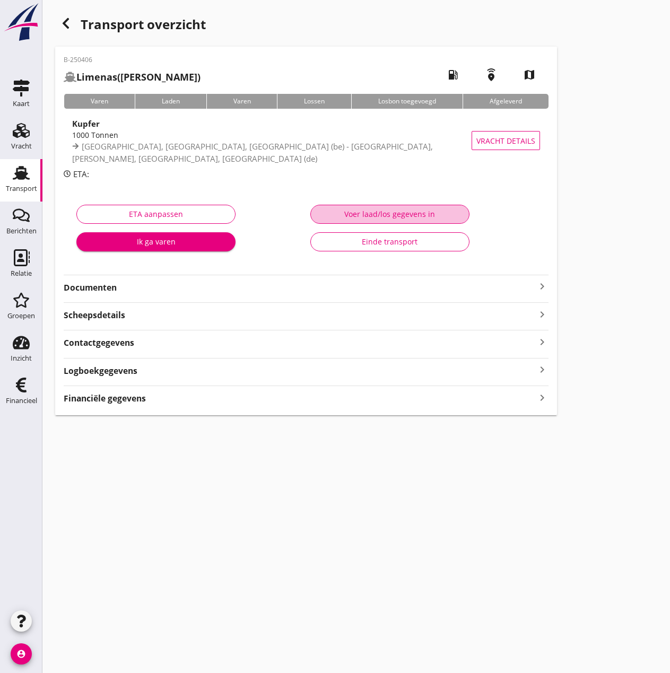
click at [405, 215] on div "Voer laad/los gegevens in" at bounding box center [389, 214] width 141 height 11
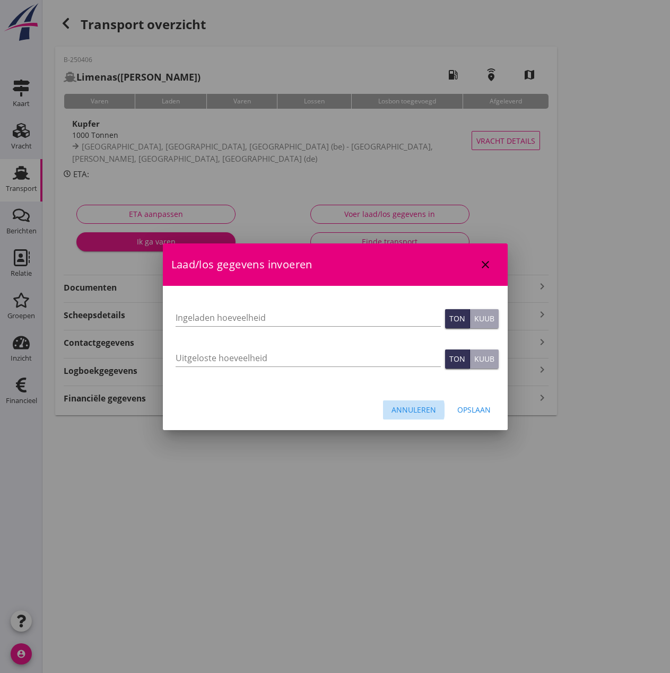
click at [405, 410] on div "Annuleren" at bounding box center [414, 409] width 45 height 11
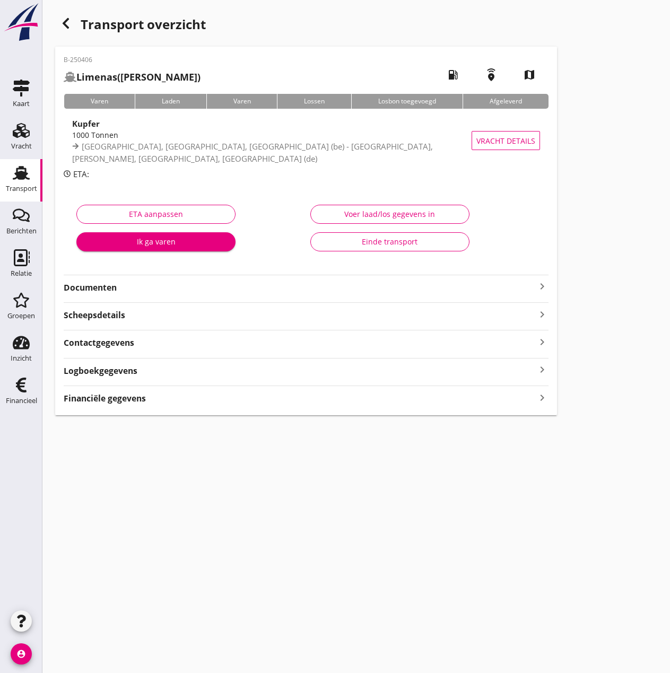
click at [119, 395] on strong "Financiële gegevens" at bounding box center [105, 399] width 82 height 12
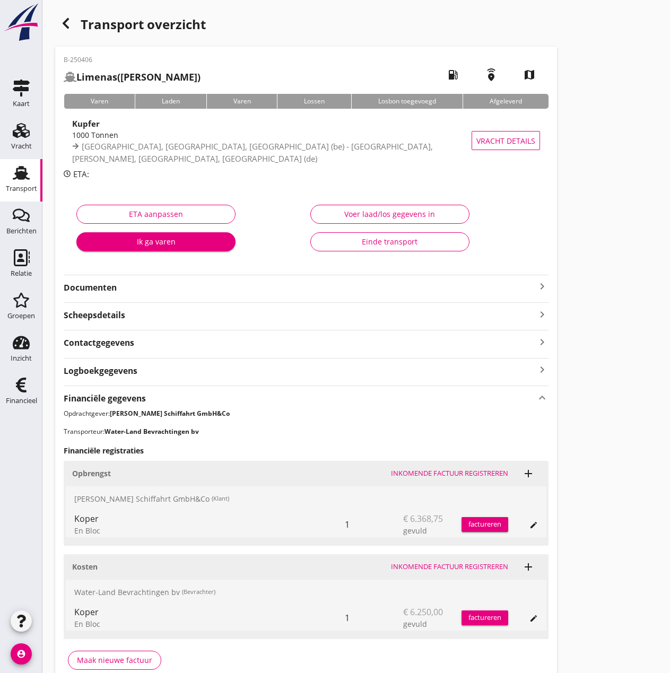
scroll to position [54, 0]
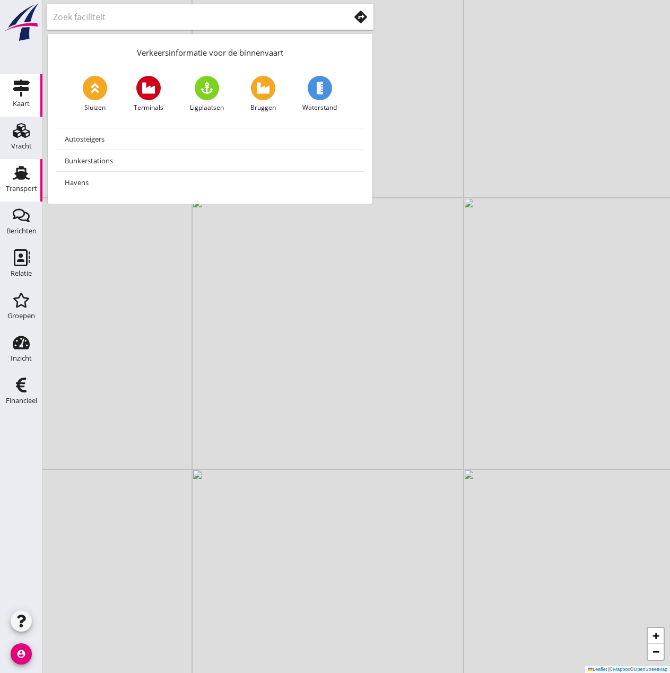
click at [20, 168] on use at bounding box center [21, 173] width 17 height 14
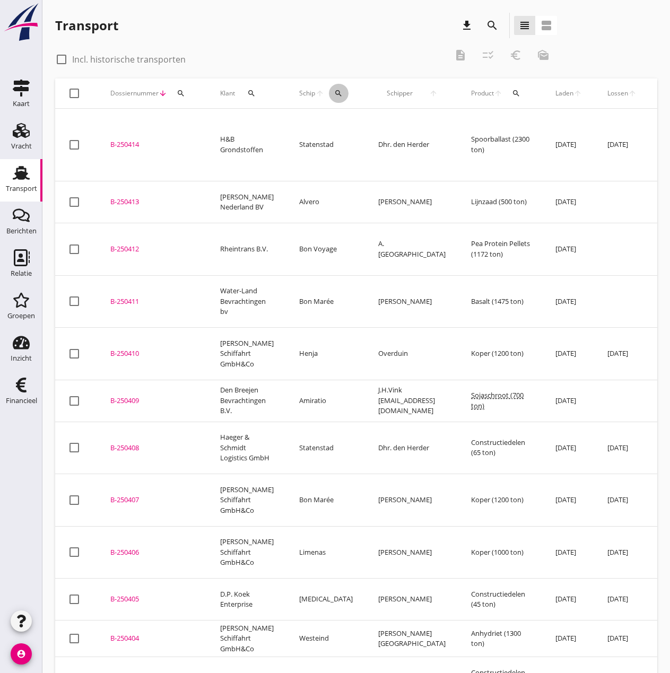
click at [334, 92] on icon "search" at bounding box center [338, 93] width 8 height 8
click at [336, 120] on input "Zoek op (scheeps)naam" at bounding box center [380, 124] width 110 height 17
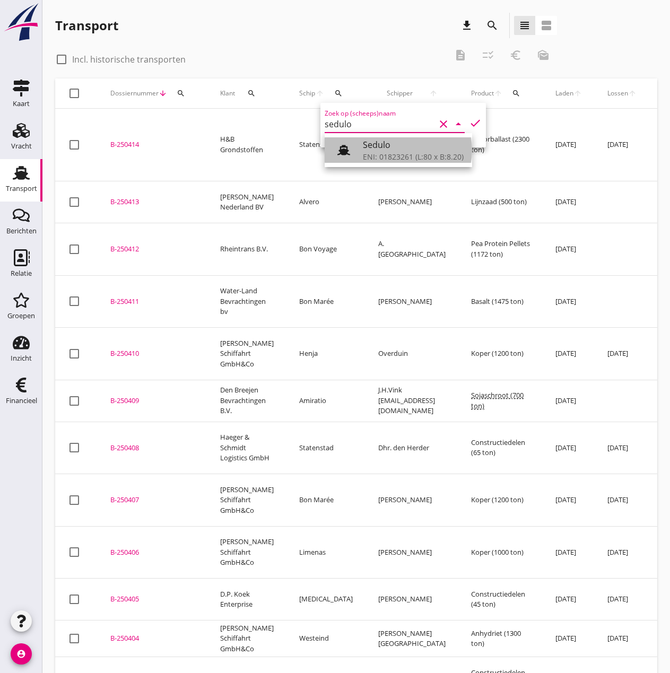
click at [375, 153] on div "ENI: 01823261 (L:80 x B:8.20)" at bounding box center [413, 156] width 101 height 11
click at [469, 120] on icon "check" at bounding box center [475, 123] width 13 height 13
type input "Sedulo"
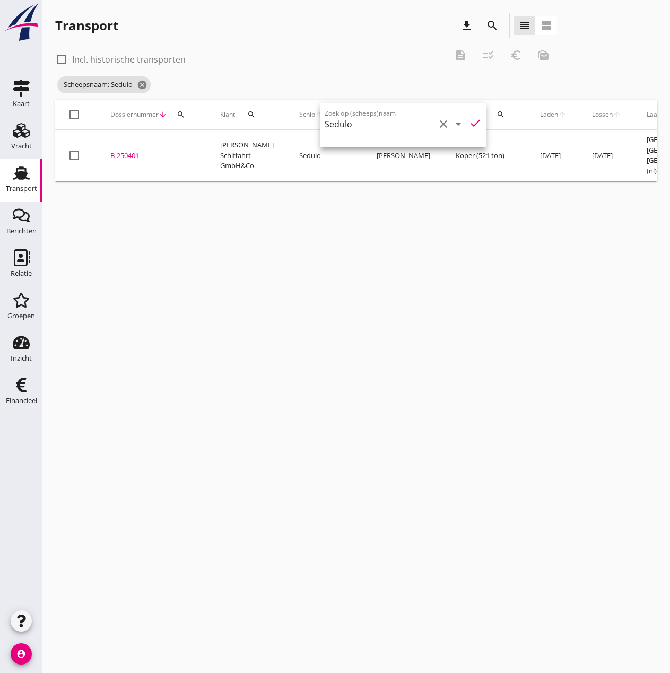
click at [131, 155] on div "B-250401" at bounding box center [152, 156] width 84 height 11
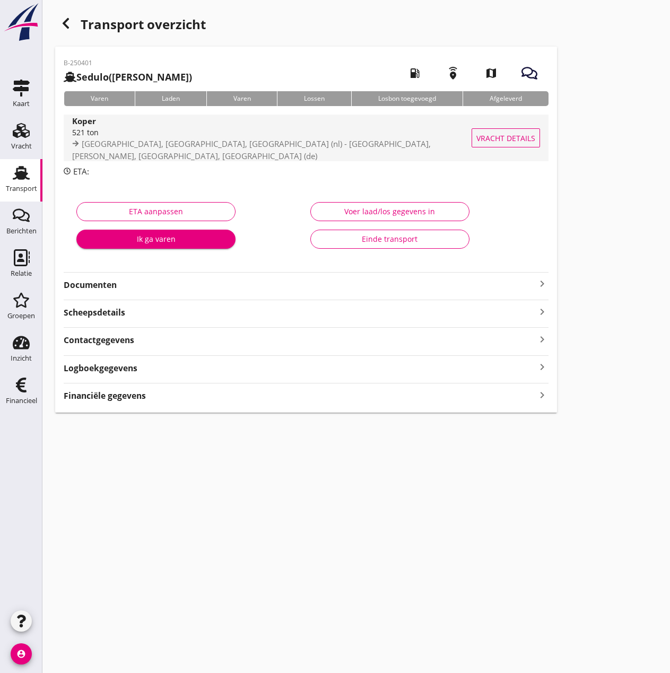
type input "521"
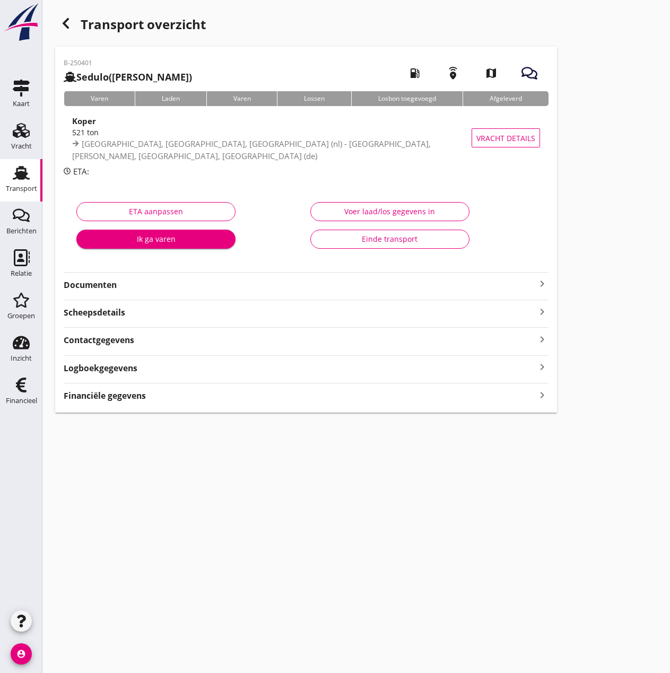
click at [378, 208] on div "Voer laad/los gegevens in" at bounding box center [389, 211] width 141 height 11
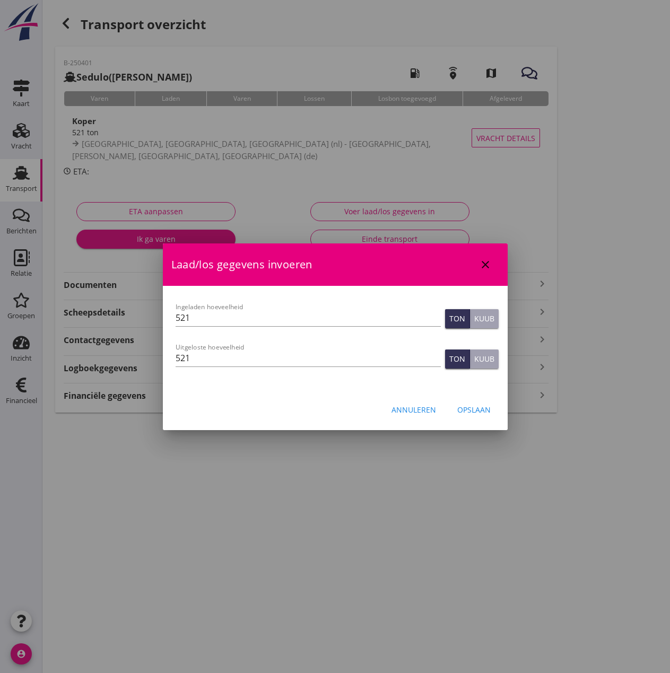
click at [413, 408] on div "Annuleren" at bounding box center [414, 409] width 45 height 11
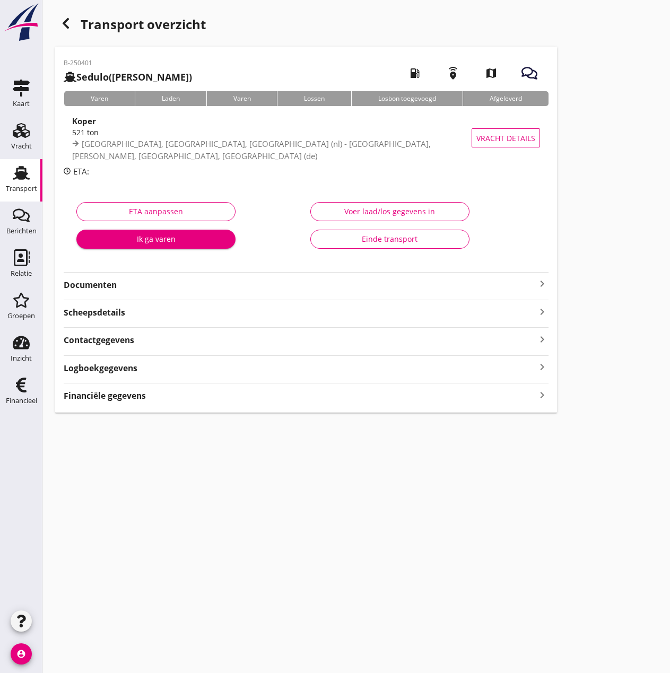
click at [88, 390] on div "Financiële gegevens keyboard_arrow_right" at bounding box center [306, 395] width 485 height 14
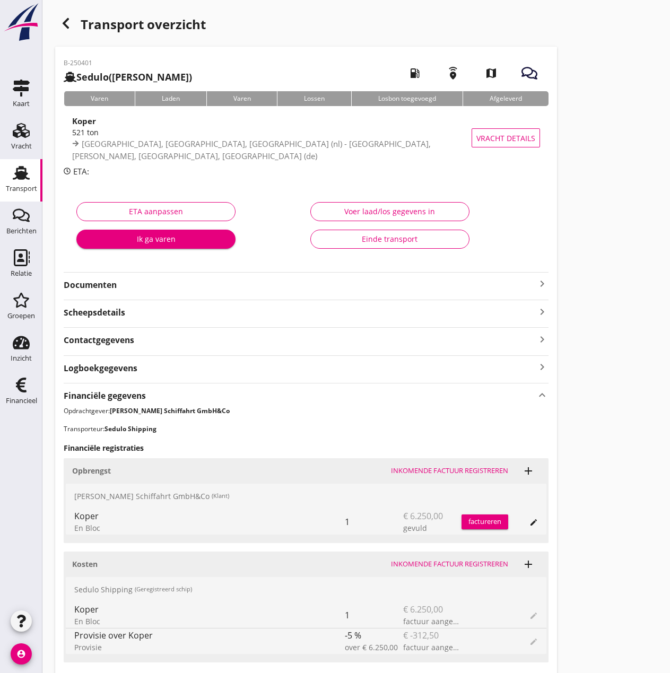
click at [482, 521] on div "factureren" at bounding box center [485, 522] width 47 height 11
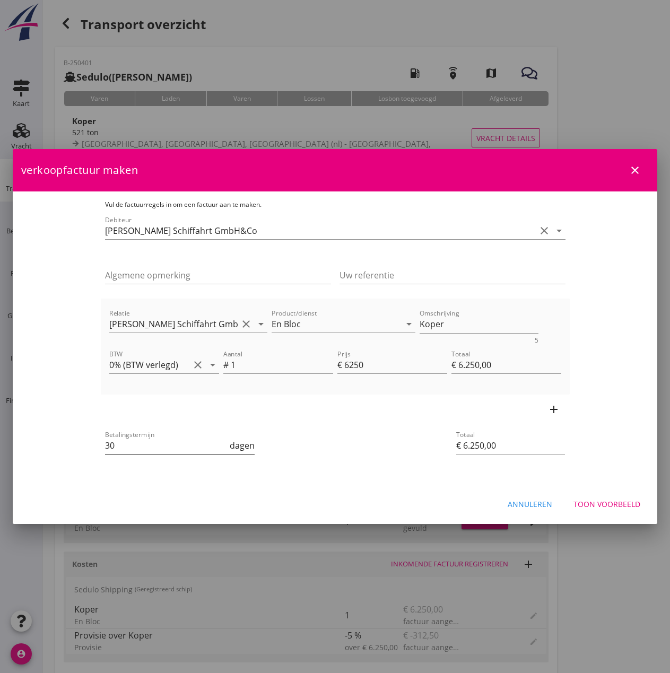
click at [138, 446] on input "30" at bounding box center [166, 445] width 123 height 17
type input "3"
type input "14"
click at [603, 503] on div "Toon voorbeeld" at bounding box center [607, 504] width 67 height 11
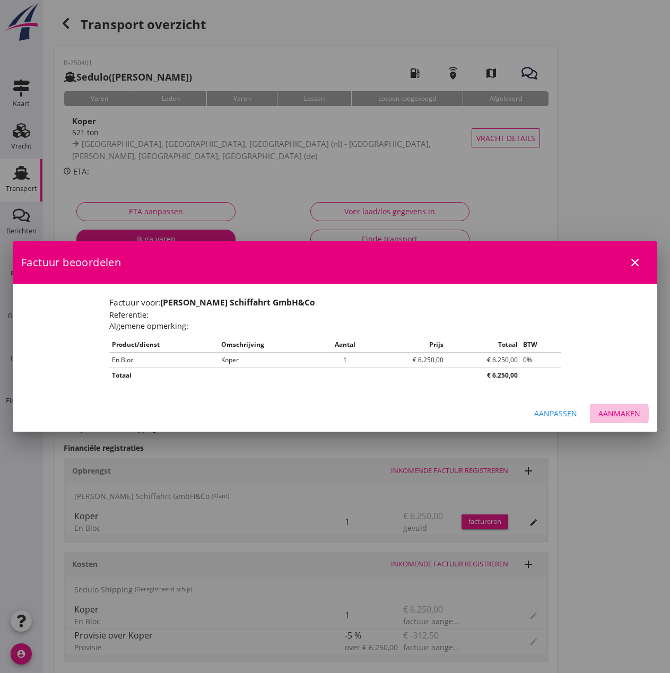
click at [619, 409] on div "Aanmaken" at bounding box center [620, 413] width 42 height 11
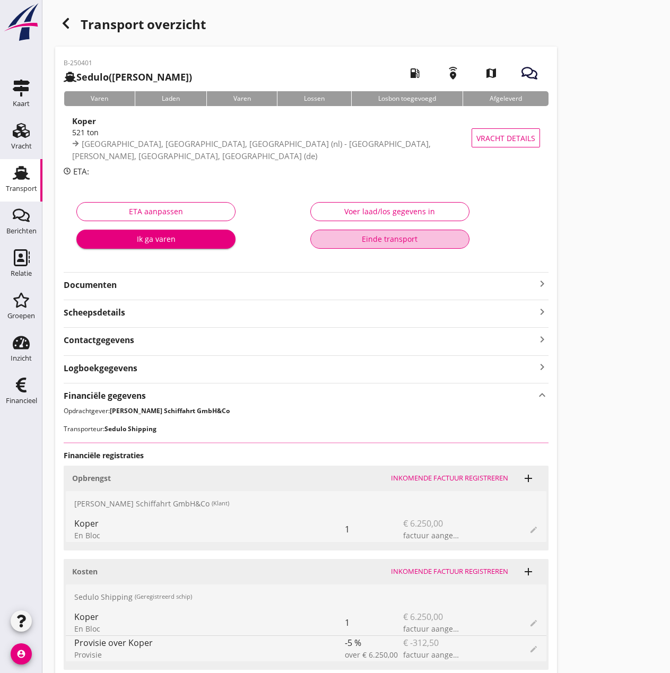
click at [401, 239] on div "Einde transport" at bounding box center [389, 238] width 141 height 11
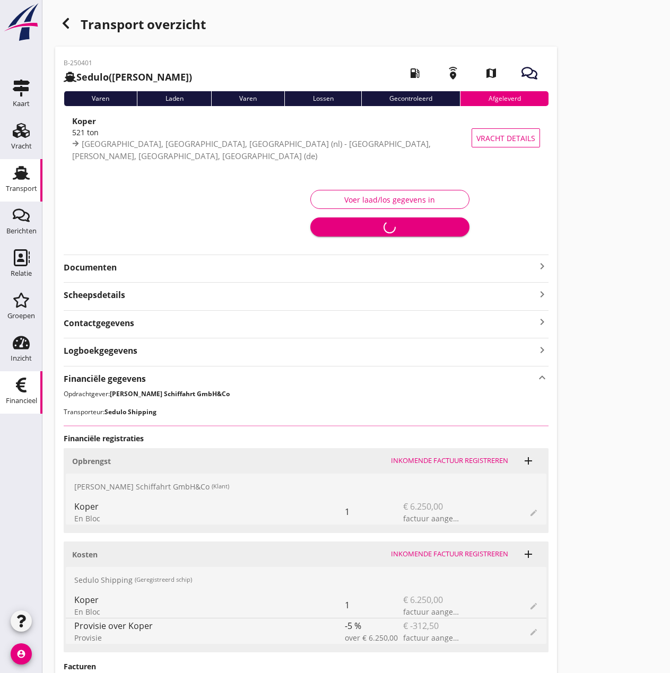
click at [17, 388] on icon "Financieel" at bounding box center [21, 385] width 17 height 17
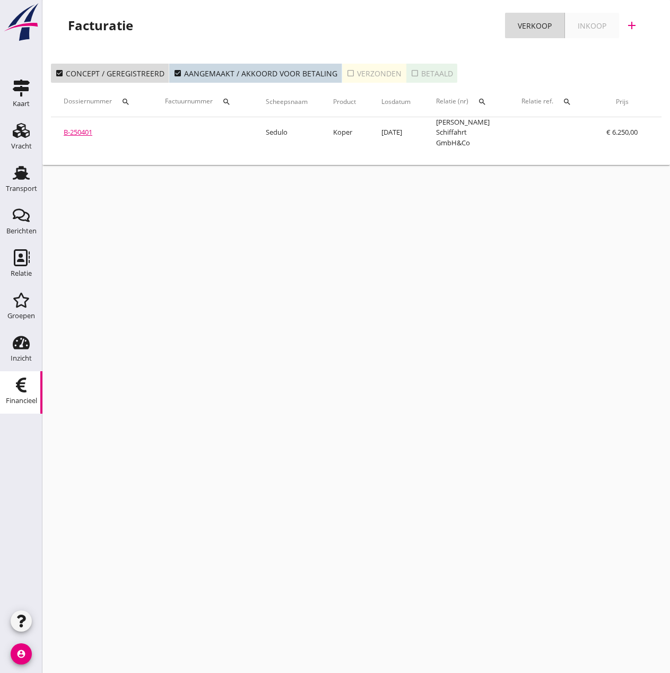
scroll to position [0, 170]
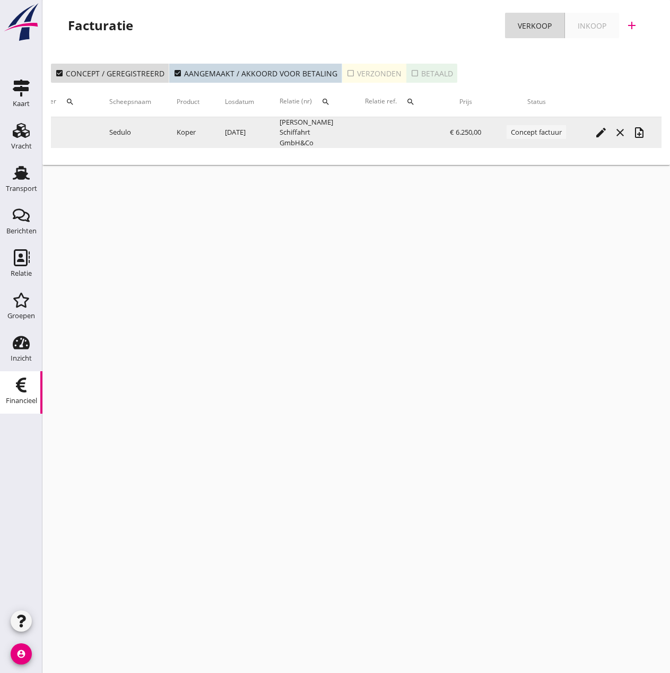
click at [641, 133] on icon "note_add" at bounding box center [639, 132] width 13 height 13
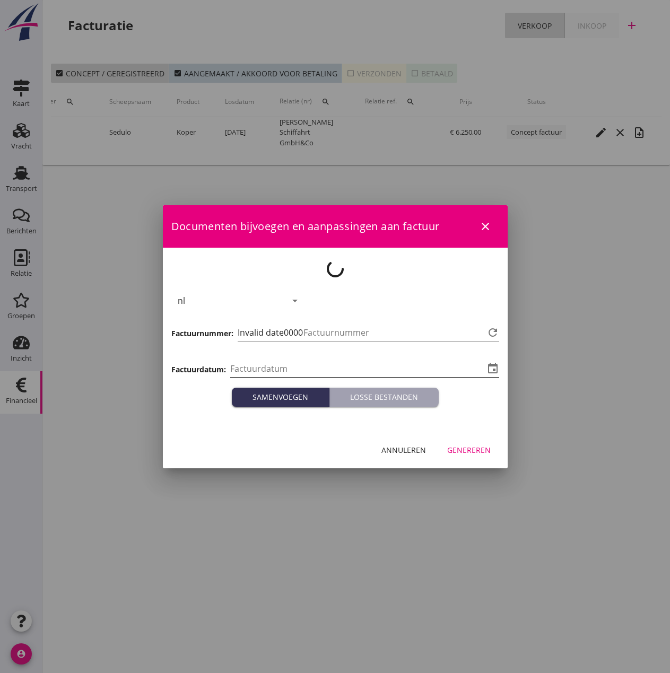
type input "[DATE]"
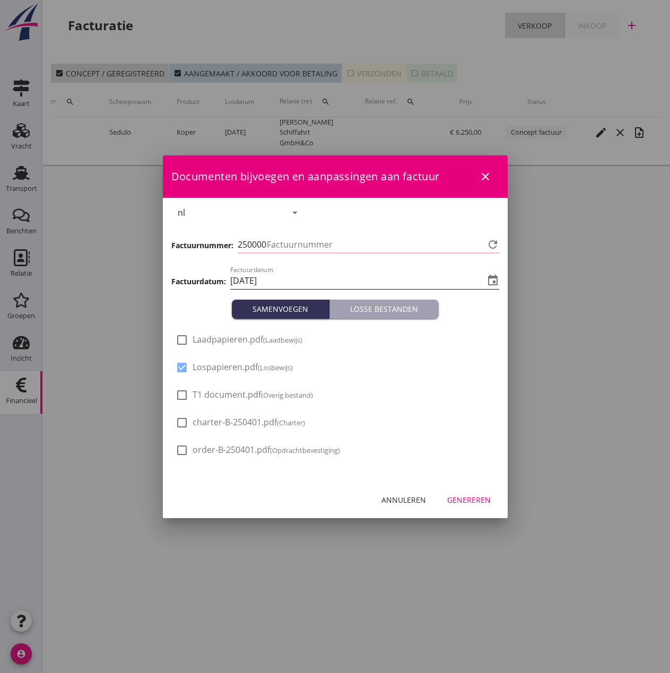
type input "479"
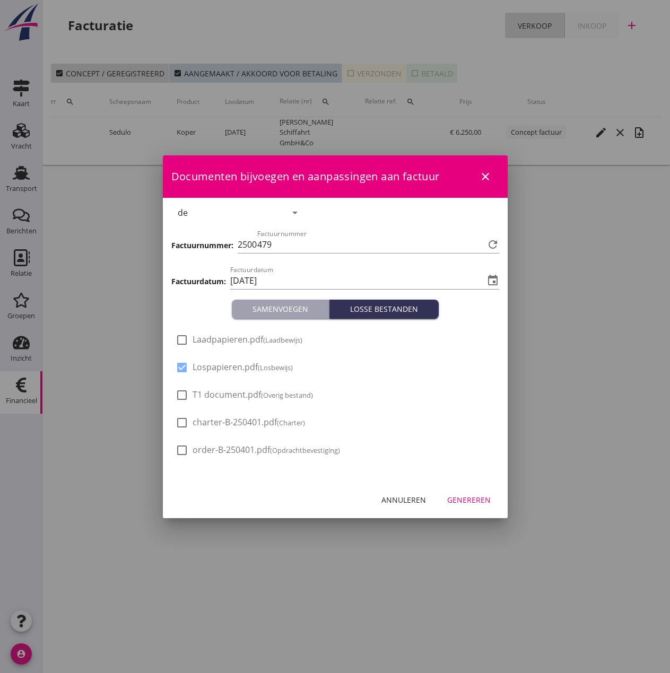
click at [211, 338] on span "Laadpapieren.pdf (Laadbewijs)" at bounding box center [248, 339] width 110 height 11
checkbox input "true"
click at [228, 396] on span "T1 document.pdf (Overig bestand)" at bounding box center [253, 395] width 120 height 11
checkbox input "true"
click at [466, 500] on div "Genereren" at bounding box center [469, 500] width 44 height 11
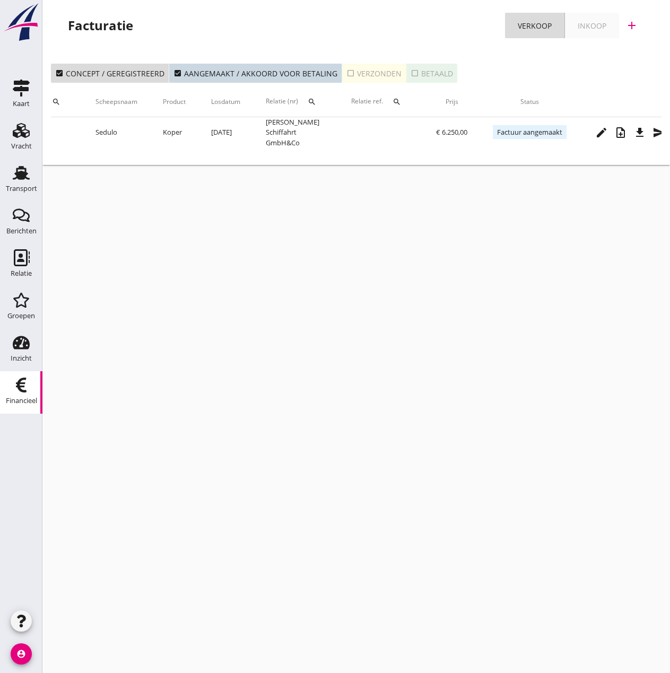
scroll to position [0, 204]
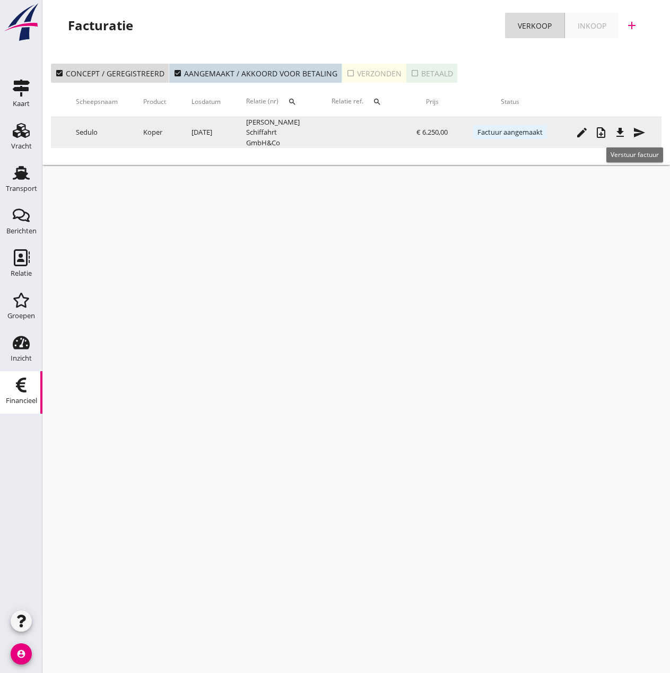
click at [638, 135] on icon "send" at bounding box center [639, 132] width 13 height 13
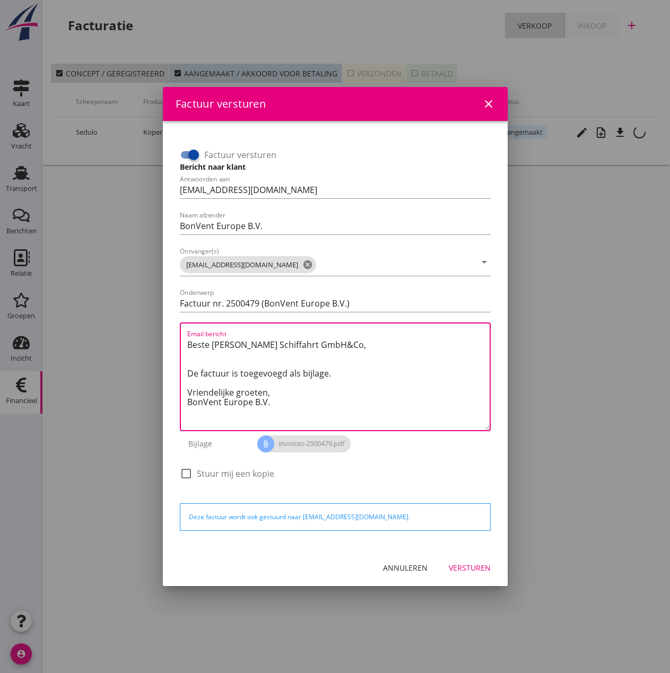
drag, startPoint x: 274, startPoint y: 392, endPoint x: 128, endPoint y: 330, distance: 158.1
click at [128, 330] on div "Factuur versturen close Factuur versturen Bericht naar klant Antwoorden aan inv…" at bounding box center [335, 336] width 670 height 673
paste textarea "Guten Tag, Im Anhang finden Sie die Abrechnung für die Reise der MS [PERSON_NAM…"
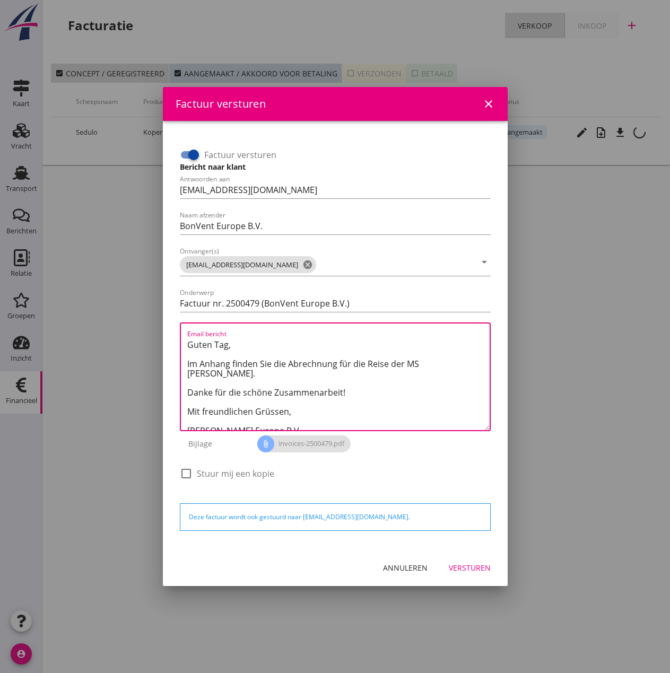
drag, startPoint x: 420, startPoint y: 362, endPoint x: 454, endPoint y: 363, distance: 33.4
click at [454, 363] on textarea "Guten Tag, Im Anhang finden Sie die Abrechnung für die Reise der MS [PERSON_NAM…" at bounding box center [338, 383] width 302 height 94
type textarea "Guten Tag, Im Anhang finden Sie die Abrechnung für die Reise der MS Sedulo. Dan…"
click at [459, 569] on div "Versturen" at bounding box center [470, 568] width 42 height 11
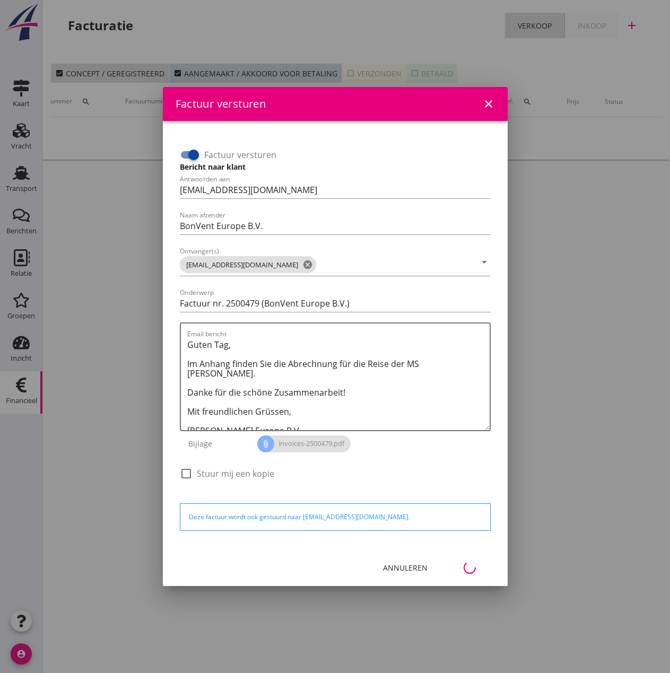
scroll to position [0, 47]
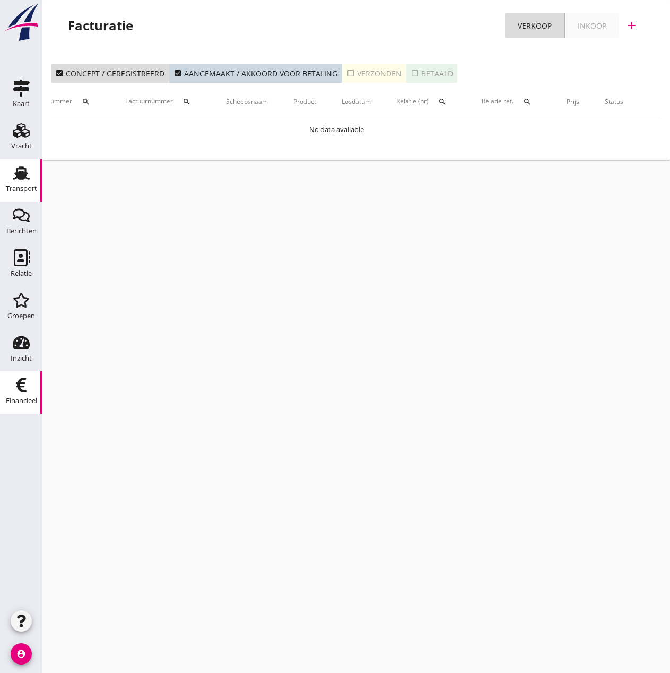
click at [14, 182] on div "Transport" at bounding box center [21, 188] width 31 height 15
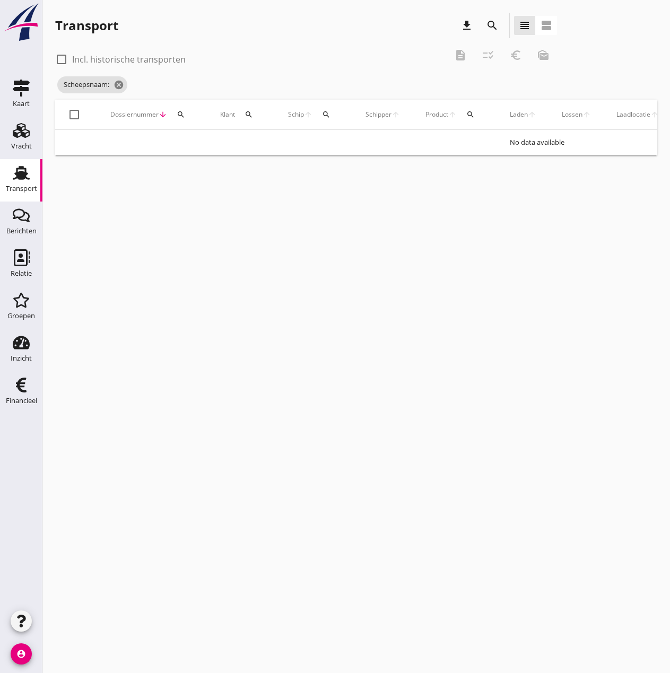
click at [326, 111] on icon "search" at bounding box center [326, 114] width 8 height 8
click at [353, 147] on input "Zoek op (scheeps)naam" at bounding box center [377, 145] width 110 height 17
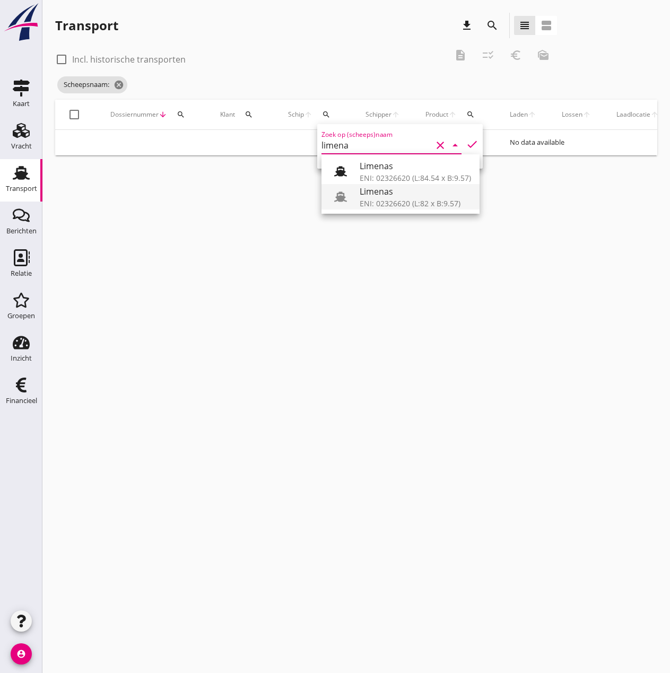
click at [395, 207] on div "ENI: 02326620 (L:82 x B:9.57)" at bounding box center [415, 203] width 111 height 11
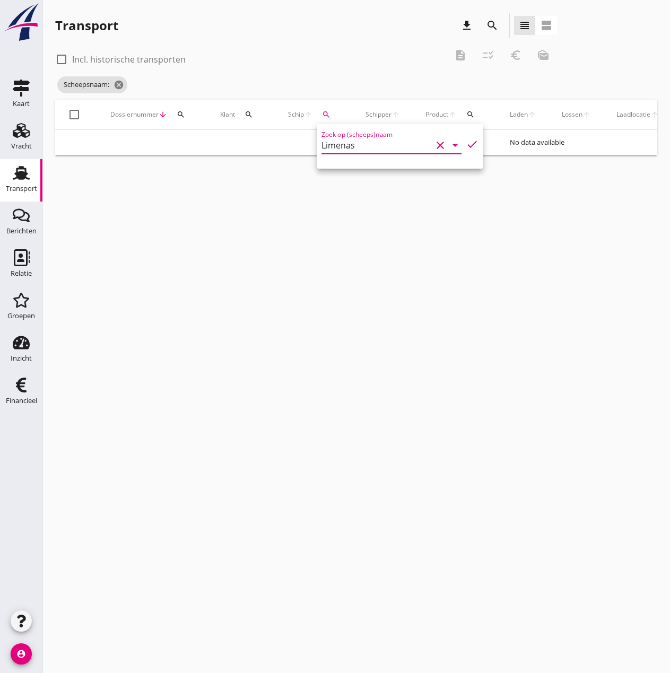
click at [466, 144] on icon "check" at bounding box center [472, 144] width 13 height 13
type input "Limenas"
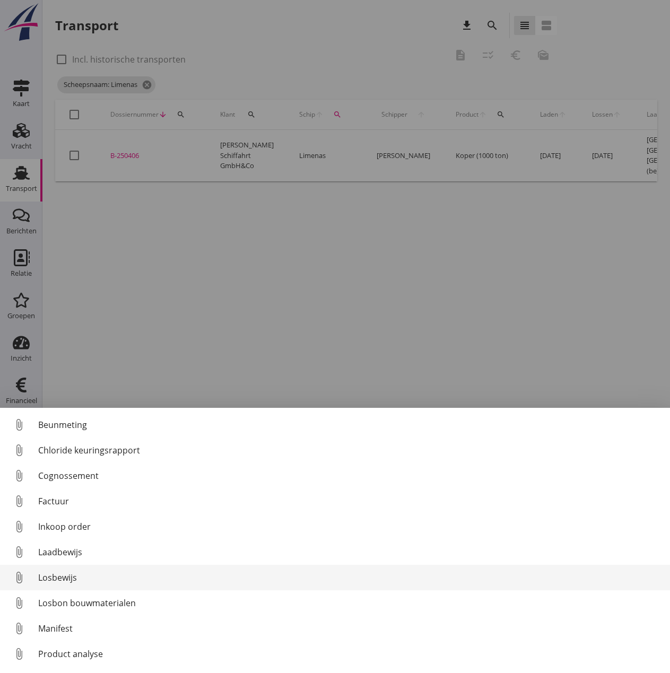
click at [51, 577] on div "Losbewijs" at bounding box center [350, 578] width 624 height 13
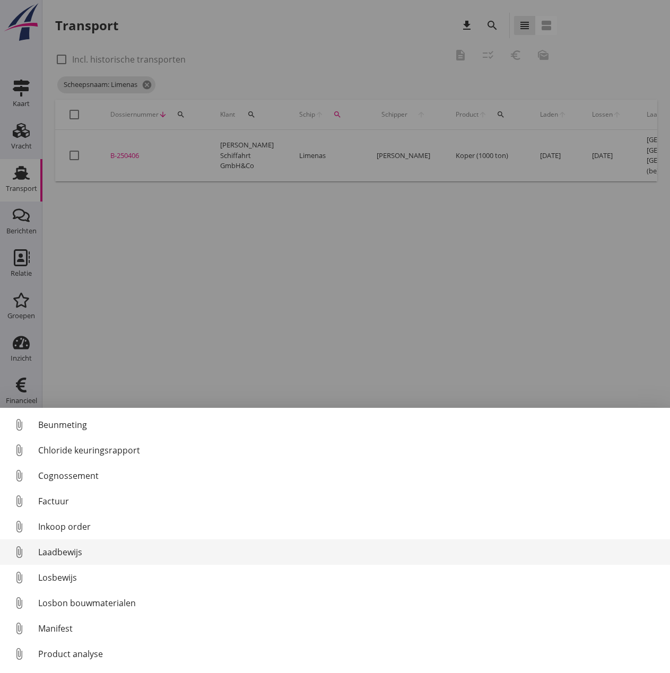
click at [55, 556] on div "Laadbewijs" at bounding box center [350, 552] width 624 height 13
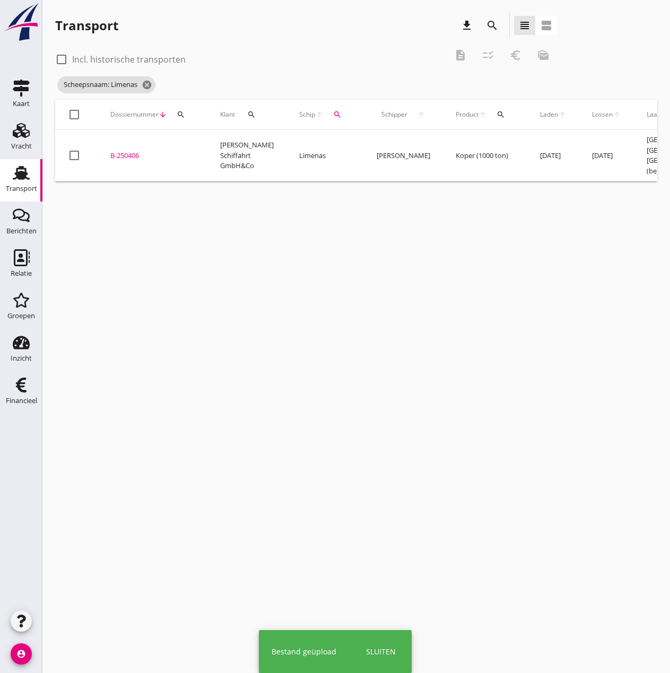
click at [133, 152] on div "B-250406" at bounding box center [152, 156] width 84 height 11
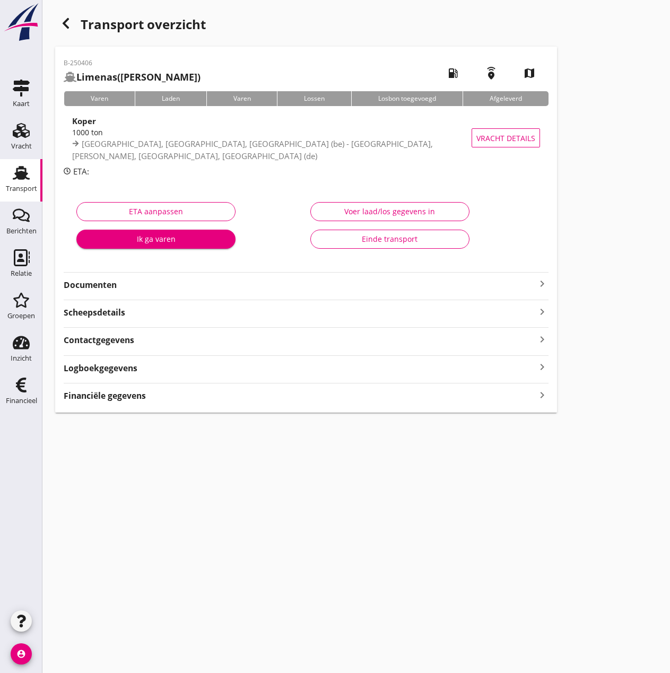
click at [380, 209] on div "Voer laad/los gegevens in" at bounding box center [389, 211] width 141 height 11
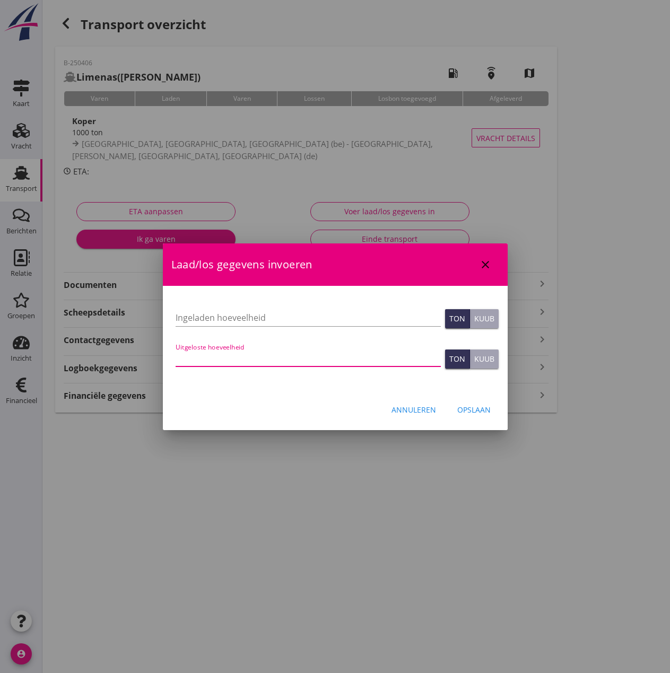
click at [237, 361] on input "Uitgeloste hoeveelheid" at bounding box center [308, 358] width 265 height 17
type input "999"
click at [221, 318] on input "Ingeladen hoeveelheid" at bounding box center [308, 317] width 265 height 17
click at [229, 319] on input "Ingeladen hoeveelheid" at bounding box center [308, 317] width 265 height 17
type input "999.254"
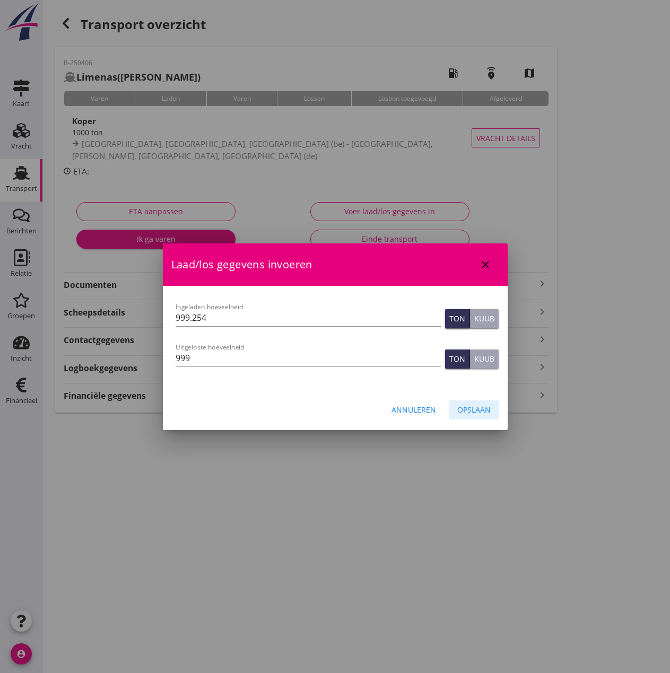
drag, startPoint x: 467, startPoint y: 411, endPoint x: 459, endPoint y: 406, distance: 9.3
click at [467, 411] on div "Opslaan" at bounding box center [473, 409] width 33 height 11
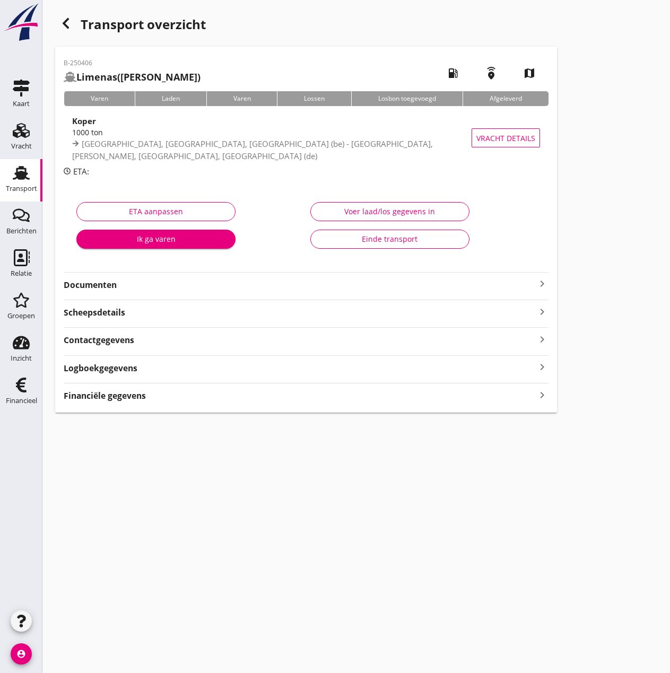
click at [125, 397] on strong "Financiële gegevens" at bounding box center [105, 396] width 82 height 12
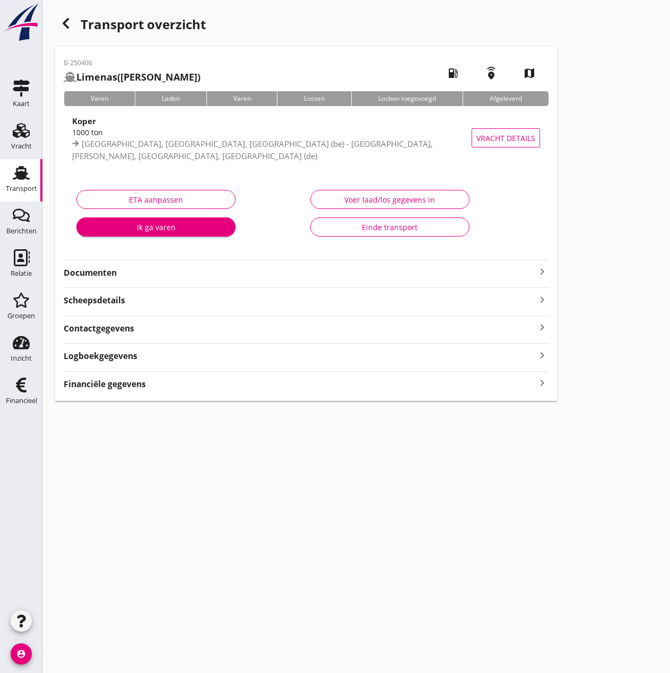
click at [104, 384] on strong "Financiële gegevens" at bounding box center [105, 384] width 82 height 12
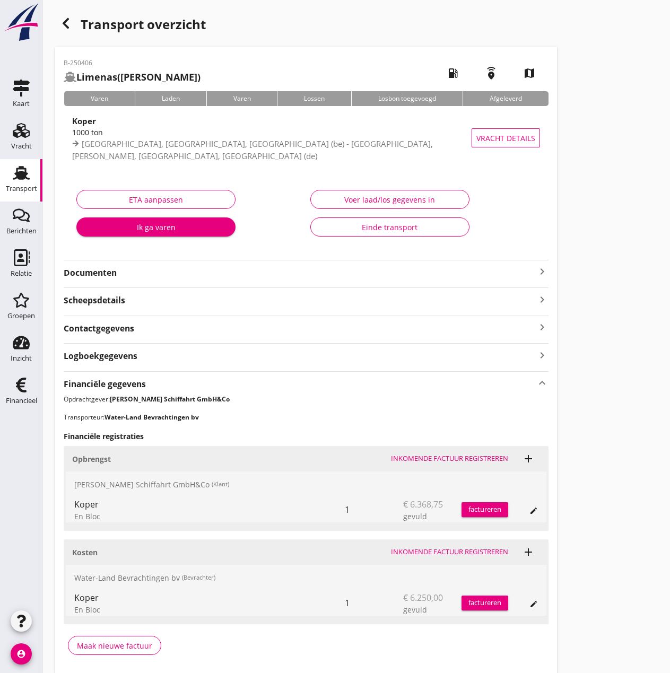
scroll to position [39, 0]
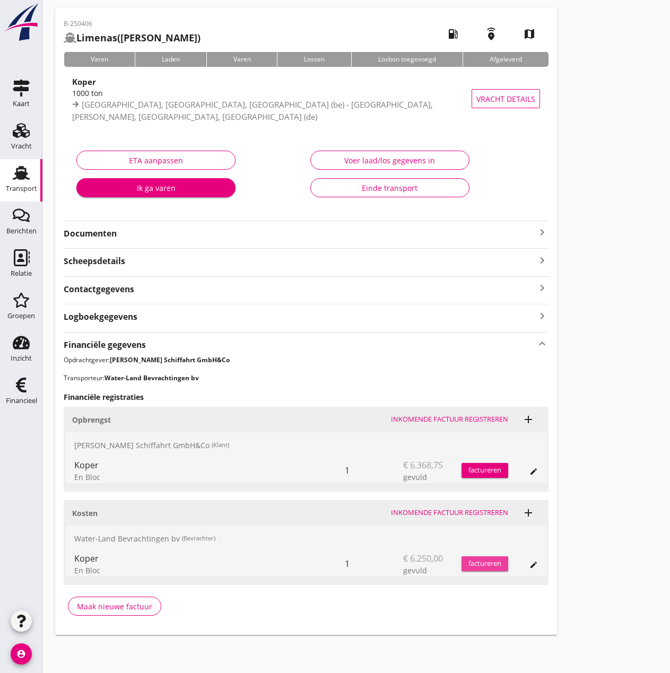
click at [485, 567] on div "factureren" at bounding box center [485, 564] width 47 height 11
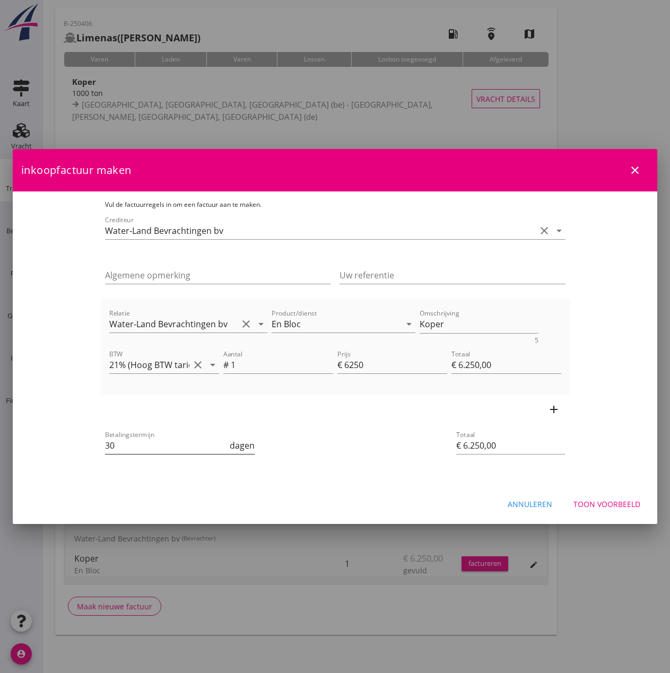
click at [105, 448] on input "30" at bounding box center [166, 445] width 123 height 17
type input "3"
type input "14"
click at [632, 499] on div "Toon voorbeeld" at bounding box center [607, 504] width 67 height 11
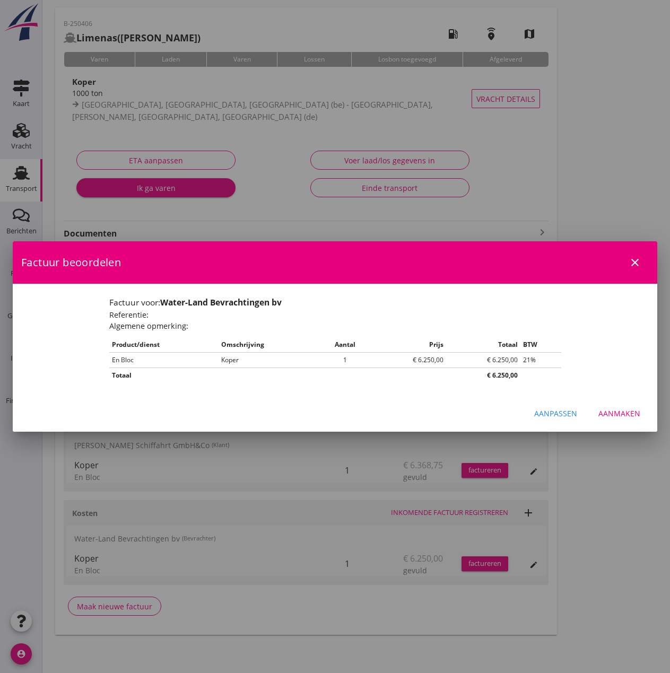
click at [617, 416] on div "Aanmaken" at bounding box center [620, 413] width 42 height 11
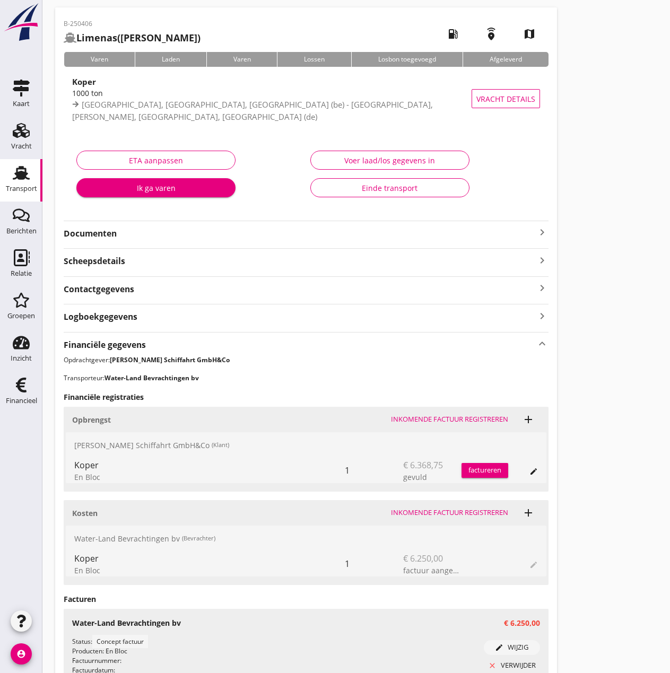
scroll to position [139, 0]
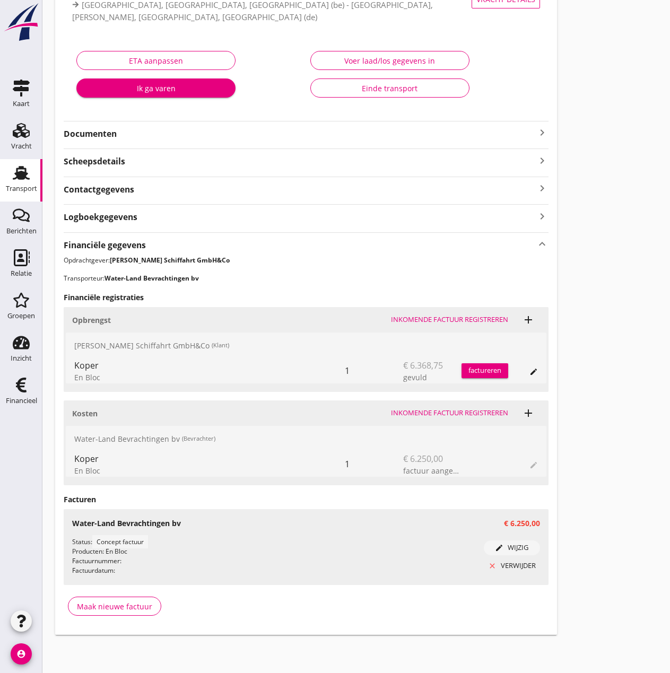
click at [519, 548] on div "edit wijzig" at bounding box center [512, 548] width 48 height 11
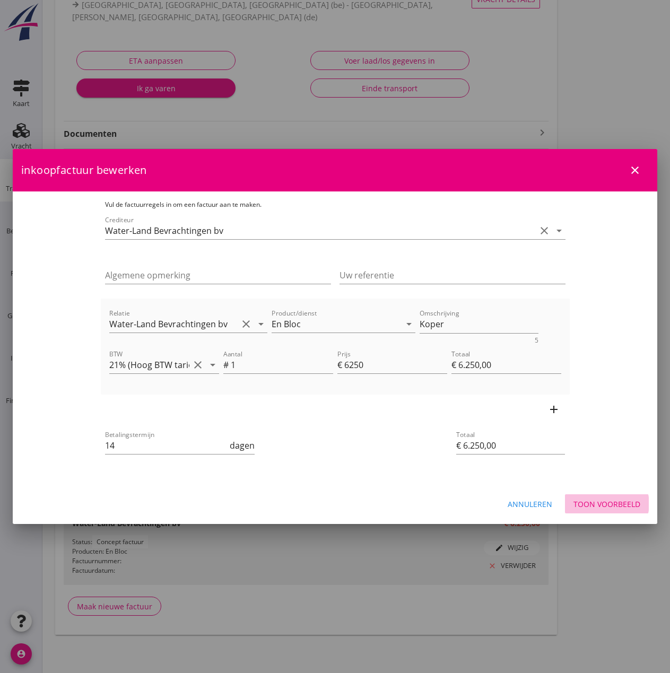
click at [634, 505] on div "Toon voorbeeld" at bounding box center [607, 504] width 67 height 11
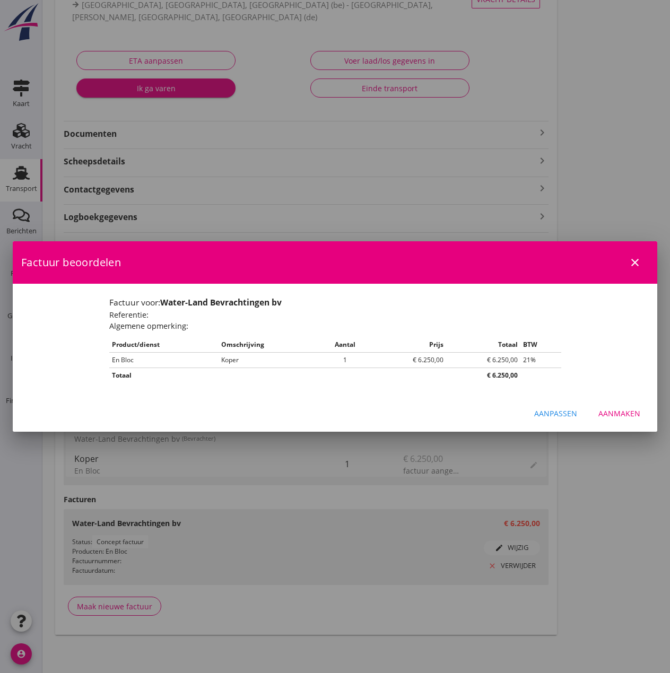
click at [617, 414] on div "Aanmaken" at bounding box center [620, 413] width 42 height 11
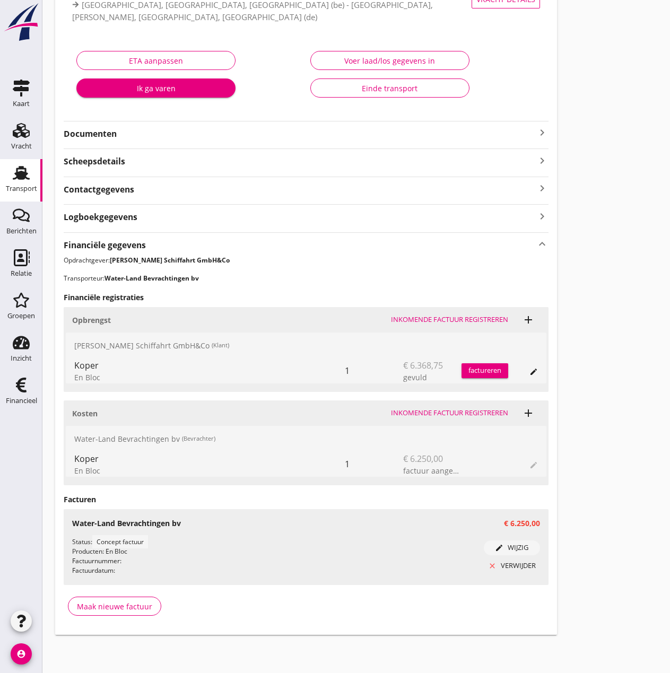
click at [517, 566] on div "close verwijder" at bounding box center [512, 566] width 48 height 11
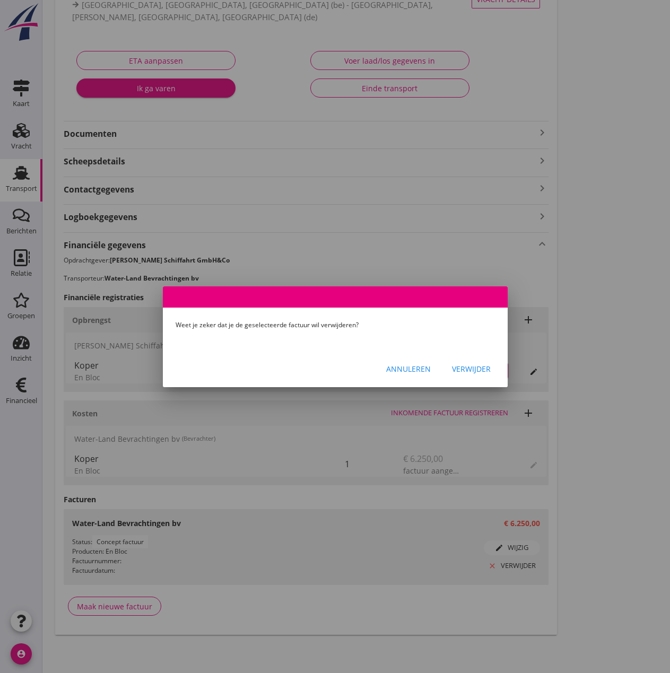
click at [466, 367] on div "Verwijder" at bounding box center [471, 369] width 39 height 11
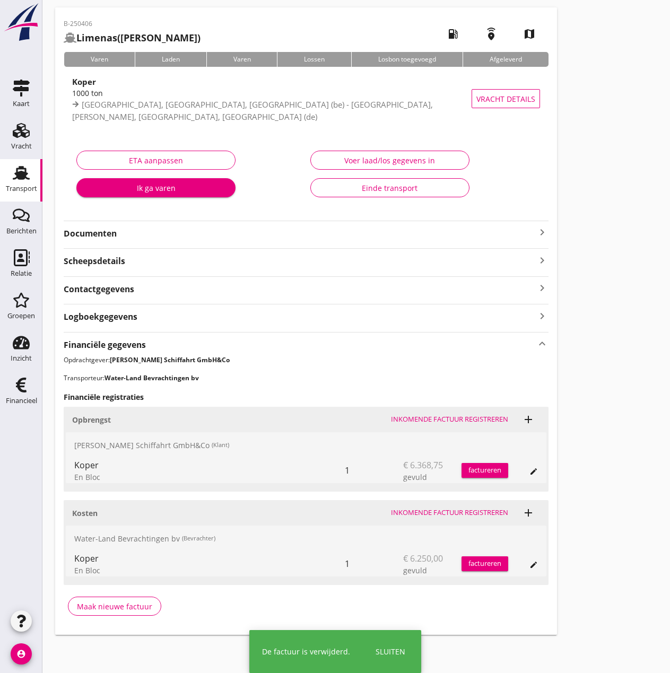
scroll to position [39, 0]
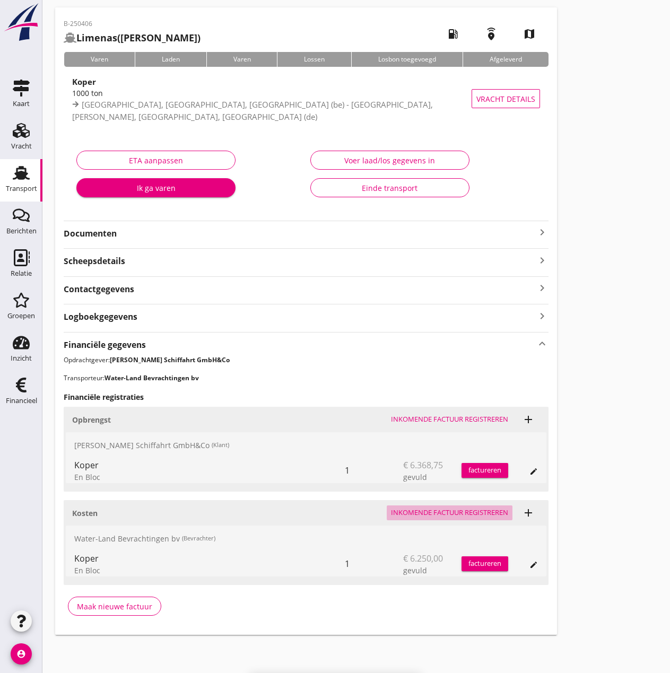
click at [471, 506] on button "Inkomende factuur registreren" at bounding box center [450, 513] width 126 height 15
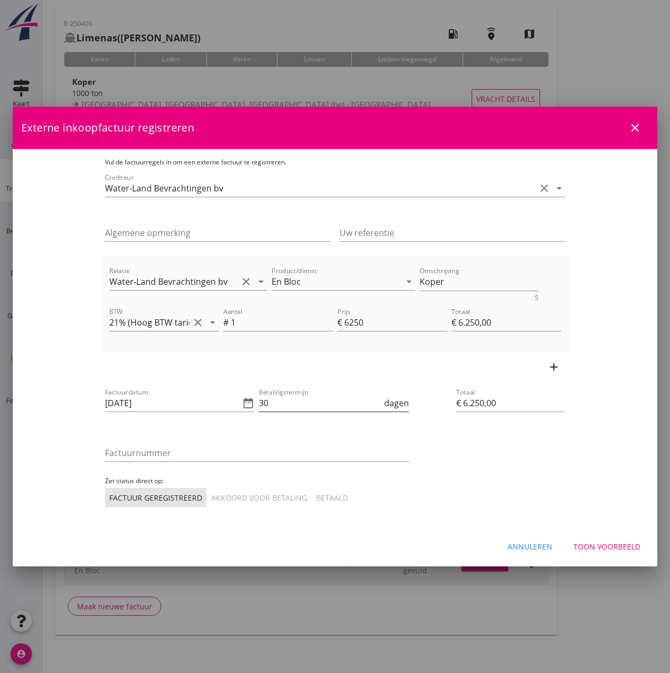
click at [259, 405] on input "30" at bounding box center [320, 403] width 123 height 17
type input "3"
type input "14"
click at [127, 406] on input "[DATE]" at bounding box center [172, 403] width 135 height 17
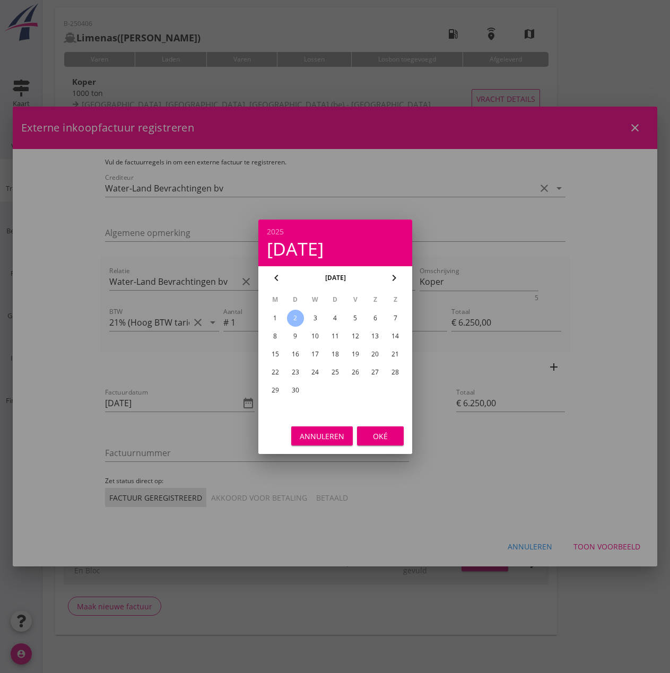
click at [275, 318] on div "1" at bounding box center [274, 318] width 17 height 17
type input "01-09-2025"
click at [392, 434] on div "Oké" at bounding box center [381, 435] width 30 height 11
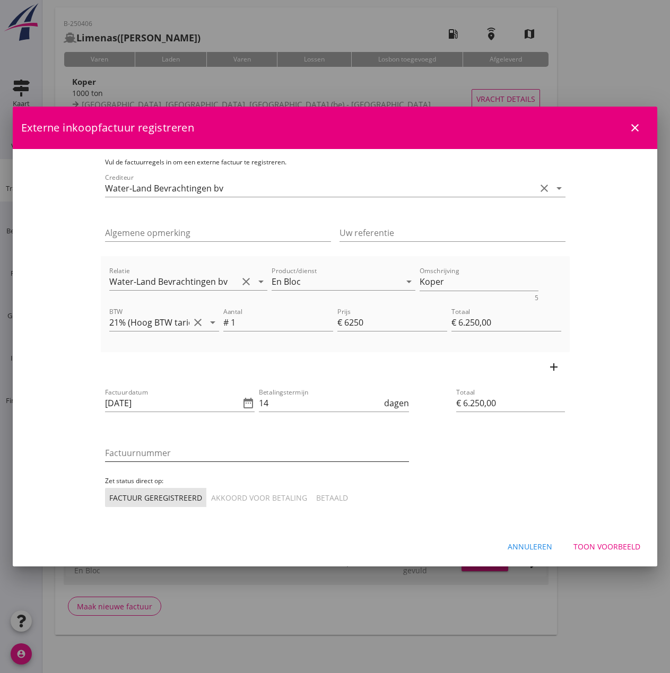
click at [152, 456] on input "Factuurnummer" at bounding box center [257, 453] width 304 height 17
type input "2500727"
click at [211, 500] on div "Akkoord voor betaling" at bounding box center [259, 497] width 96 height 11
click at [612, 546] on div "Toon voorbeeld" at bounding box center [607, 546] width 67 height 11
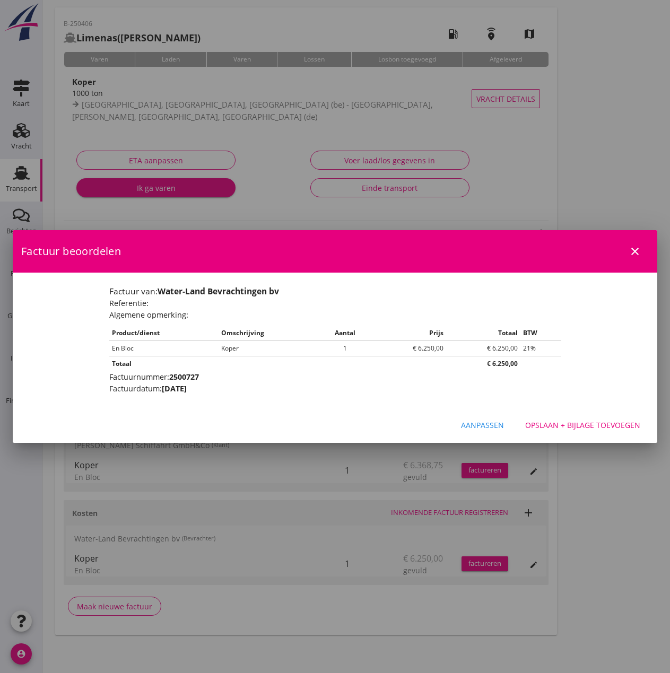
click at [594, 422] on div "Opslaan + bijlage toevoegen" at bounding box center [582, 425] width 115 height 11
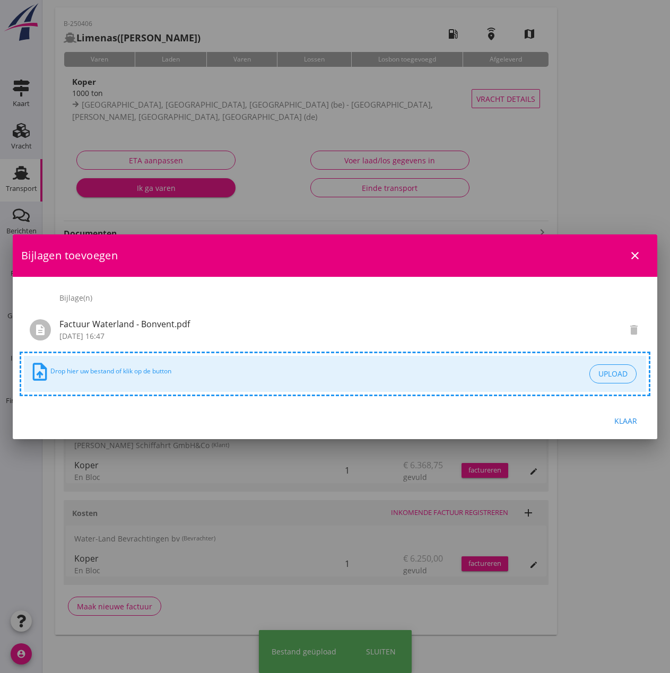
click at [629, 418] on div "Klaar" at bounding box center [626, 421] width 30 height 11
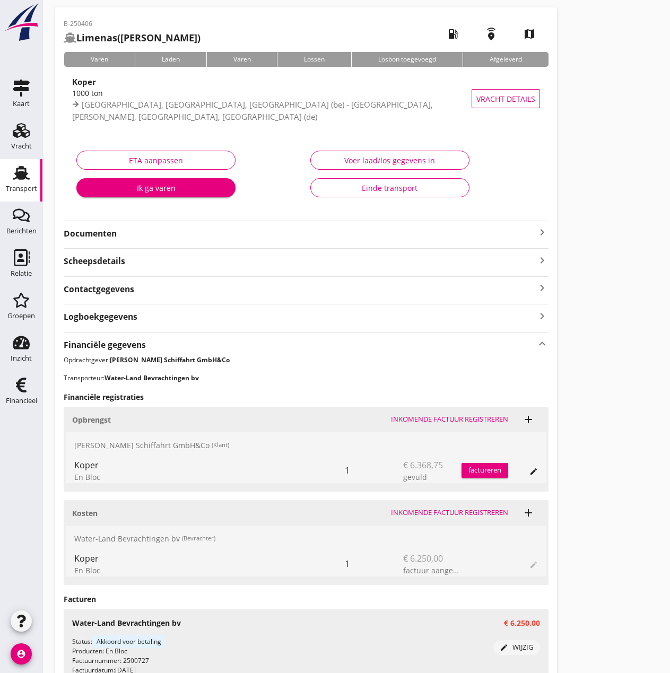
click at [486, 473] on div "factureren" at bounding box center [485, 470] width 47 height 11
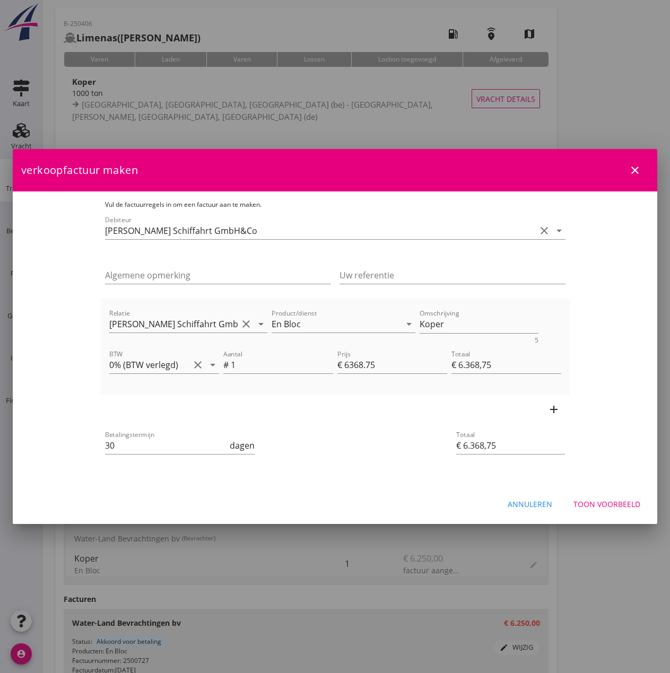
click at [560, 409] on icon "add" at bounding box center [554, 409] width 13 height 13
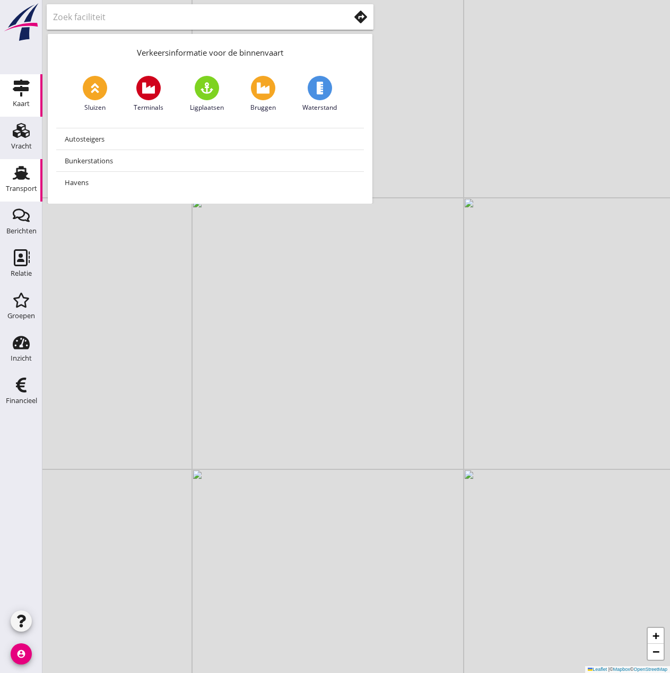
click at [22, 174] on use at bounding box center [21, 173] width 17 height 14
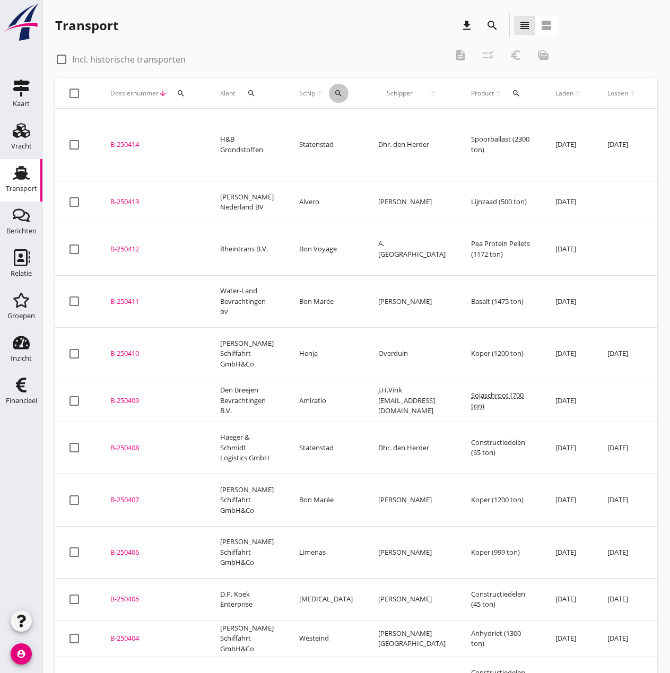
click at [334, 91] on icon "search" at bounding box center [338, 93] width 8 height 8
click at [343, 120] on input "Zoek op (scheeps)naam" at bounding box center [380, 124] width 110 height 17
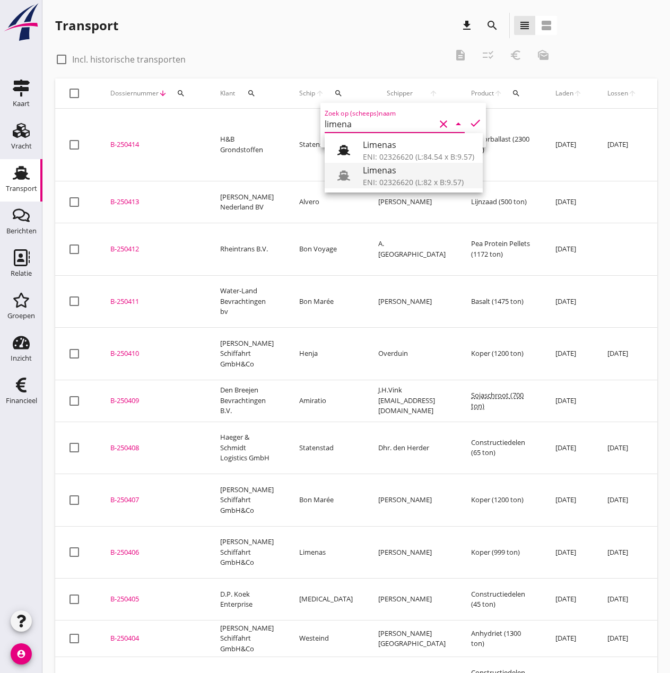
click at [384, 174] on div "Limenas" at bounding box center [418, 170] width 111 height 13
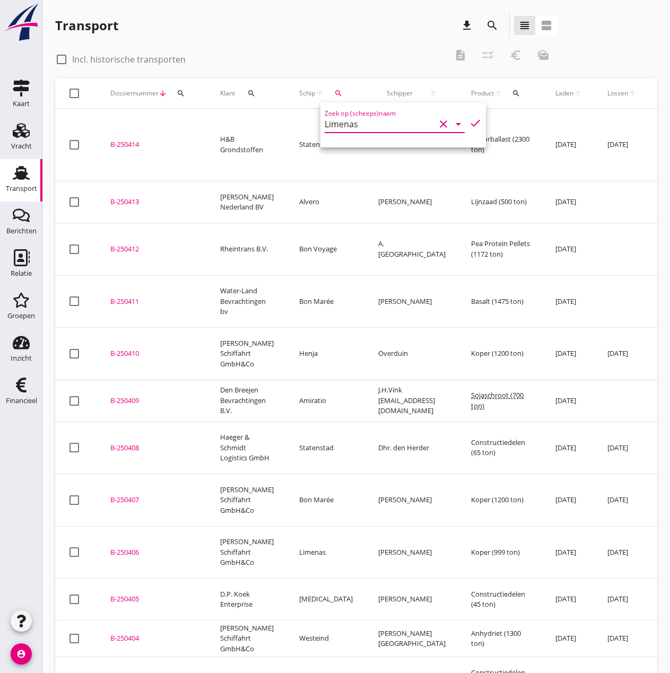
click at [469, 125] on icon "check" at bounding box center [475, 123] width 13 height 13
type input "Limenas"
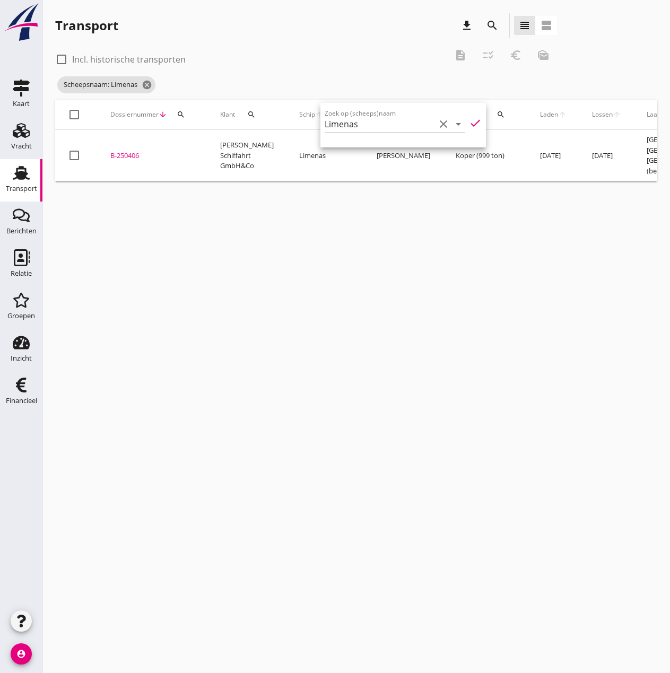
click at [126, 151] on div "B-250406" at bounding box center [152, 156] width 84 height 11
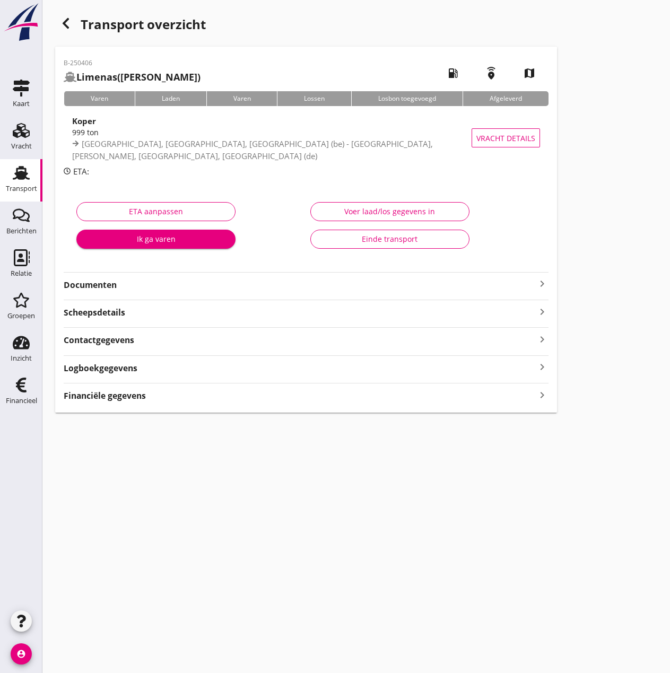
click at [113, 403] on div "B-250406 Limenas (Teune Terpstra) local_gas_station emergency_share map Varen L…" at bounding box center [306, 230] width 502 height 366
click at [92, 401] on strong "Financiële gegevens" at bounding box center [105, 396] width 82 height 12
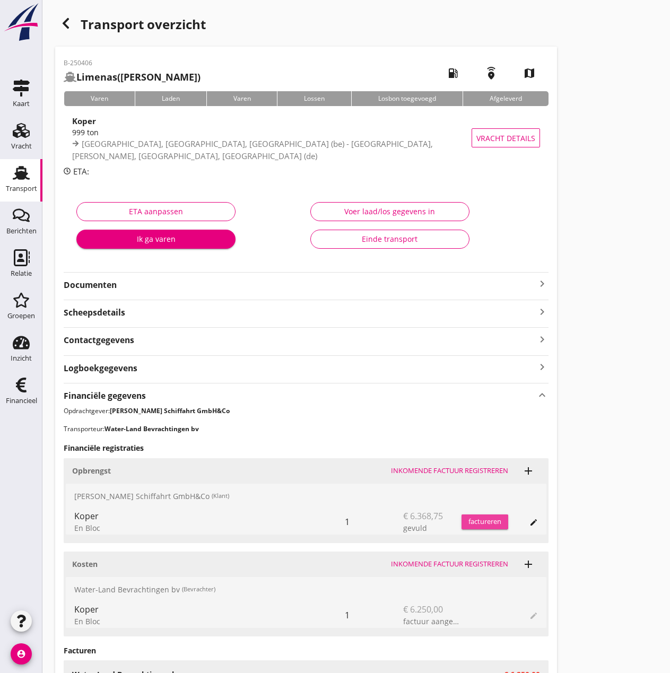
click at [490, 528] on button "factureren" at bounding box center [485, 522] width 47 height 15
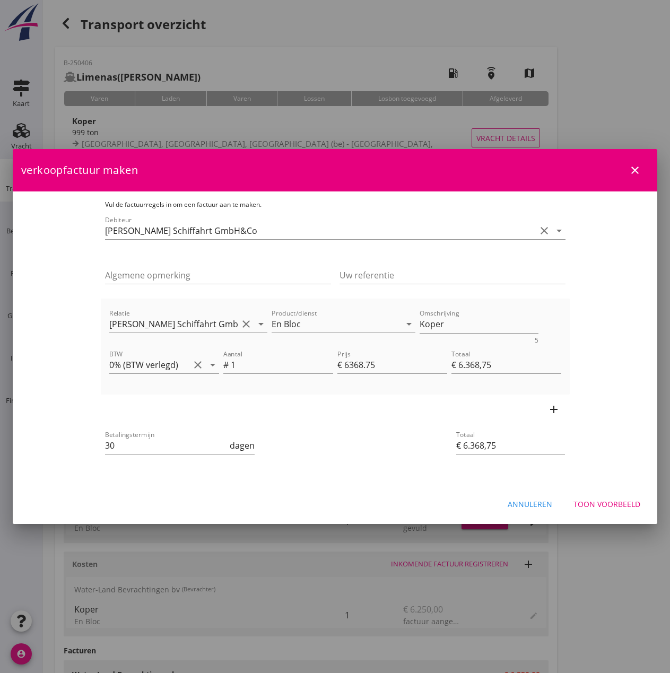
click at [560, 414] on icon "add" at bounding box center [554, 409] width 13 height 13
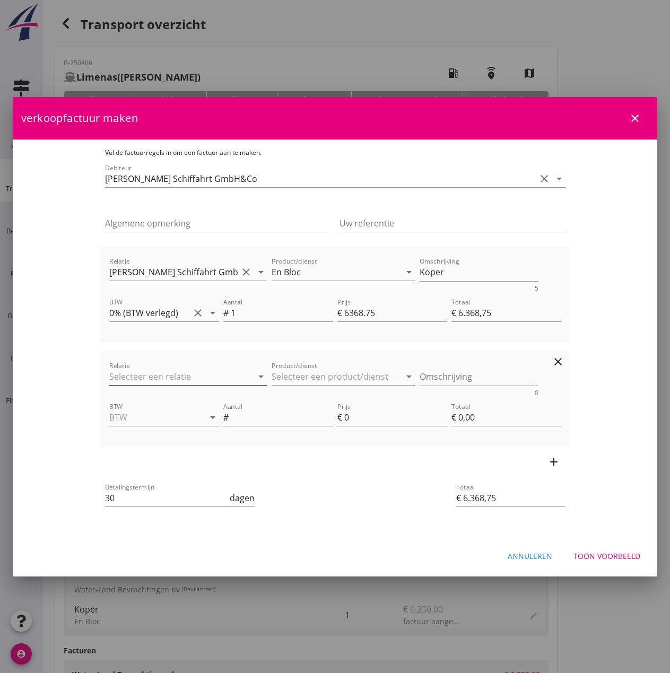
click at [109, 377] on input "Relatie" at bounding box center [173, 376] width 129 height 17
type input "r"
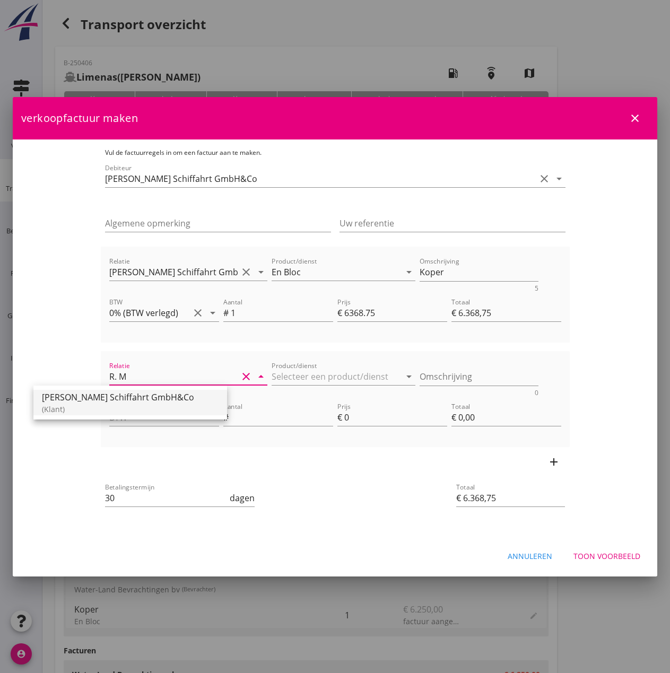
click at [91, 393] on div "[PERSON_NAME] Schiffahrt GmbH&Co" at bounding box center [130, 397] width 177 height 13
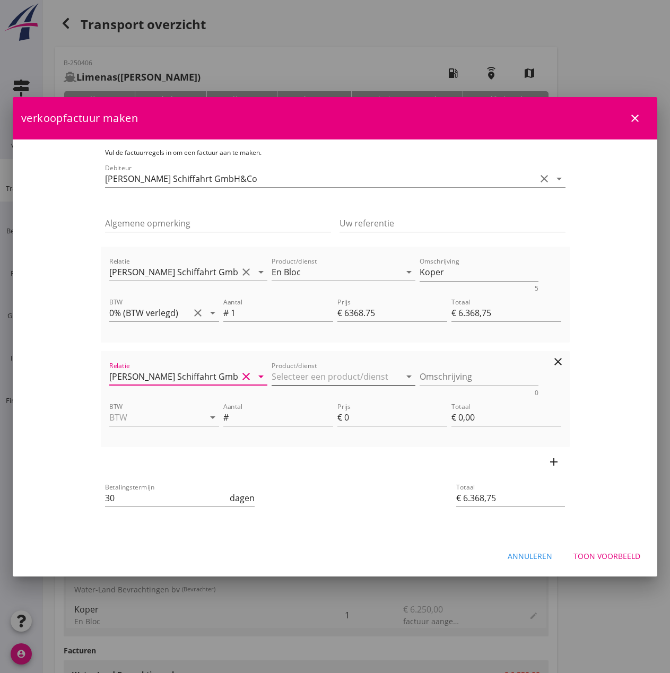
type input "[PERSON_NAME] Schiffahrt GmbH&Co"
click at [272, 374] on input "Product/dienst" at bounding box center [336, 376] width 129 height 17
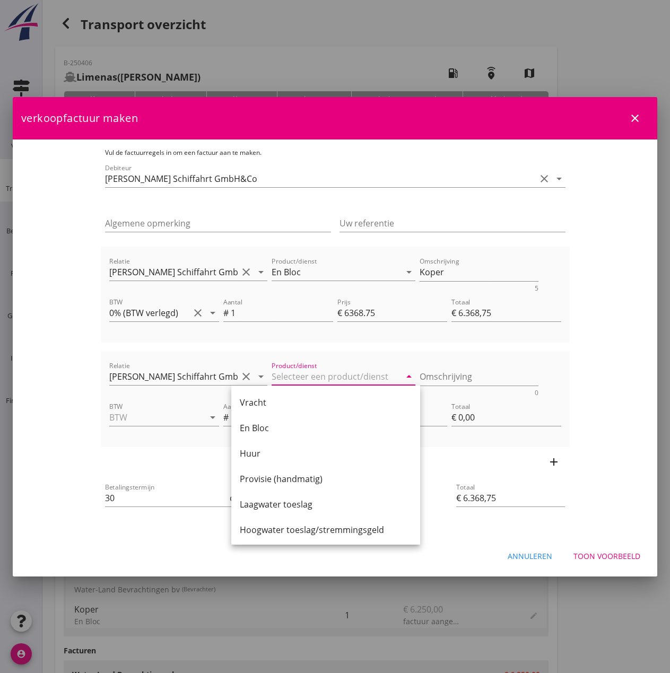
scroll to position [21, 0]
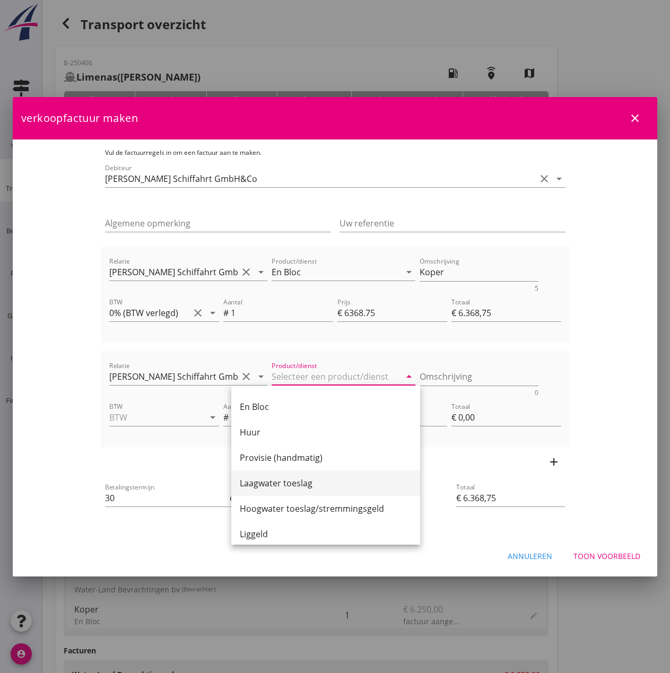
click at [305, 487] on div "Laagwater toeslag" at bounding box center [326, 483] width 172 height 13
type input "Laagwater toeslag"
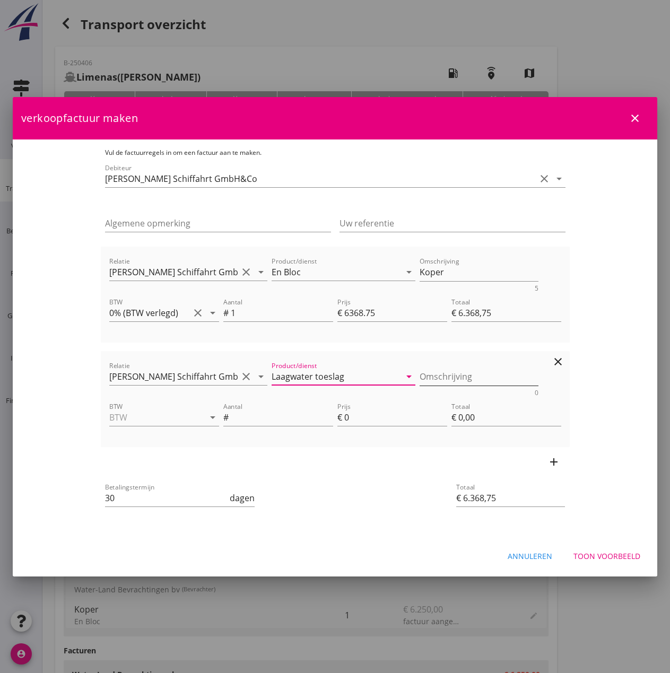
click at [438, 378] on textarea "Omschrijving" at bounding box center [479, 377] width 119 height 18
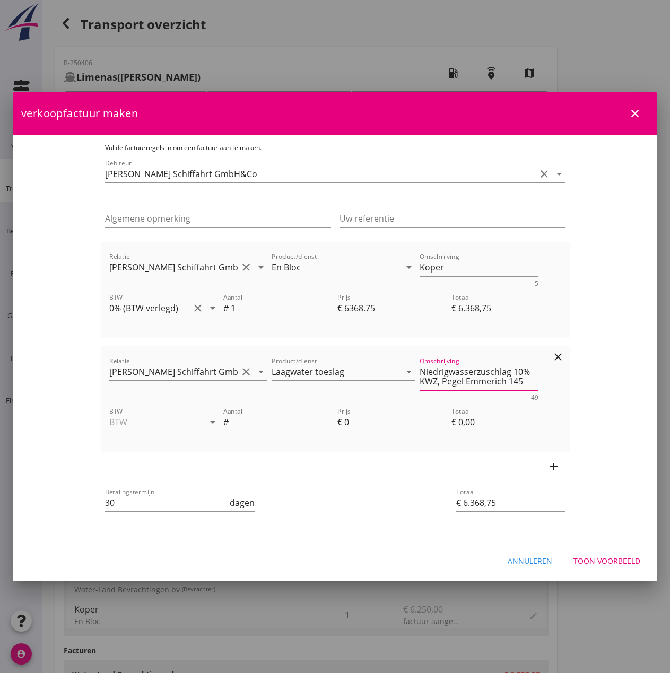
type textarea "Niedrigwasserzuschlag 10% KWZ, Pegel Emmerich 145"
click at [109, 437] on div "BTW arrow_drop_down" at bounding box center [164, 428] width 110 height 28
click at [109, 425] on input "BTW" at bounding box center [149, 422] width 80 height 17
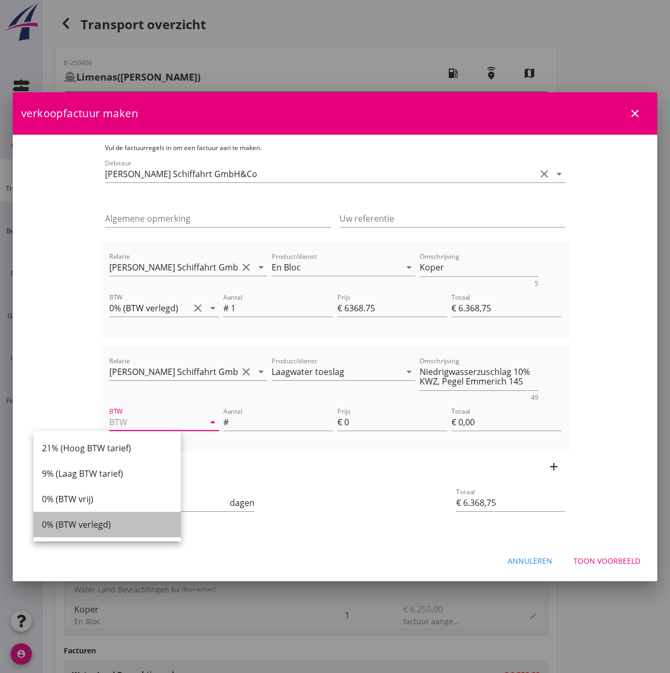
click at [89, 527] on div "0% (BTW verlegd)" at bounding box center [107, 524] width 131 height 13
type input "0% (BTW verlegd)"
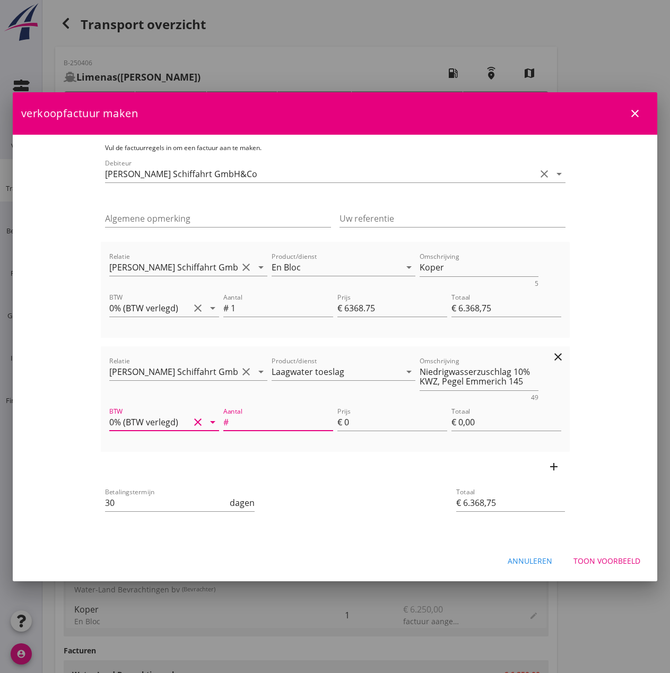
click at [231, 423] on input "Aantal" at bounding box center [282, 422] width 102 height 17
click at [105, 499] on input "30" at bounding box center [166, 503] width 123 height 17
type input "3"
type input "14"
click at [231, 423] on input "Aantal" at bounding box center [282, 422] width 102 height 17
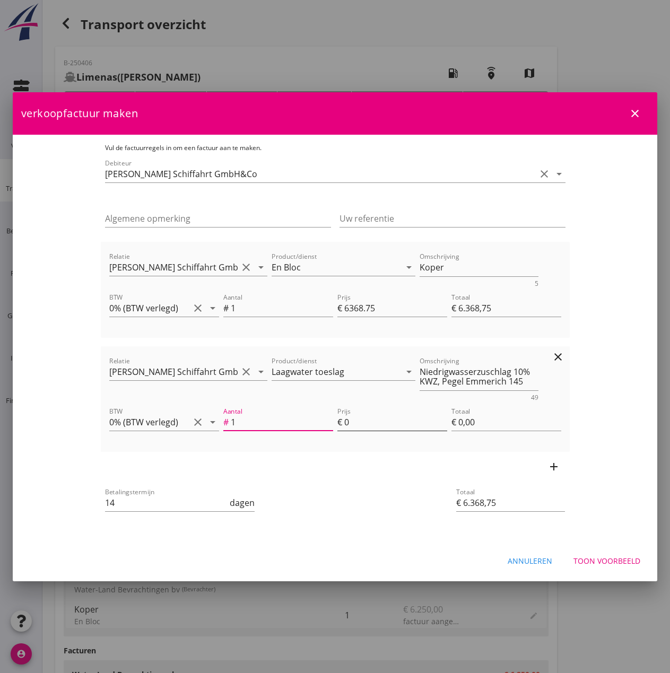
type input "1"
click at [356, 425] on input "0" at bounding box center [395, 422] width 103 height 17
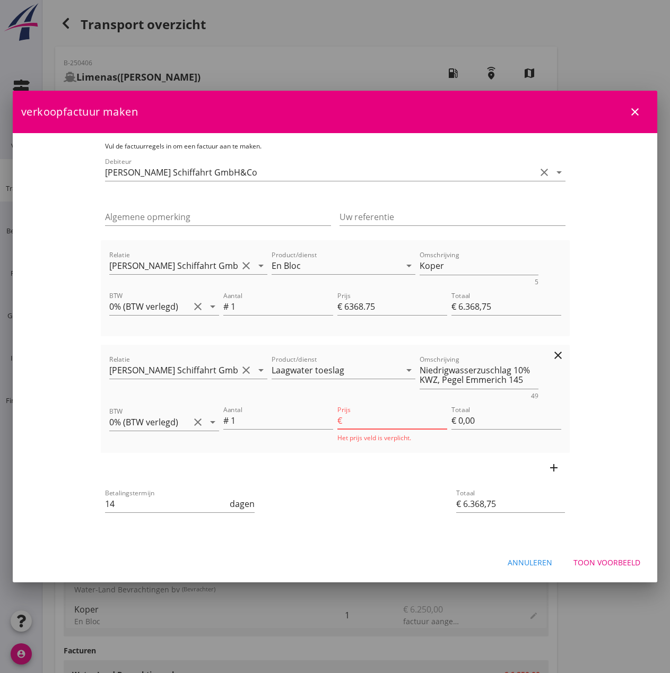
type input "€ 6.374,75"
type input "6"
type input "€ 6,00"
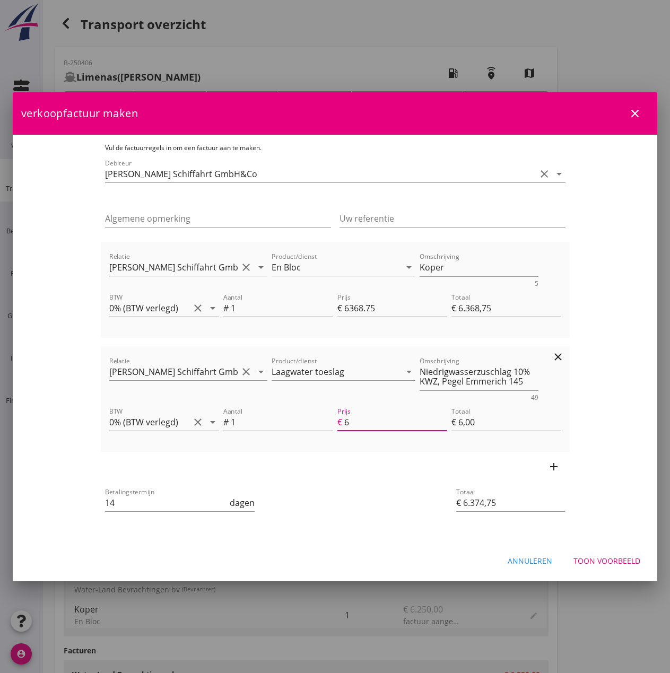
type input "€ 6.431,75"
type input "63"
type input "€ 63,00"
type input "€ 7.004,75"
type input "636"
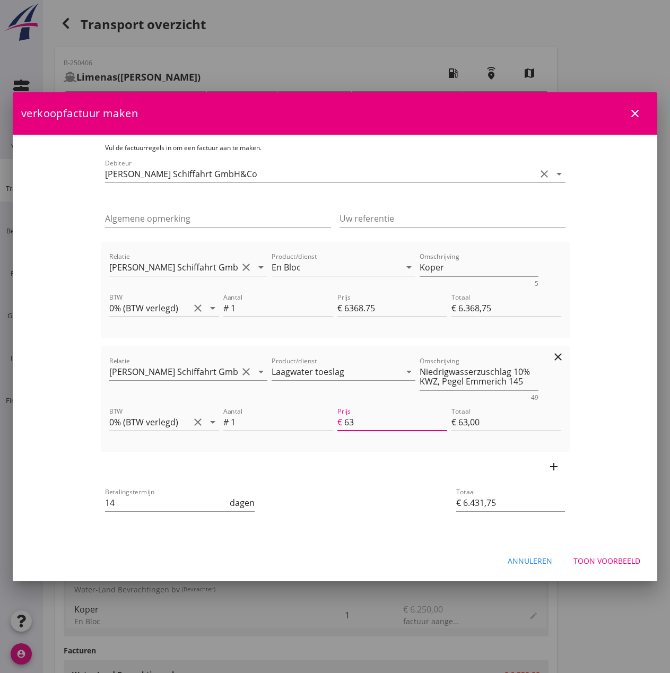
type input "€ 636,00"
type input "€ 7.005,55"
type input "636.8"
type input "€ 636,80"
type input "€ 7.005,63"
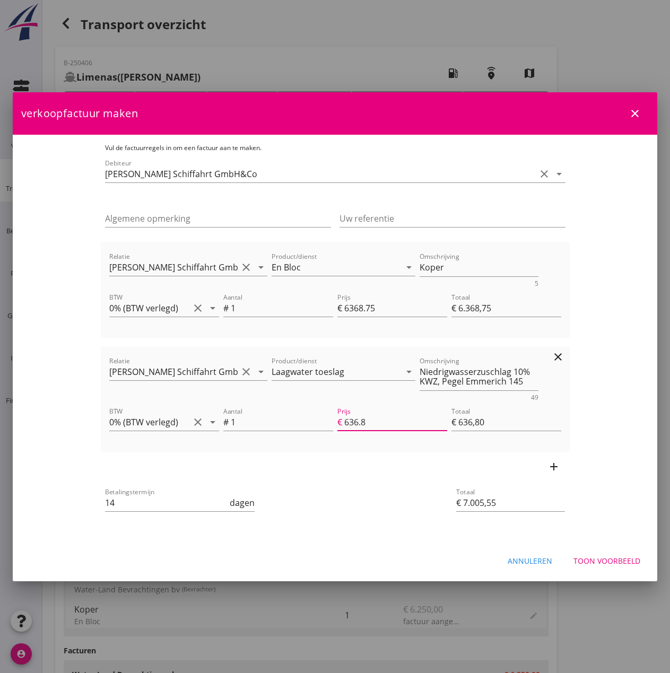
type input "636.88"
type input "€ 636,88"
type input "636.88"
click at [615, 560] on div "Toon voorbeeld" at bounding box center [607, 561] width 67 height 11
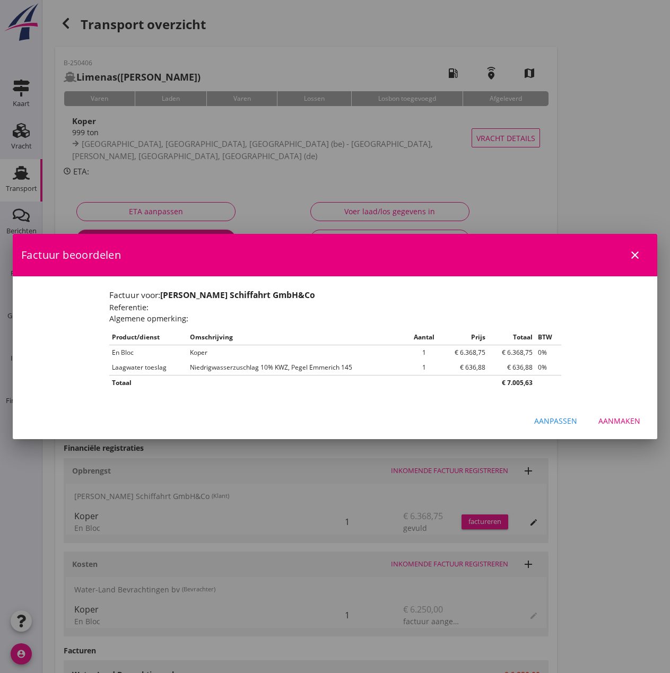
click at [623, 422] on div "Aanmaken" at bounding box center [620, 421] width 42 height 11
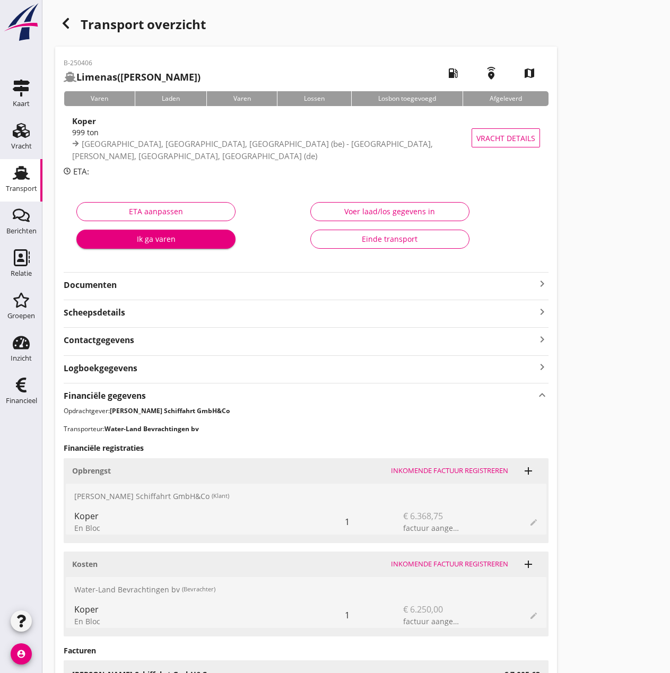
click at [385, 243] on div "Einde transport" at bounding box center [389, 238] width 141 height 11
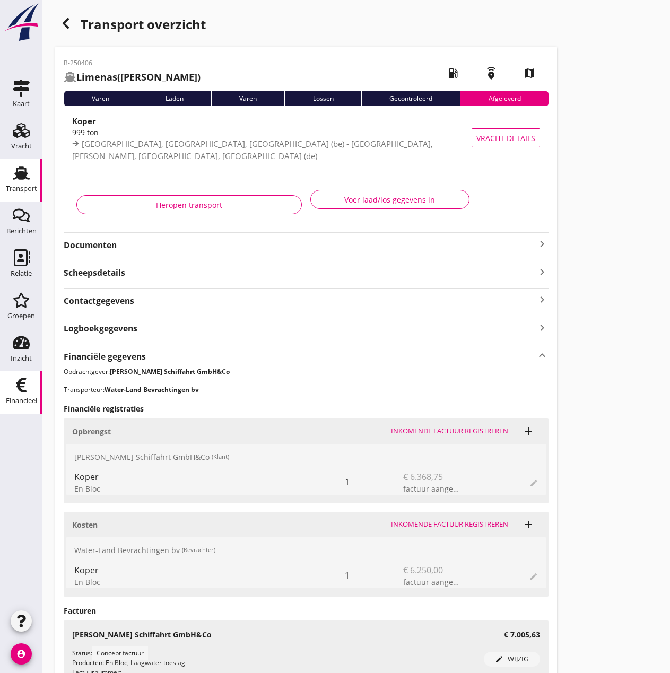
click at [14, 392] on icon "Financieel" at bounding box center [21, 385] width 17 height 17
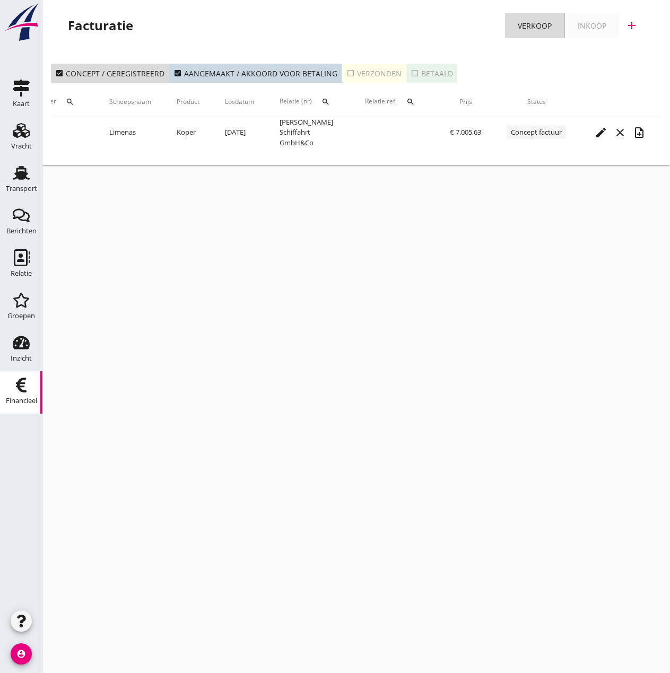
scroll to position [0, 168]
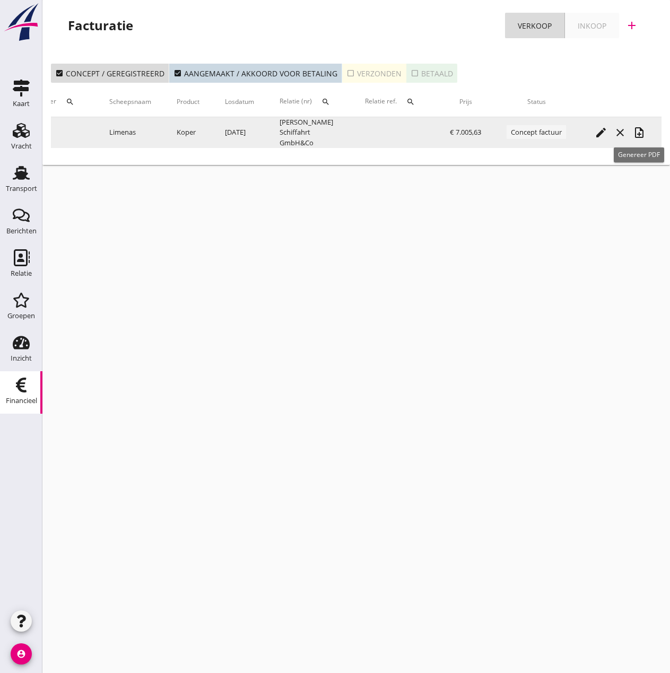
click at [642, 134] on icon "note_add" at bounding box center [639, 132] width 13 height 13
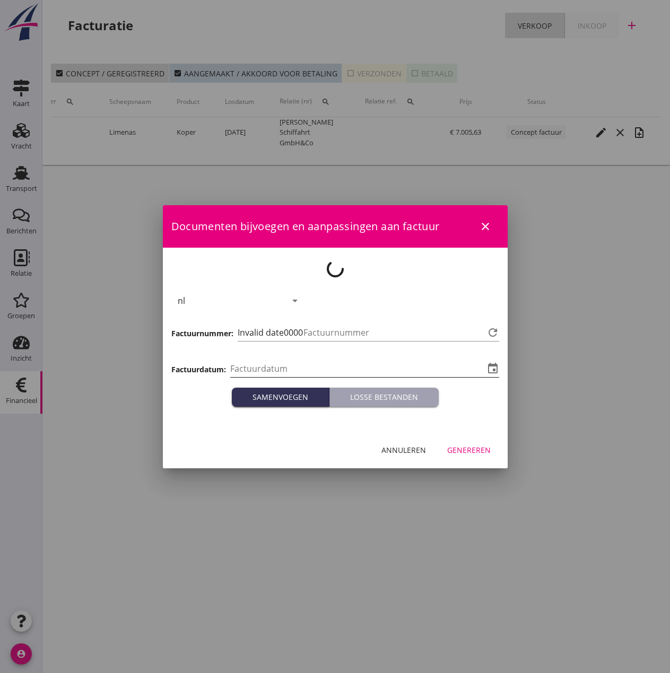
type input "[DATE]"
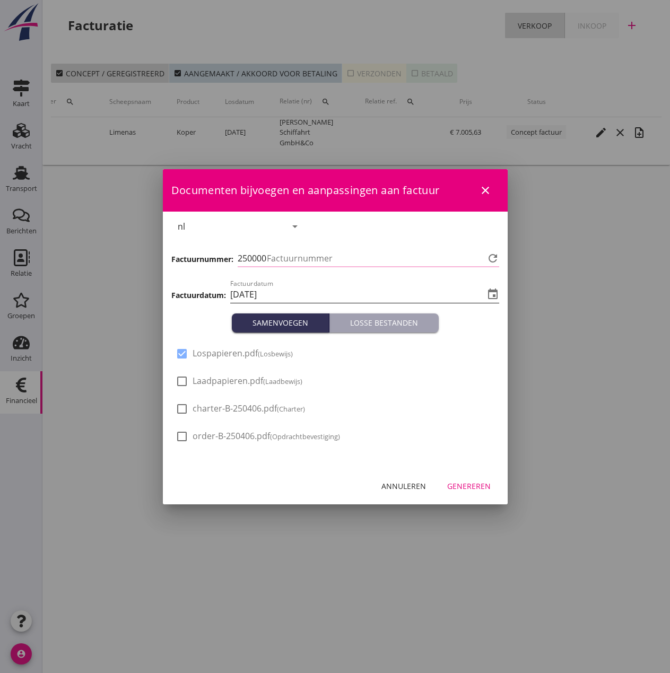
type input "480"
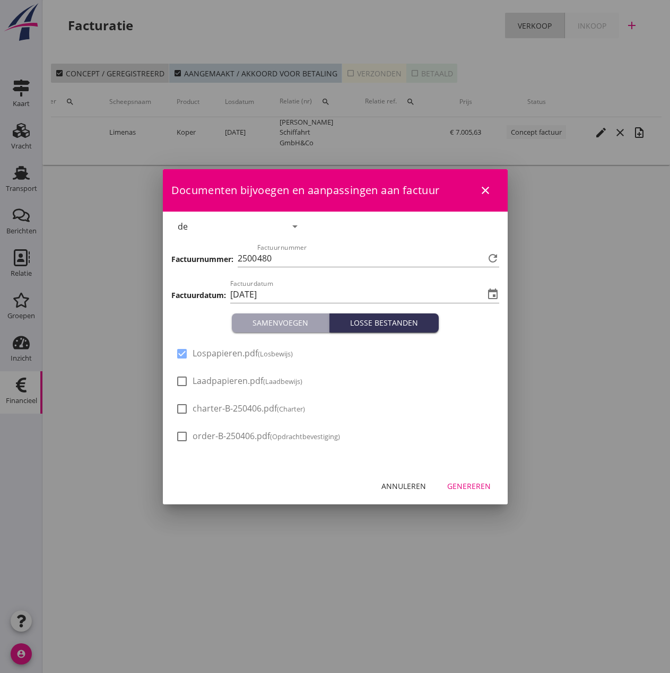
click at [210, 378] on span "Laadpapieren.pdf (Laadbewijs)" at bounding box center [248, 381] width 110 height 11
checkbox input "true"
click at [467, 481] on div "Genereren" at bounding box center [469, 486] width 44 height 11
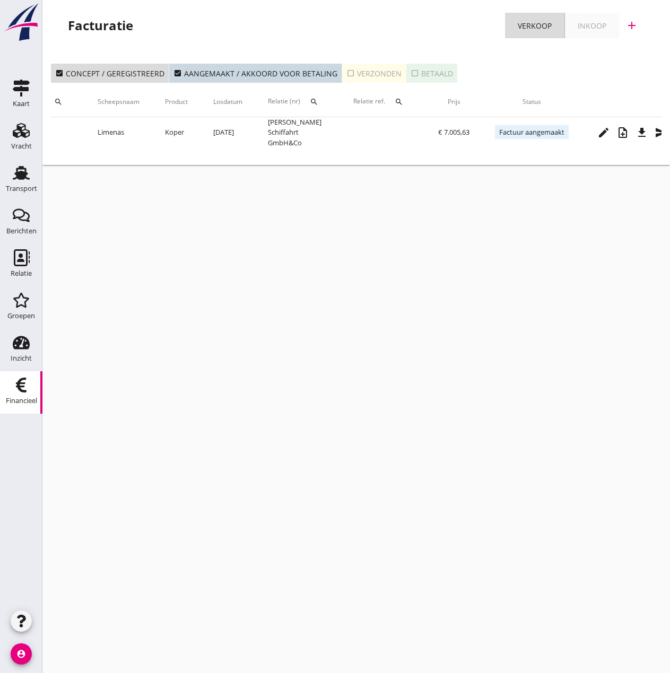
scroll to position [0, 202]
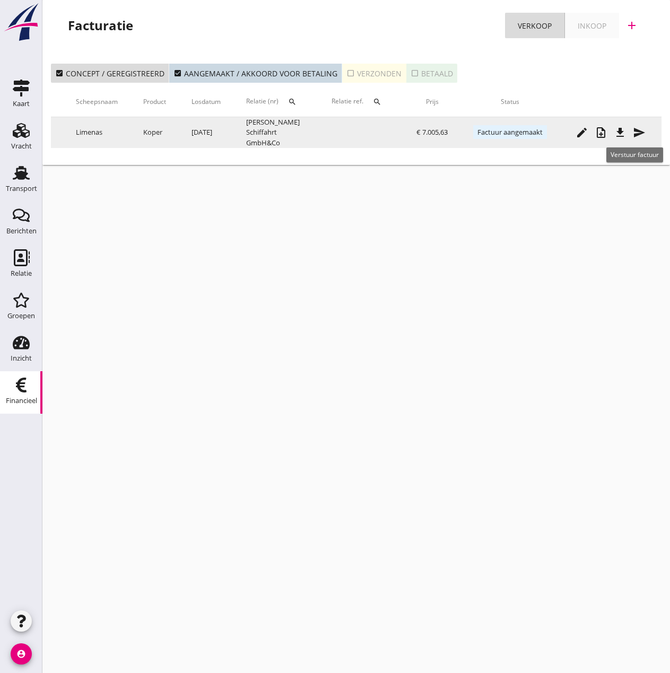
click at [632, 133] on div "send" at bounding box center [639, 132] width 19 height 13
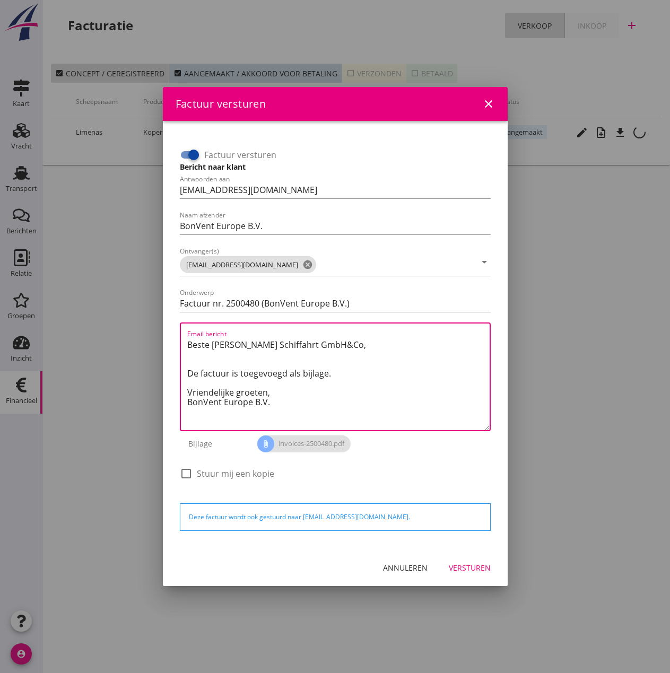
drag, startPoint x: 274, startPoint y: 392, endPoint x: 120, endPoint y: 330, distance: 166.1
click at [120, 330] on div "Factuur versturen close Factuur versturen Bericht naar klant Antwoorden aan inv…" at bounding box center [335, 336] width 670 height 673
paste textarea "Guten Tag, Im Anhang finden Sie die Abrechnung für die Reise der MS [PERSON_NAM…"
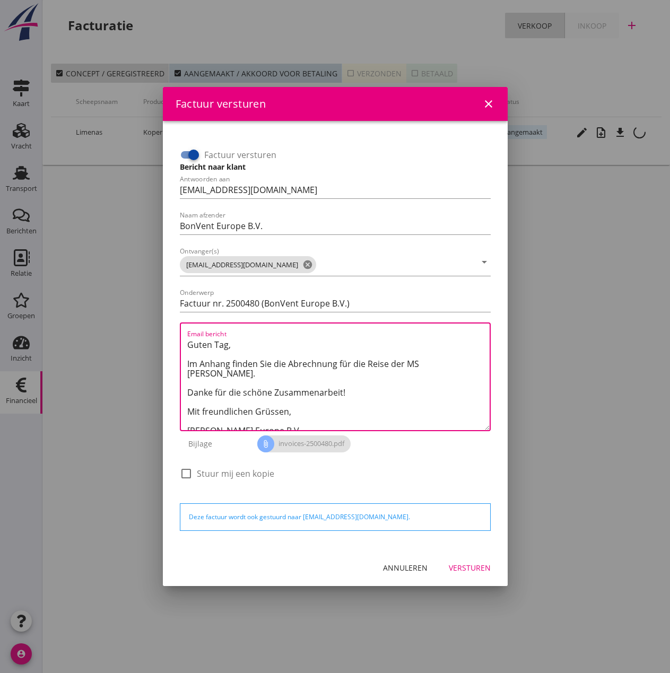
click at [419, 362] on textarea "Guten Tag, Im Anhang finden Sie die Abrechnung für die Reise der MS [PERSON_NAM…" at bounding box center [338, 383] width 302 height 94
drag, startPoint x: 455, startPoint y: 360, endPoint x: 422, endPoint y: 360, distance: 32.4
click at [422, 360] on textarea "Guten Tag, Im Anhang finden Sie die Abrechnung für die Reise der MS [PERSON_NAM…" at bounding box center [338, 383] width 302 height 94
type textarea "Guten Tag, Im Anhang finden Sie die Abrechnung für die Reise der MS Limenas. Da…"
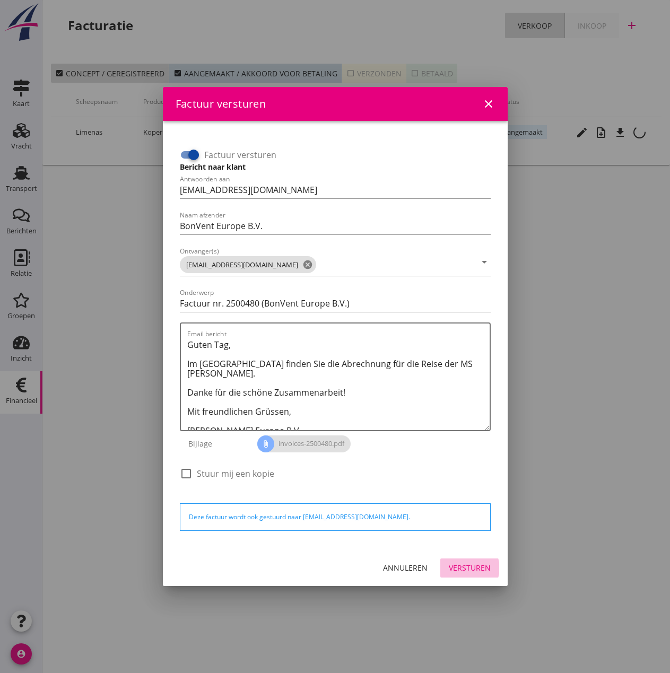
click at [469, 568] on div "Versturen" at bounding box center [470, 568] width 42 height 11
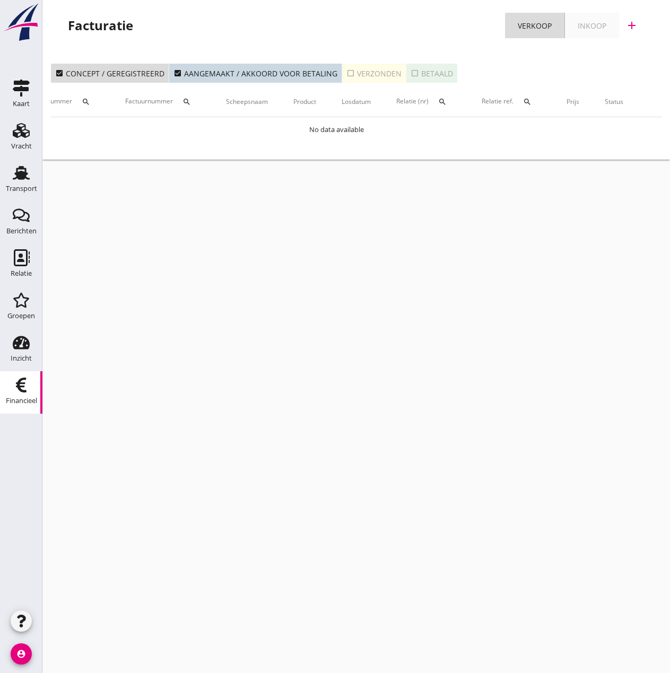
click at [18, 659] on icon "account_circle" at bounding box center [21, 654] width 21 height 21
click at [75, 653] on div "Uitloggen" at bounding box center [79, 650] width 45 height 13
